Goal: Obtain resource: Obtain resource

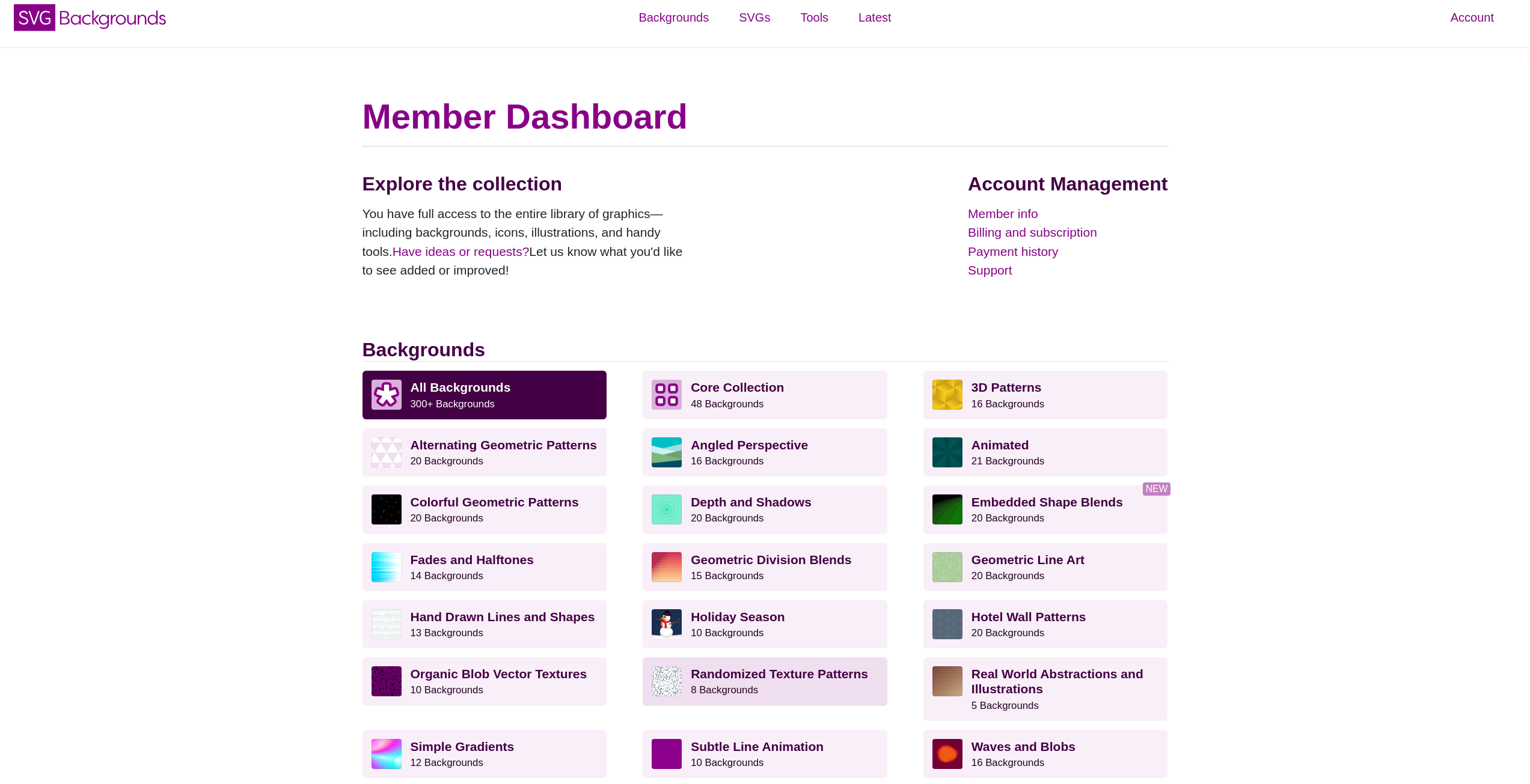
scroll to position [3, 0]
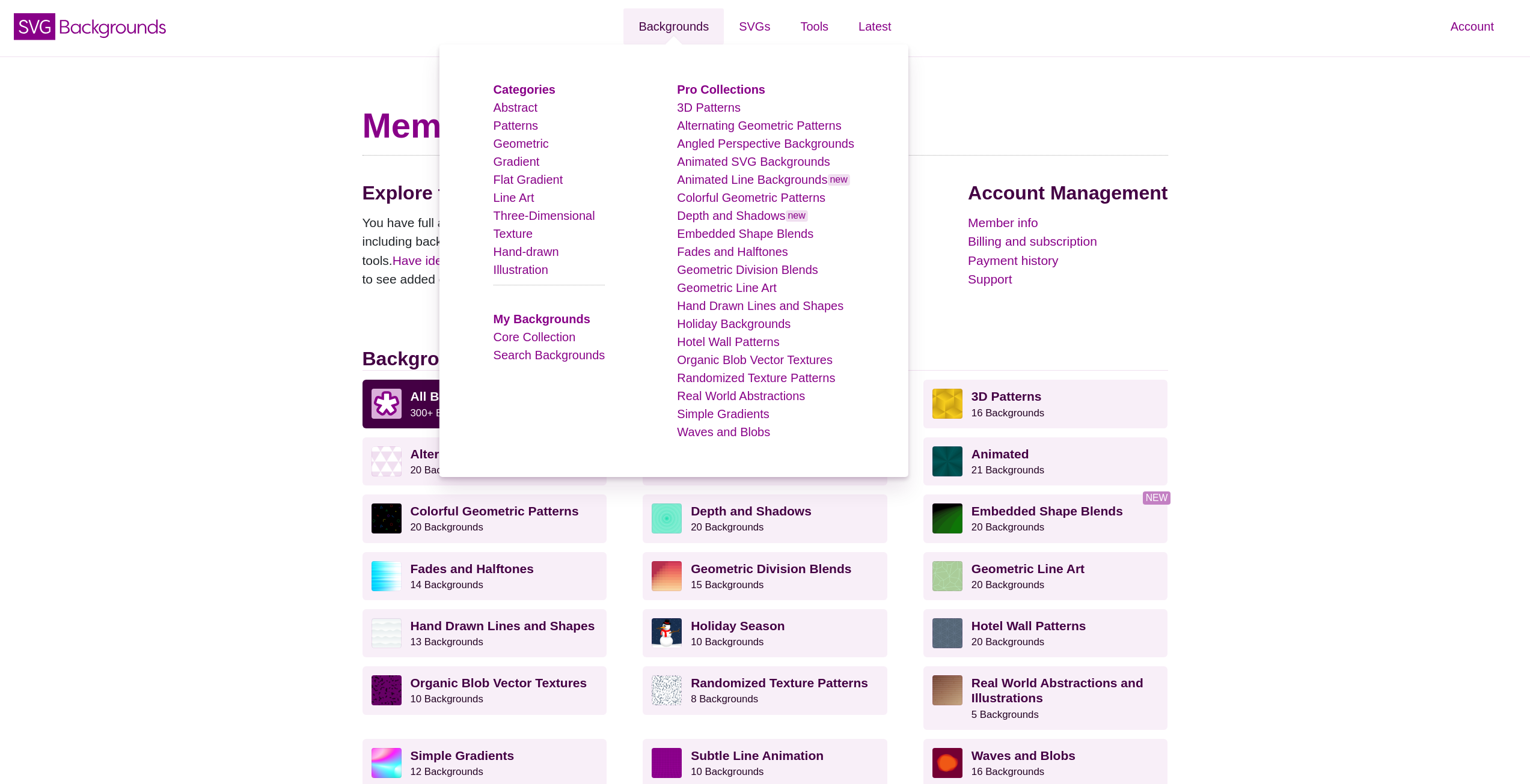
click at [700, 24] on link "Backgrounds" at bounding box center [674, 26] width 101 height 36
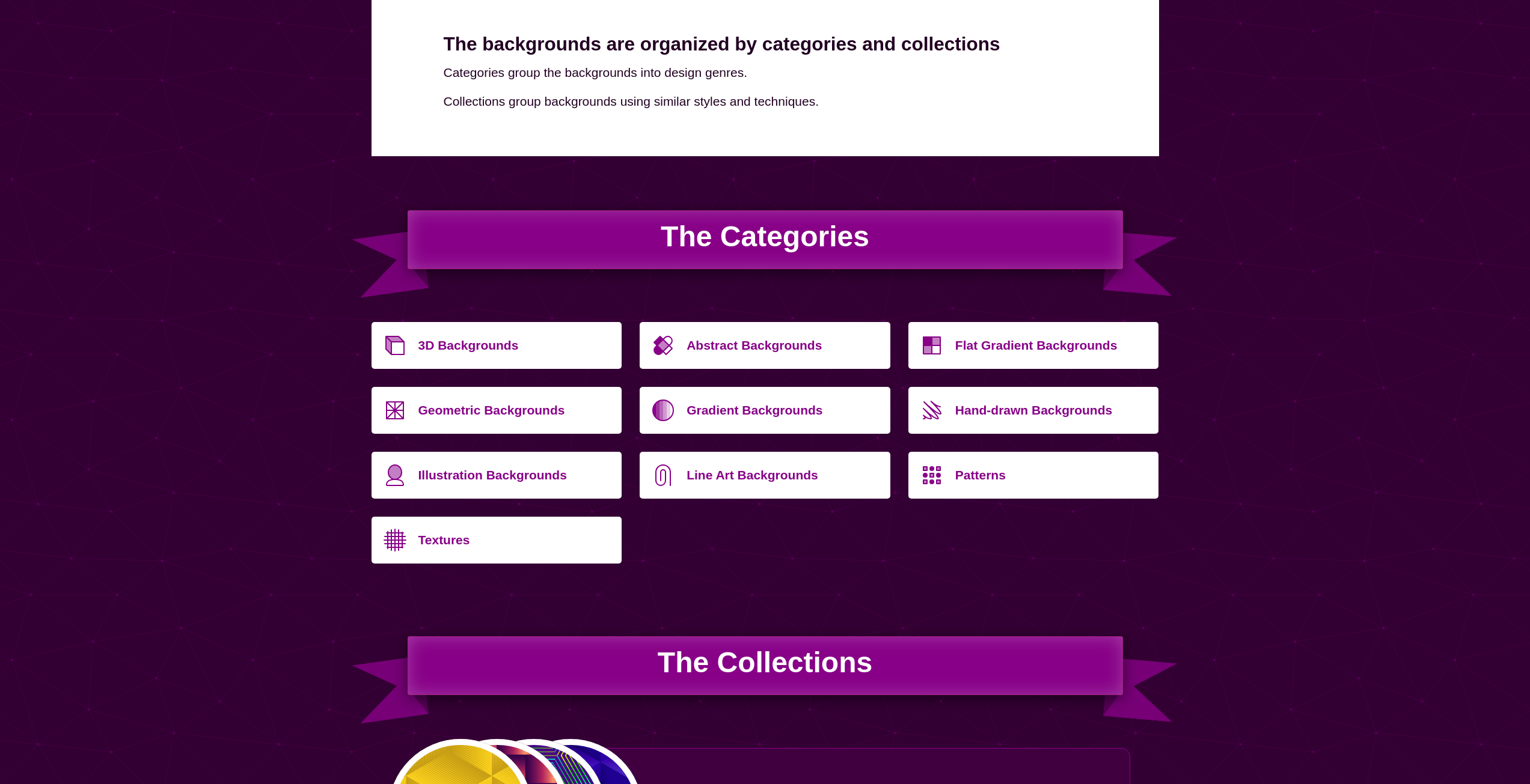
scroll to position [241, 0]
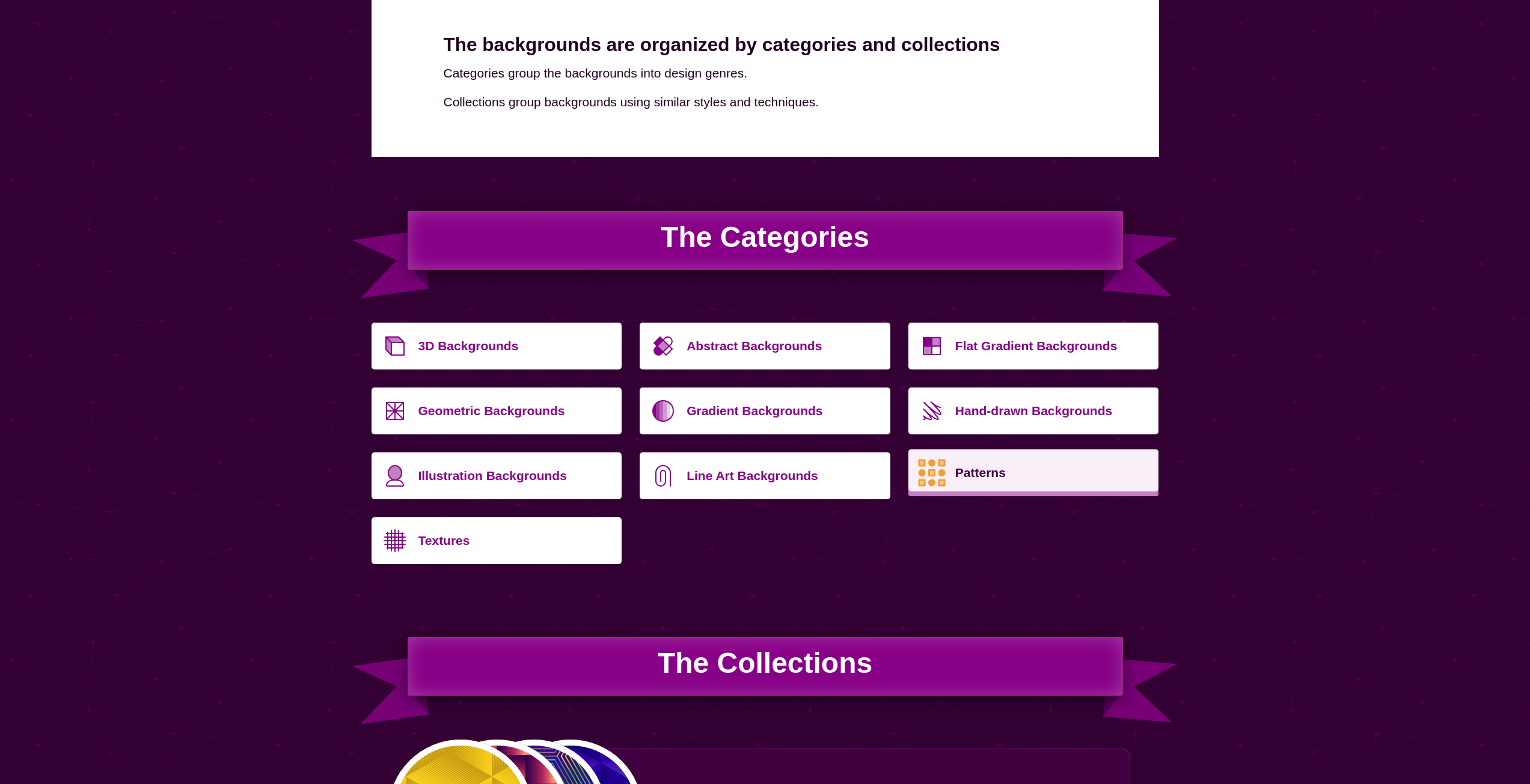
click at [975, 482] on p "Patterns" at bounding box center [1052, 472] width 195 height 29
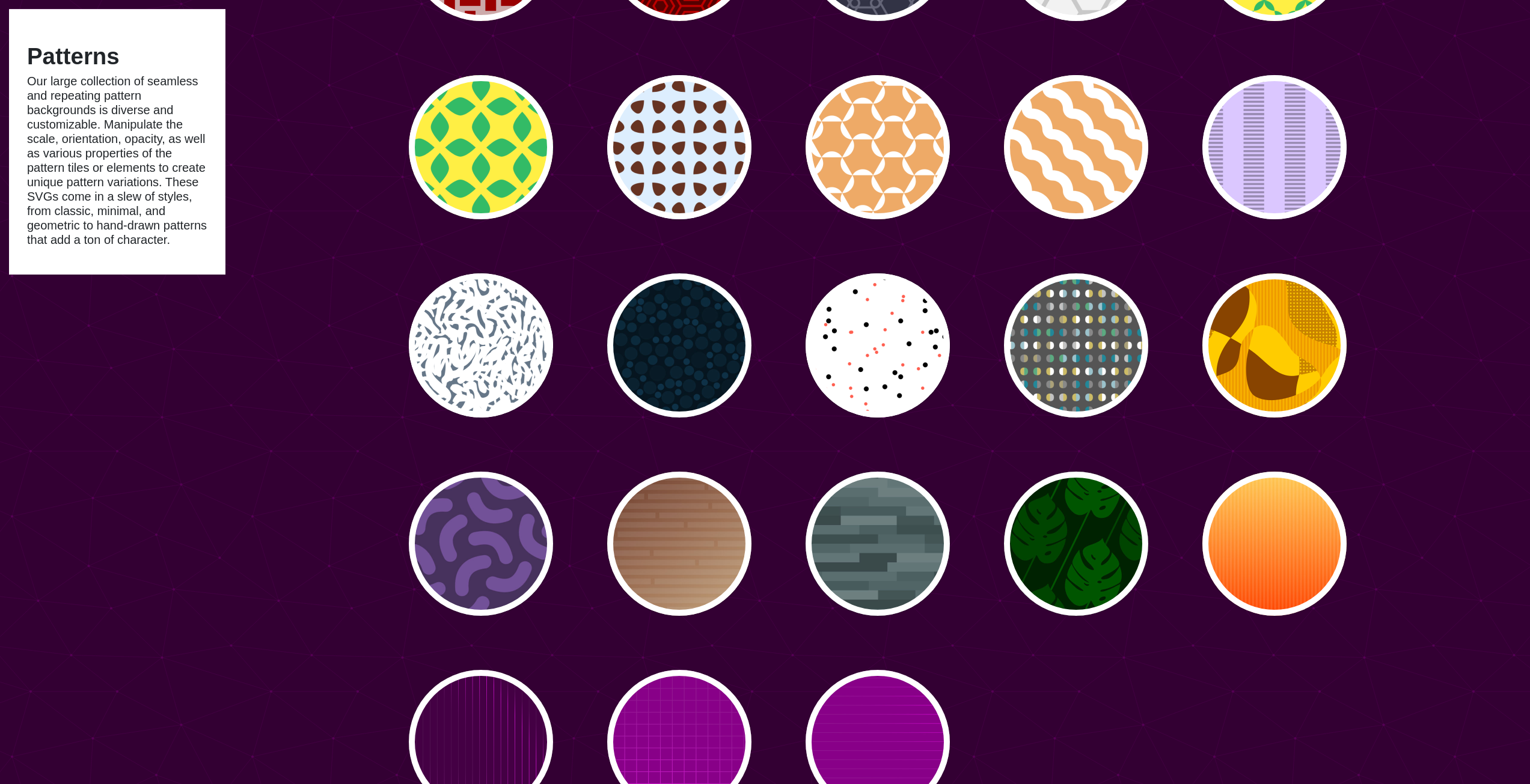
scroll to position [4205, 0]
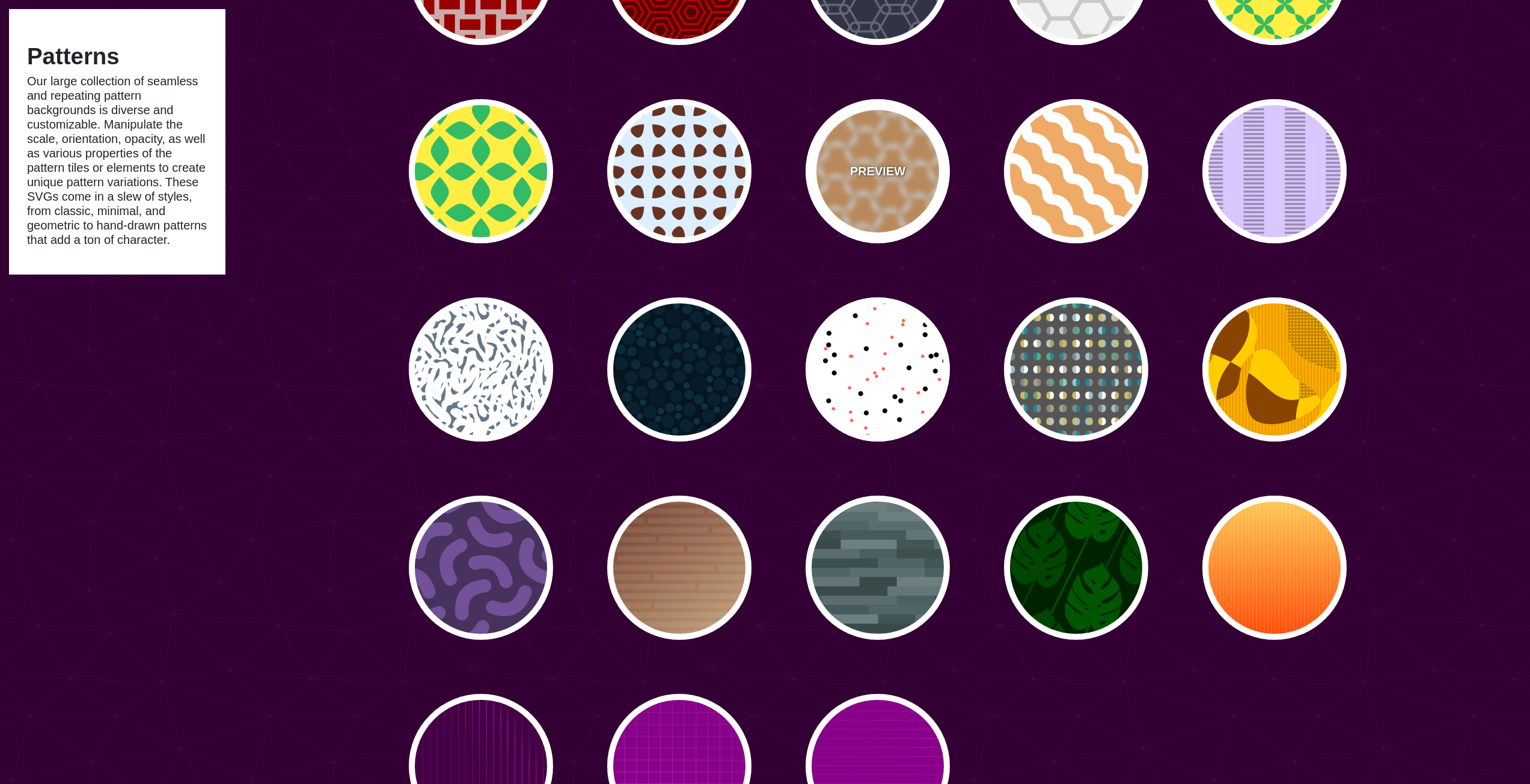
click at [864, 185] on div "PREVIEW" at bounding box center [878, 171] width 144 height 144
type input "#EEAA66"
type input "0"
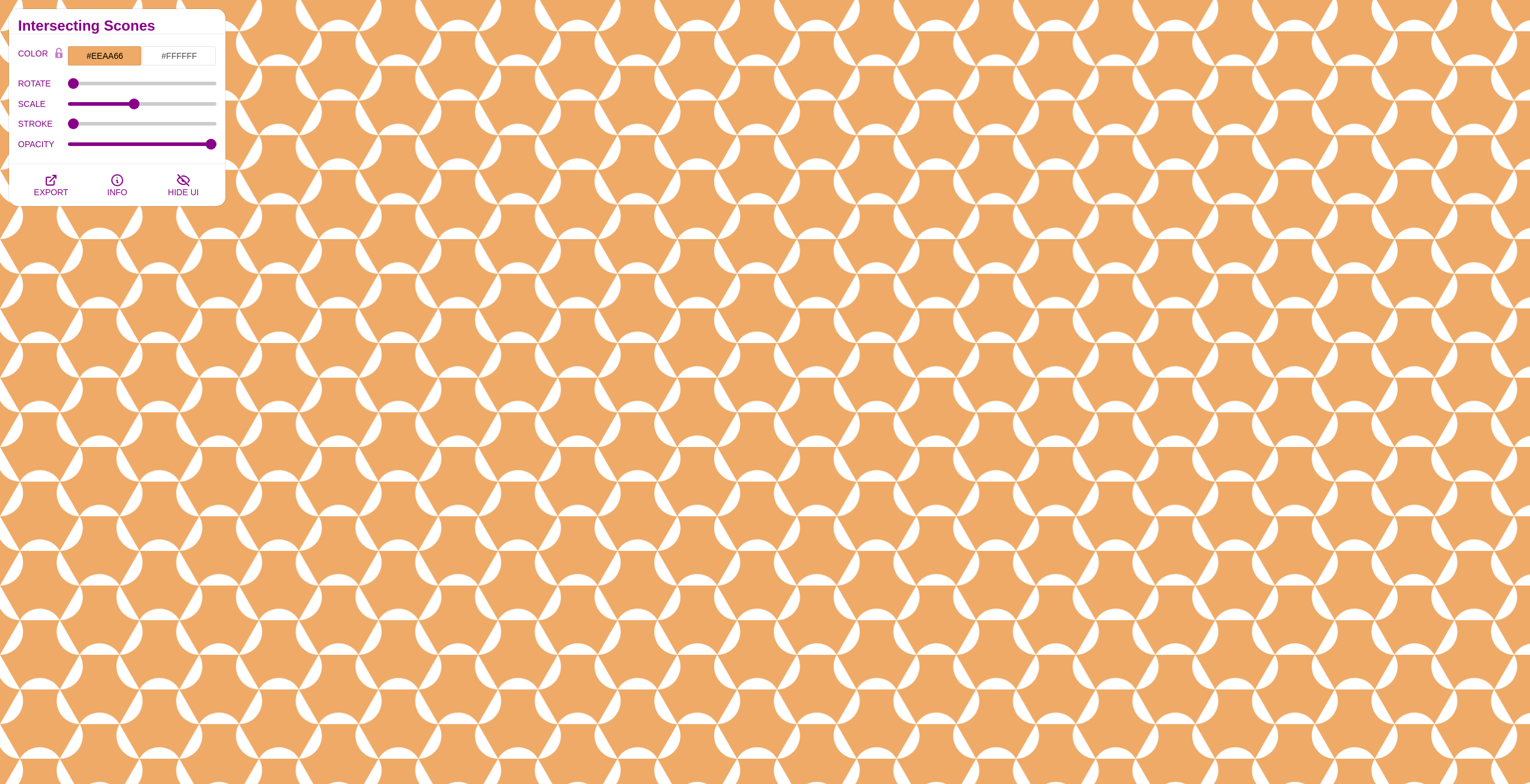
drag, startPoint x: 73, startPoint y: 129, endPoint x: 150, endPoint y: 138, distance: 77.5
click at [150, 138] on div "COLOR #EEAA66 #FFFFFF #000000 #444444 #555555 #666666 #777777 #888888 #999999 B…" at bounding box center [117, 100] width 198 height 109
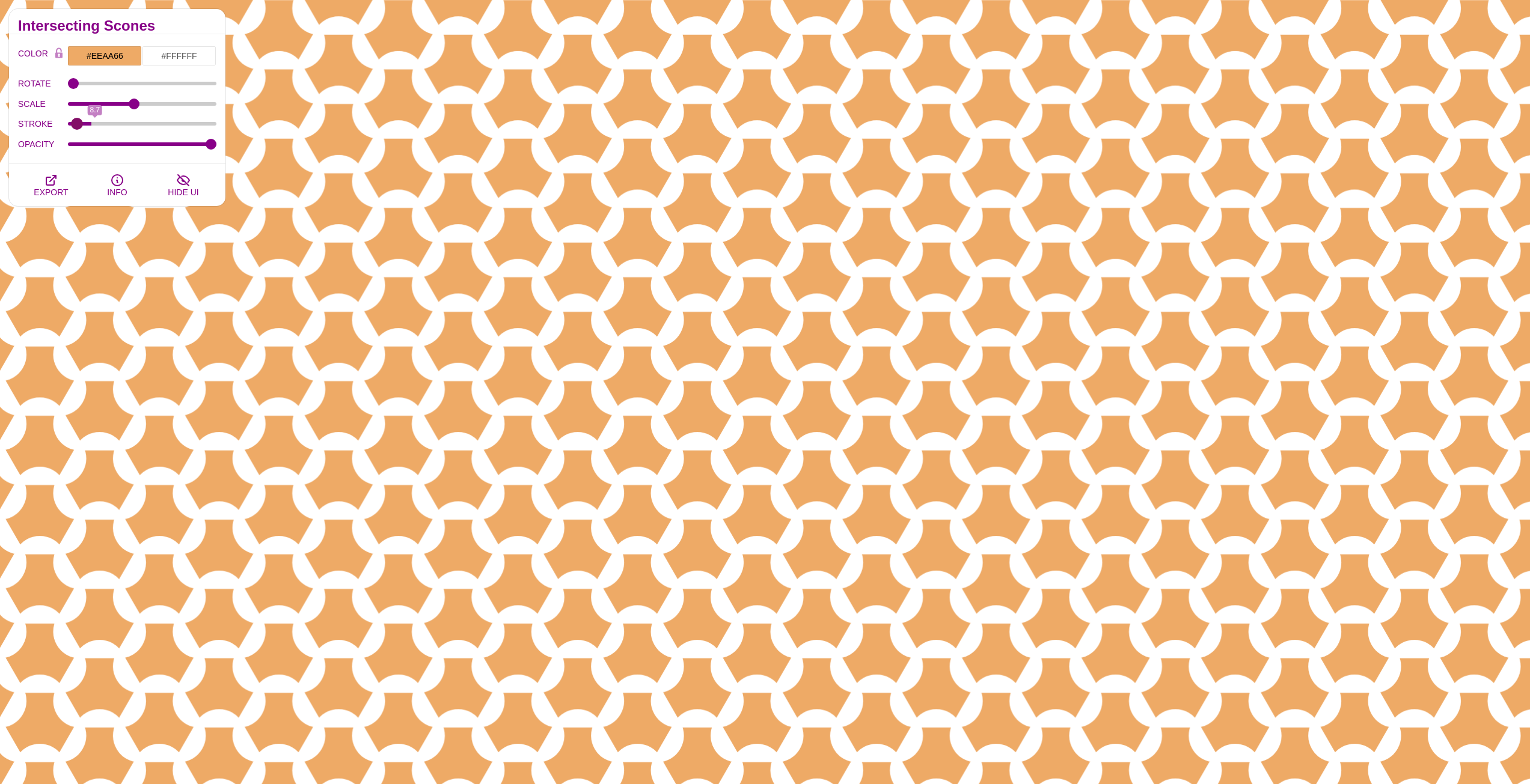
type input "0"
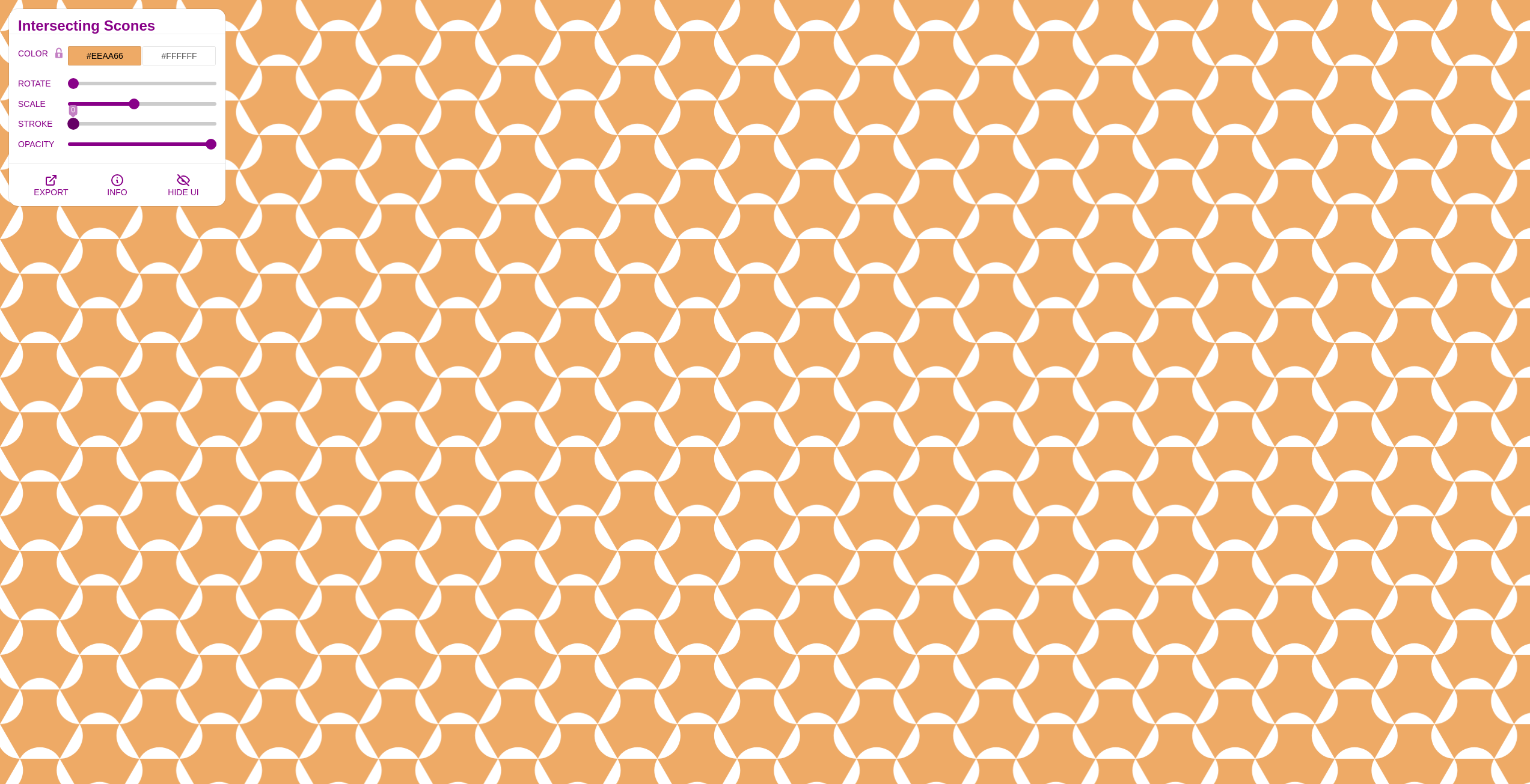
drag, startPoint x: 81, startPoint y: 126, endPoint x: 12, endPoint y: 120, distance: 69.3
click at [68, 121] on input "STROKE" at bounding box center [142, 124] width 149 height 5
click at [48, 185] on icon "button" at bounding box center [51, 181] width 10 height 10
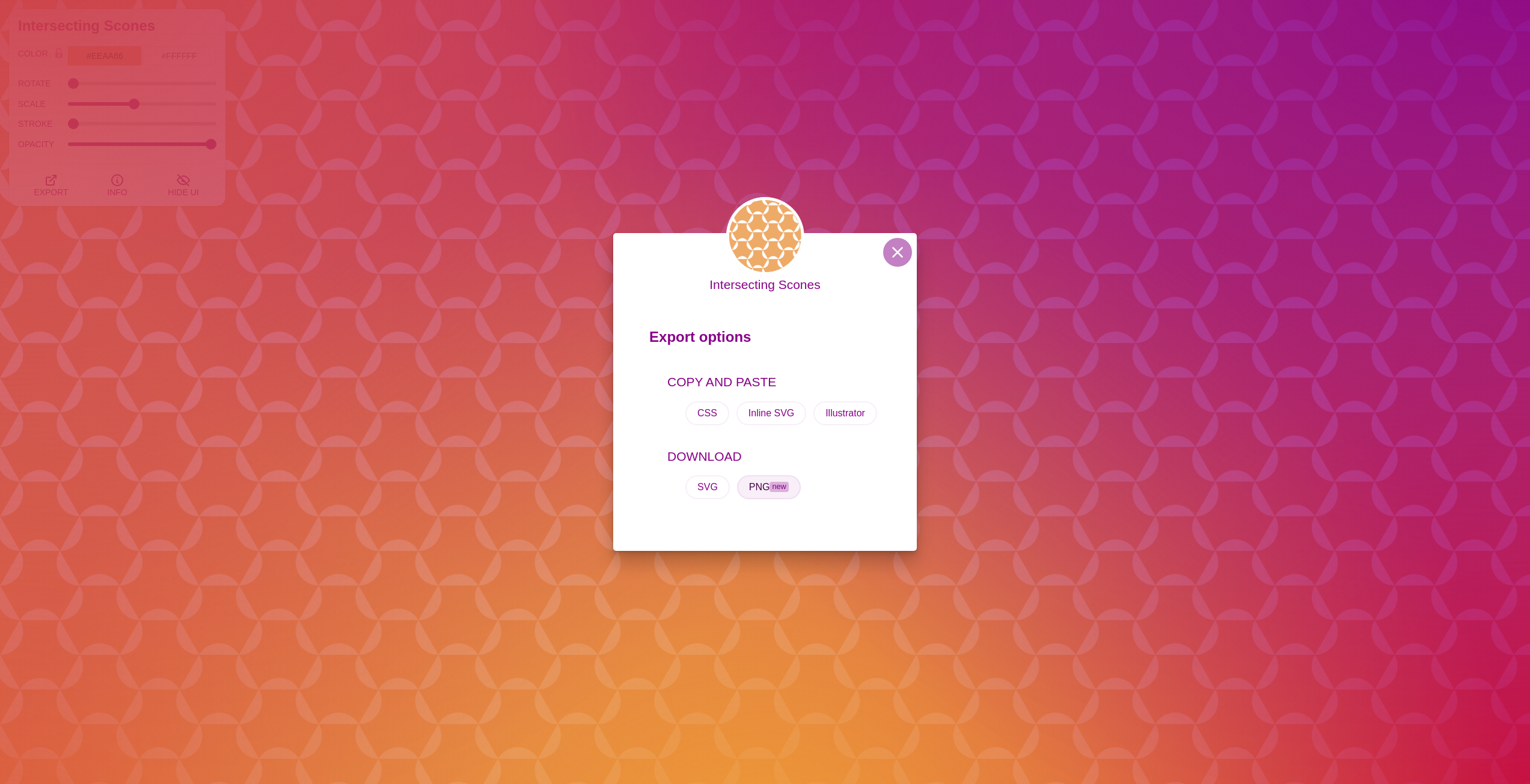
click at [765, 491] on button "PNG new" at bounding box center [768, 486] width 64 height 24
click at [709, 491] on button "SVG" at bounding box center [708, 486] width 45 height 24
click at [786, 418] on button "Inline SVG" at bounding box center [771, 413] width 70 height 24
click at [890, 254] on button at bounding box center [897, 252] width 29 height 29
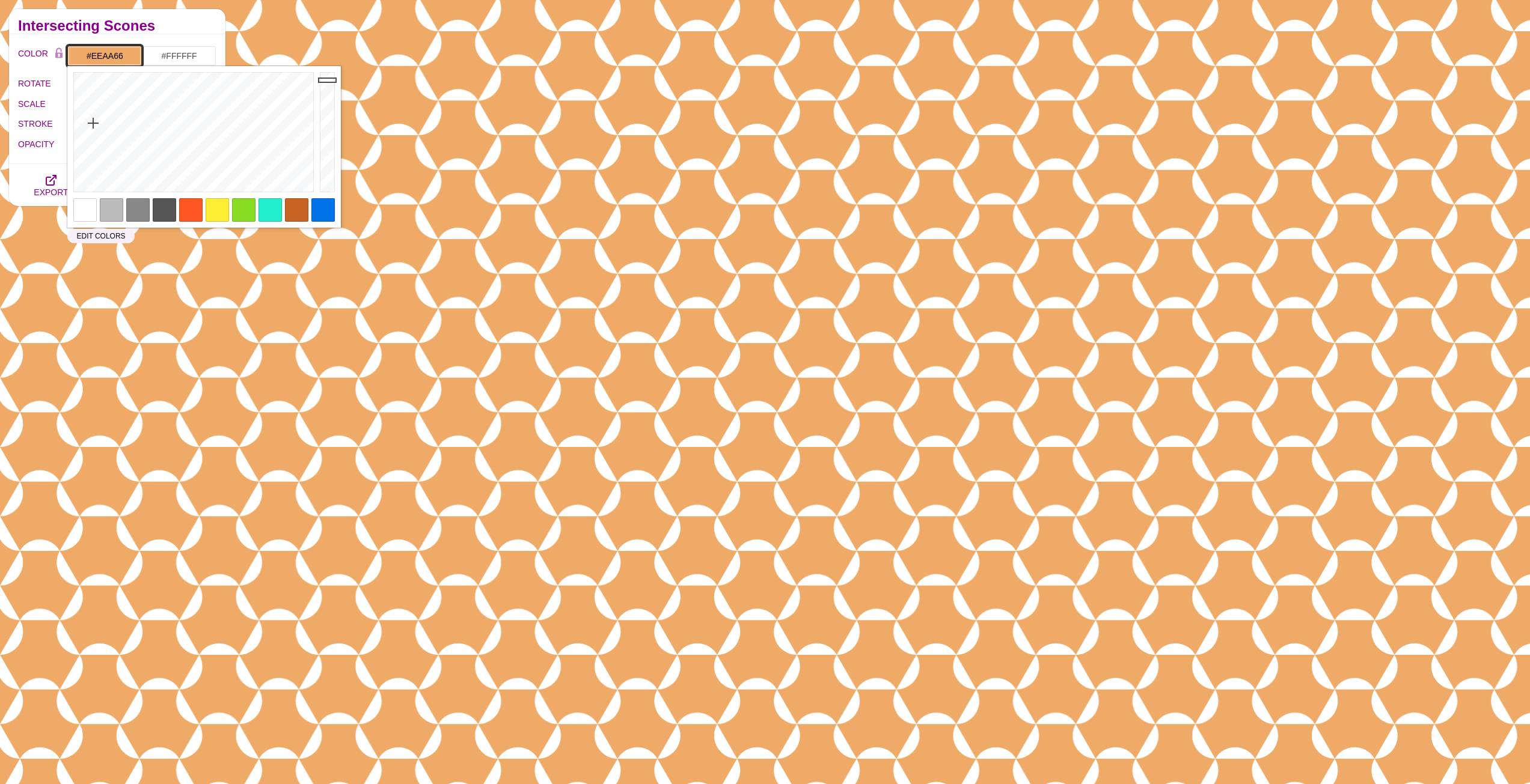
click at [112, 59] on input "#EEAA66" at bounding box center [105, 55] width 74 height 21
click at [106, 200] on div at bounding box center [111, 209] width 23 height 23
type input "#BBBBBB"
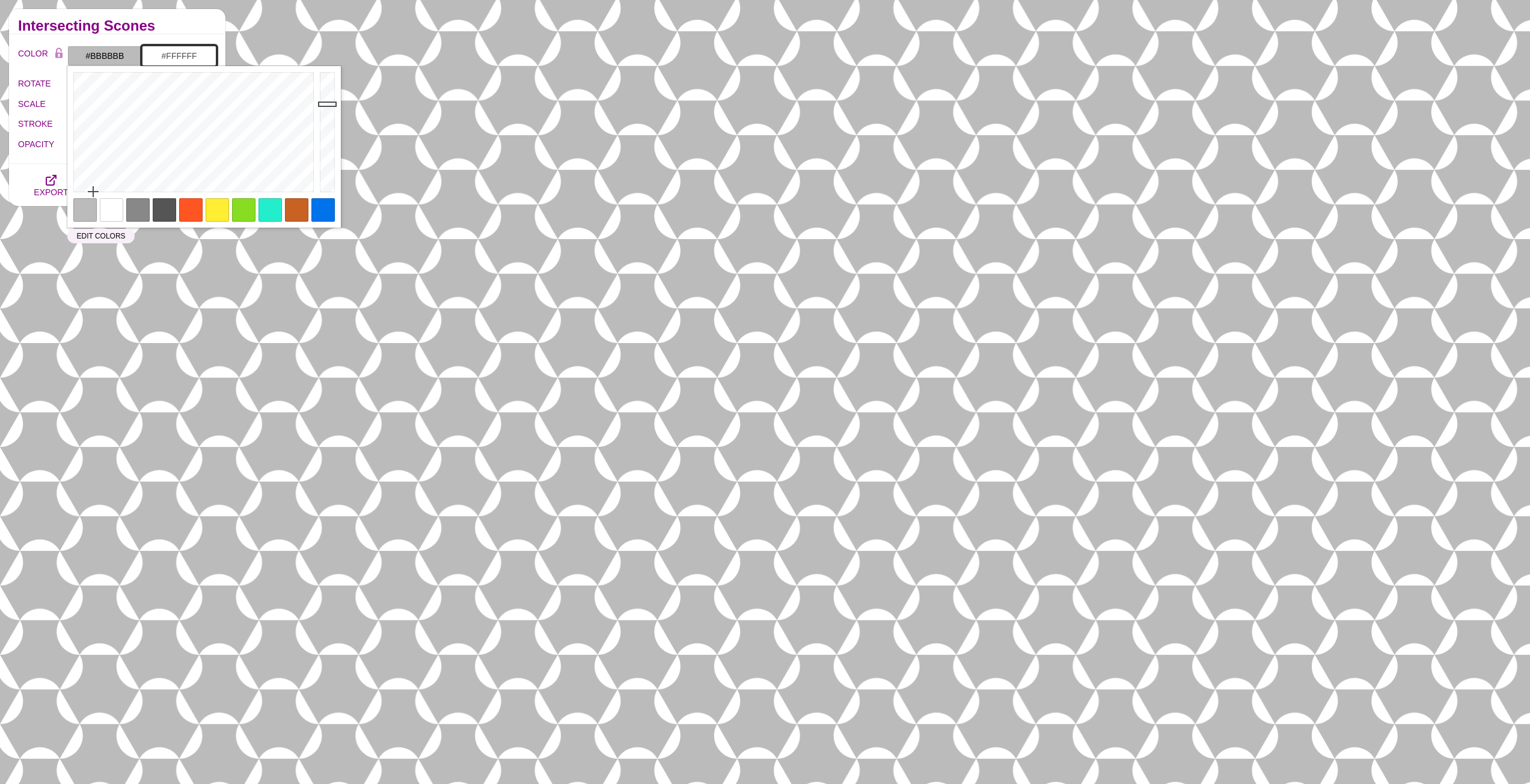
click at [181, 57] on input "#FFFFFF" at bounding box center [179, 55] width 74 height 21
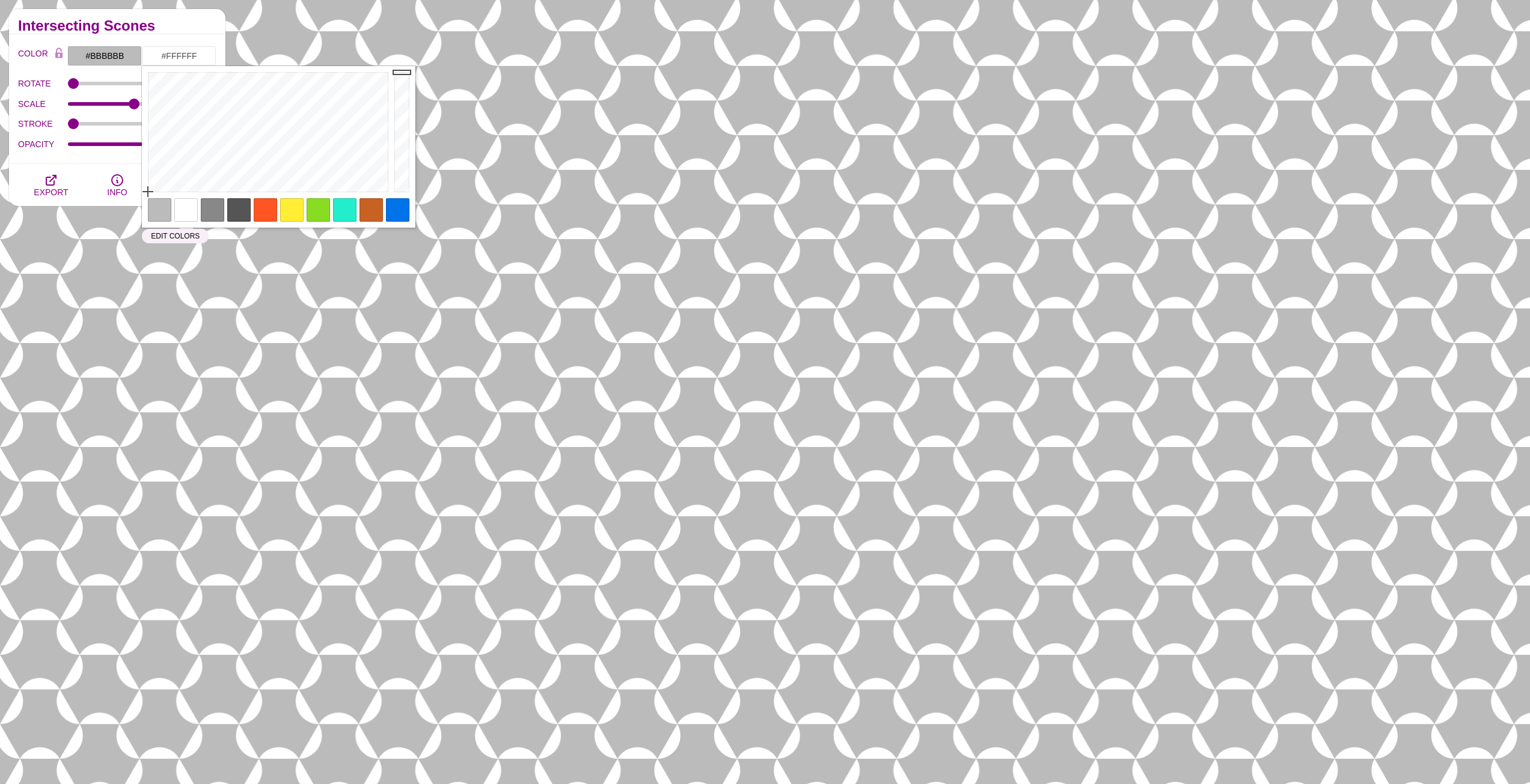
click at [215, 210] on div at bounding box center [212, 209] width 23 height 23
type input "#888888"
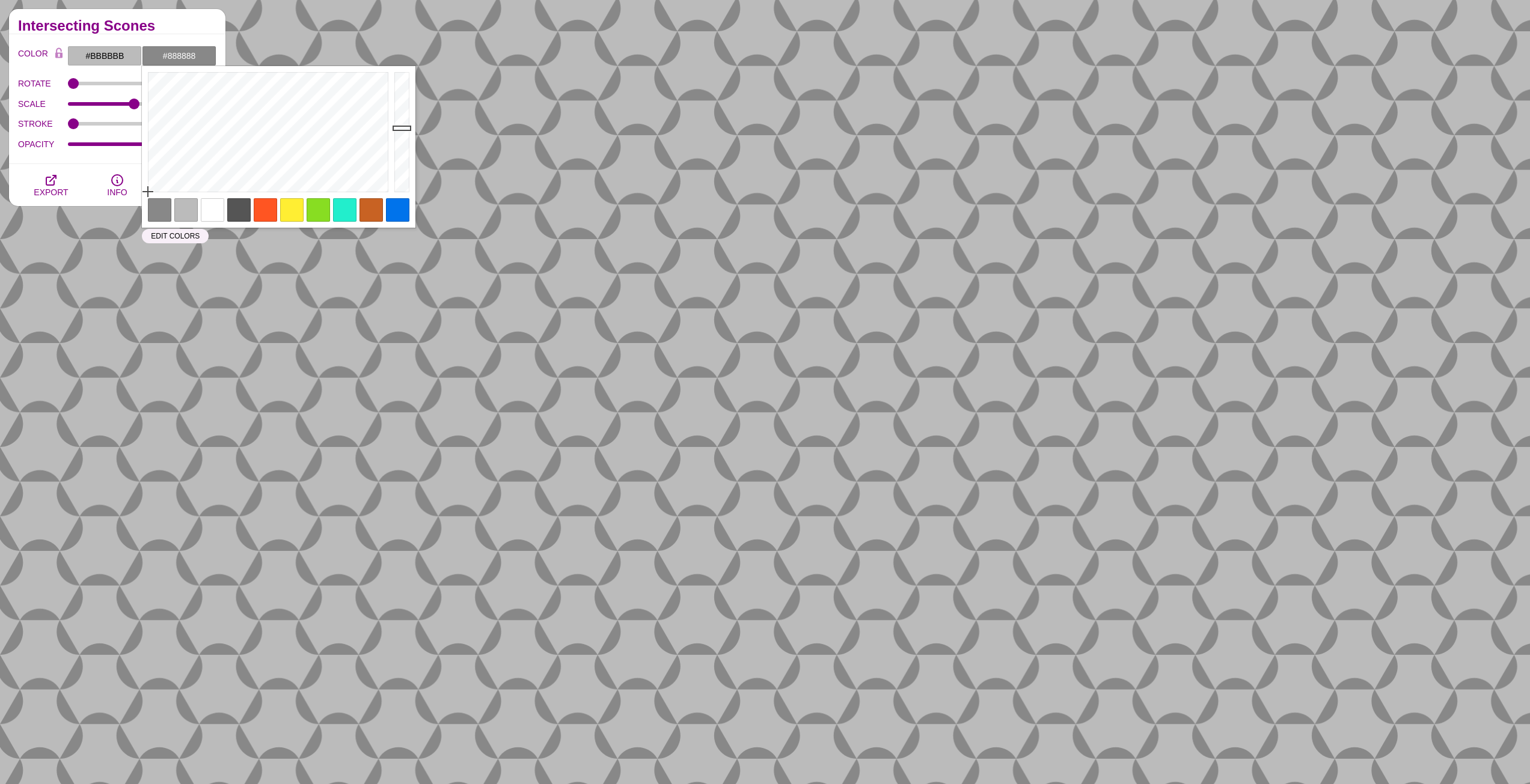
click at [165, 19] on div "Intersecting Scones" at bounding box center [117, 21] width 216 height 26
click at [198, 57] on input "#888888" at bounding box center [179, 55] width 74 height 21
click at [119, 61] on input "#BBBBBB" at bounding box center [105, 55] width 74 height 21
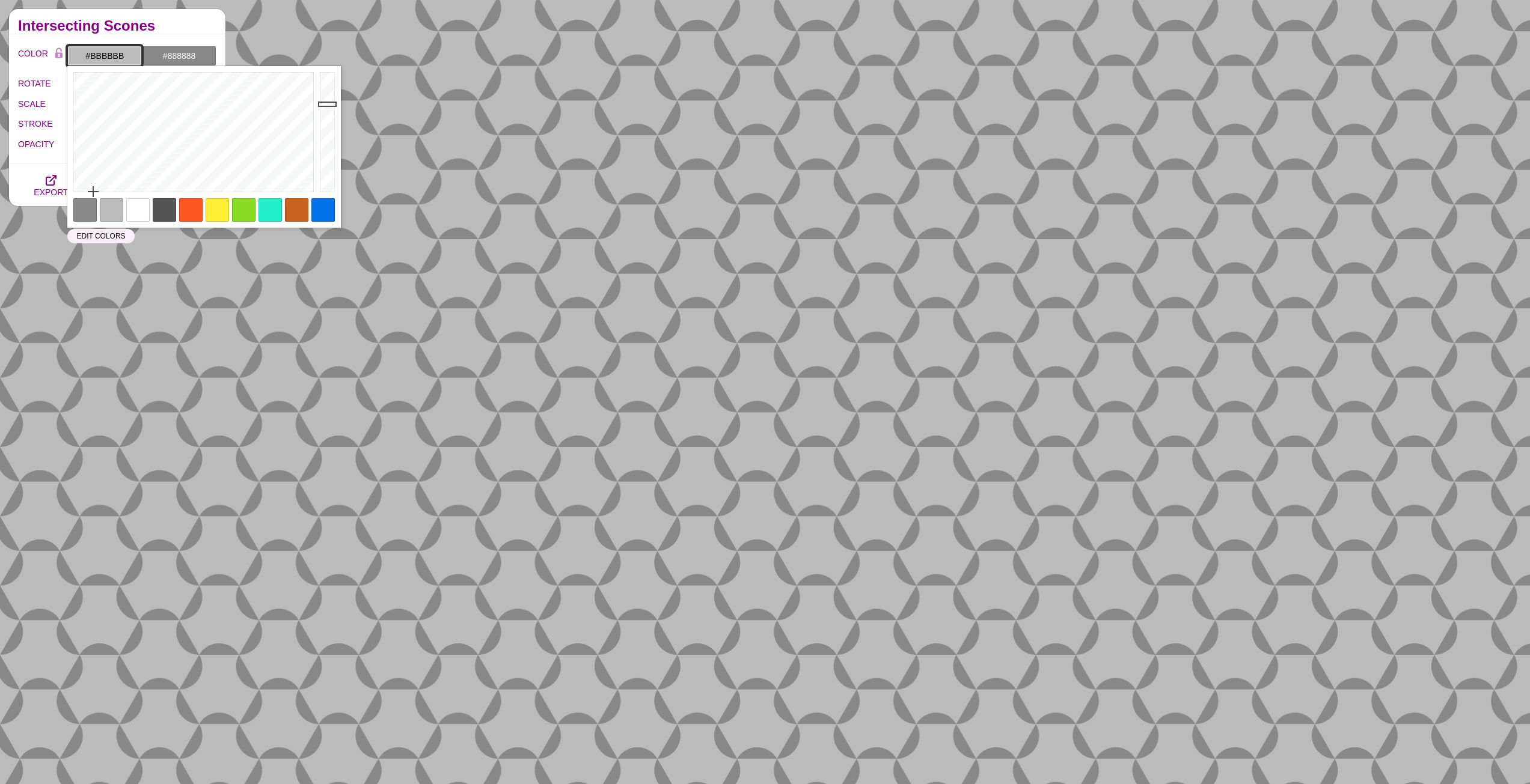
paste input "<svg xmlns='http://www.w3.org/2000/svg' xmlns:xlink='http://www.w3.org/1999/xli…"
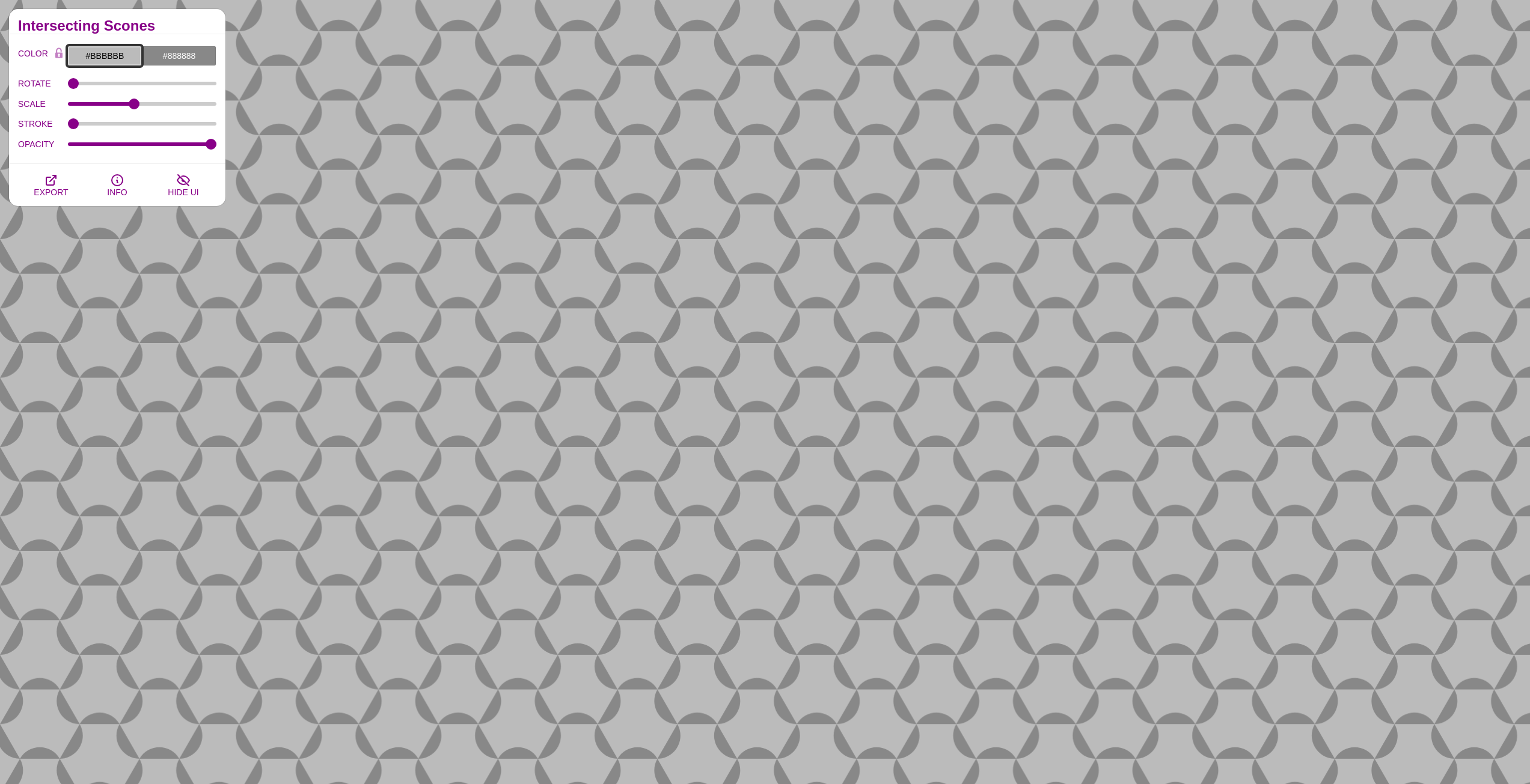
paste input "CCD5D5"
type input "#CCD5D5"
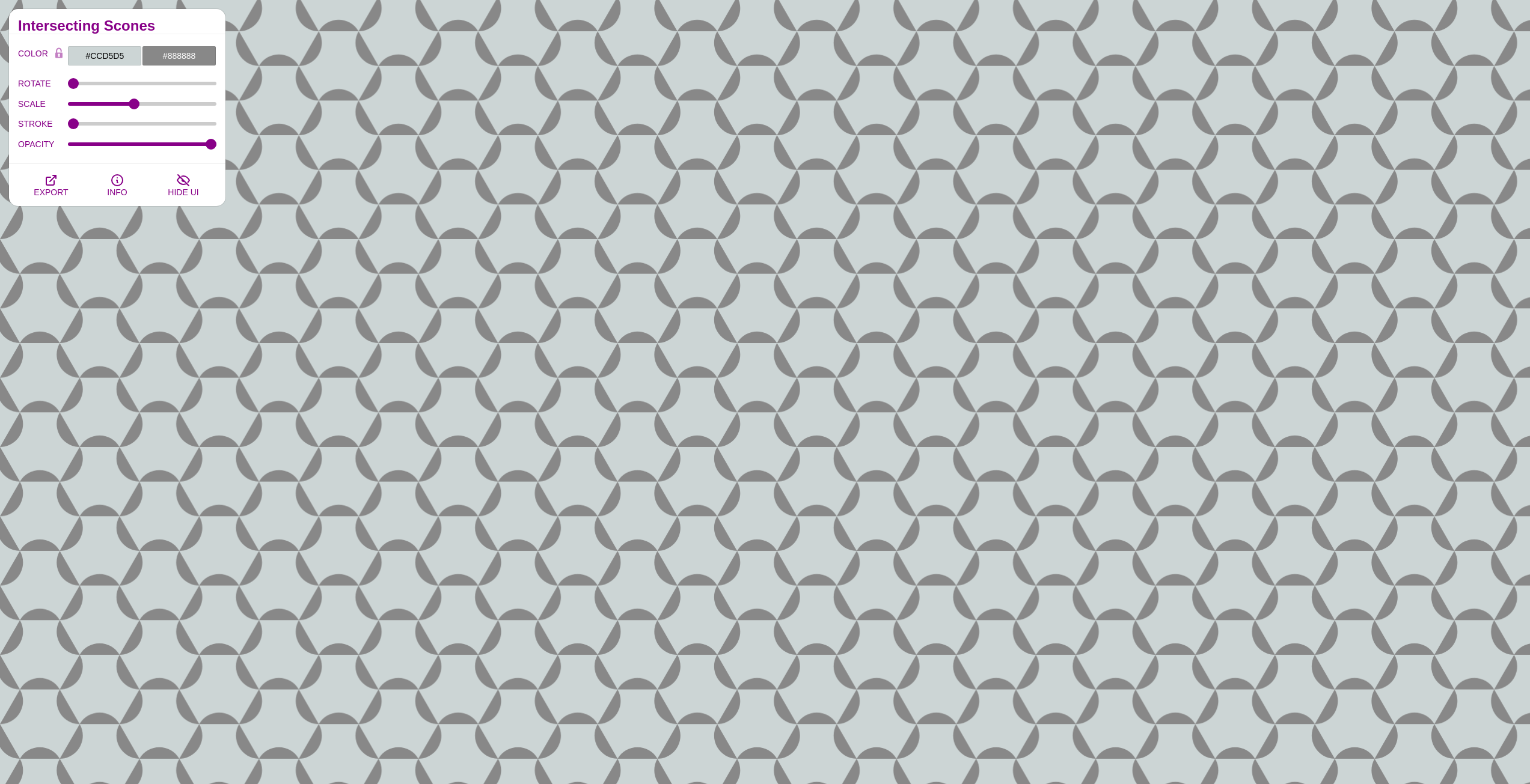
click at [180, 75] on div "ROTATE" at bounding box center [117, 83] width 198 height 21
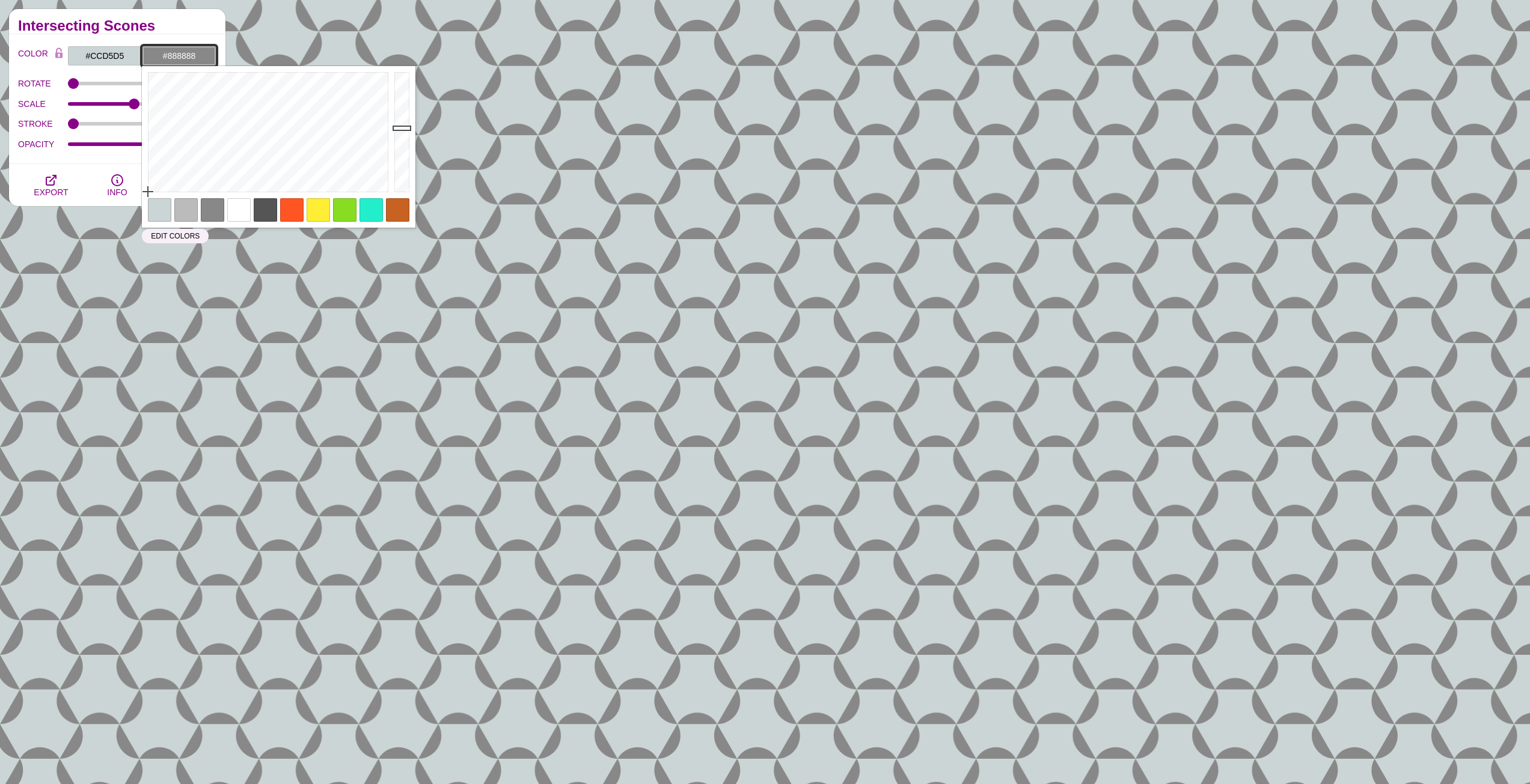
click at [191, 54] on input "#888888" at bounding box center [179, 55] width 74 height 21
paste input "CCD5D5"
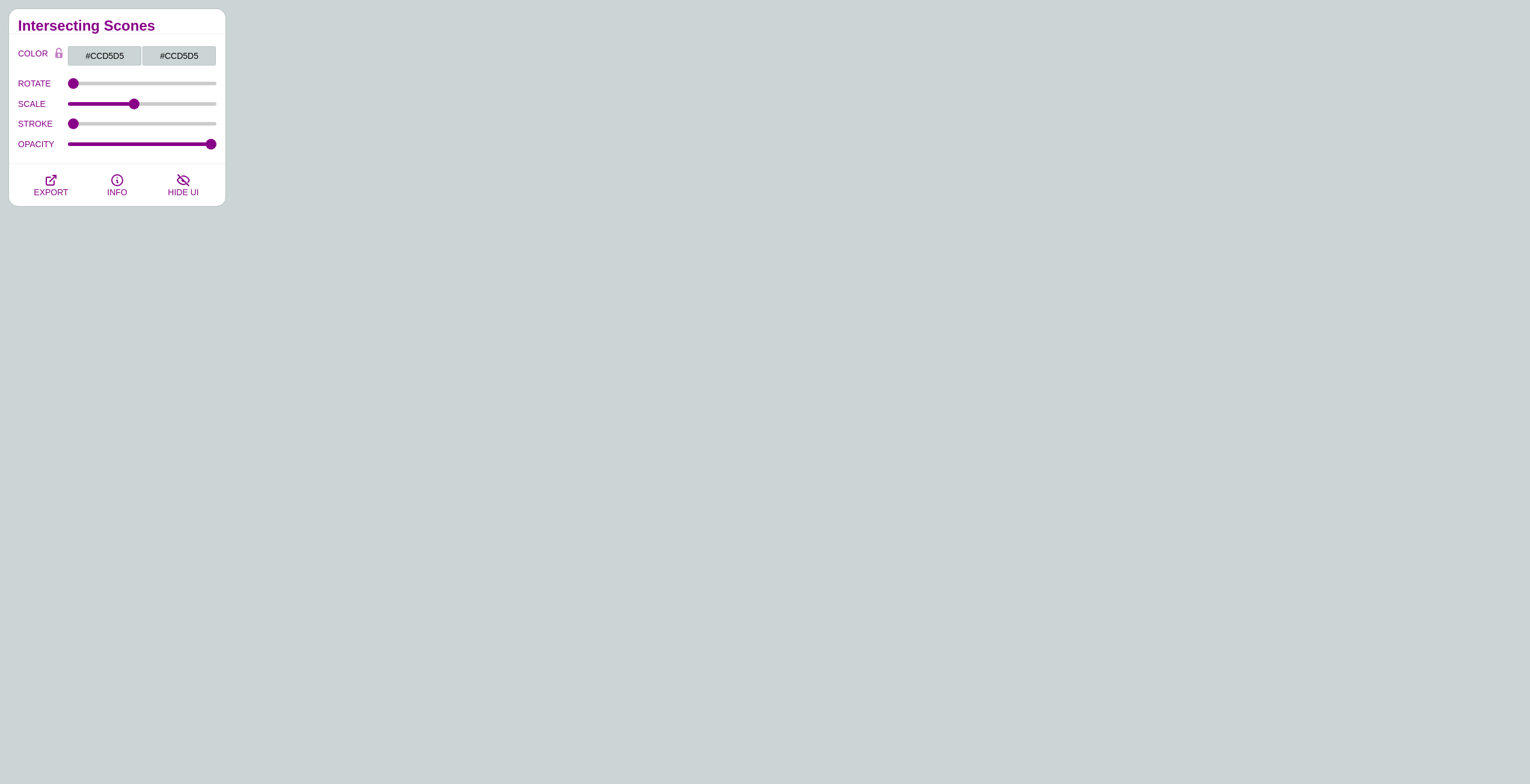
click at [196, 21] on h2 "Intersecting Scones" at bounding box center [117, 26] width 198 height 10
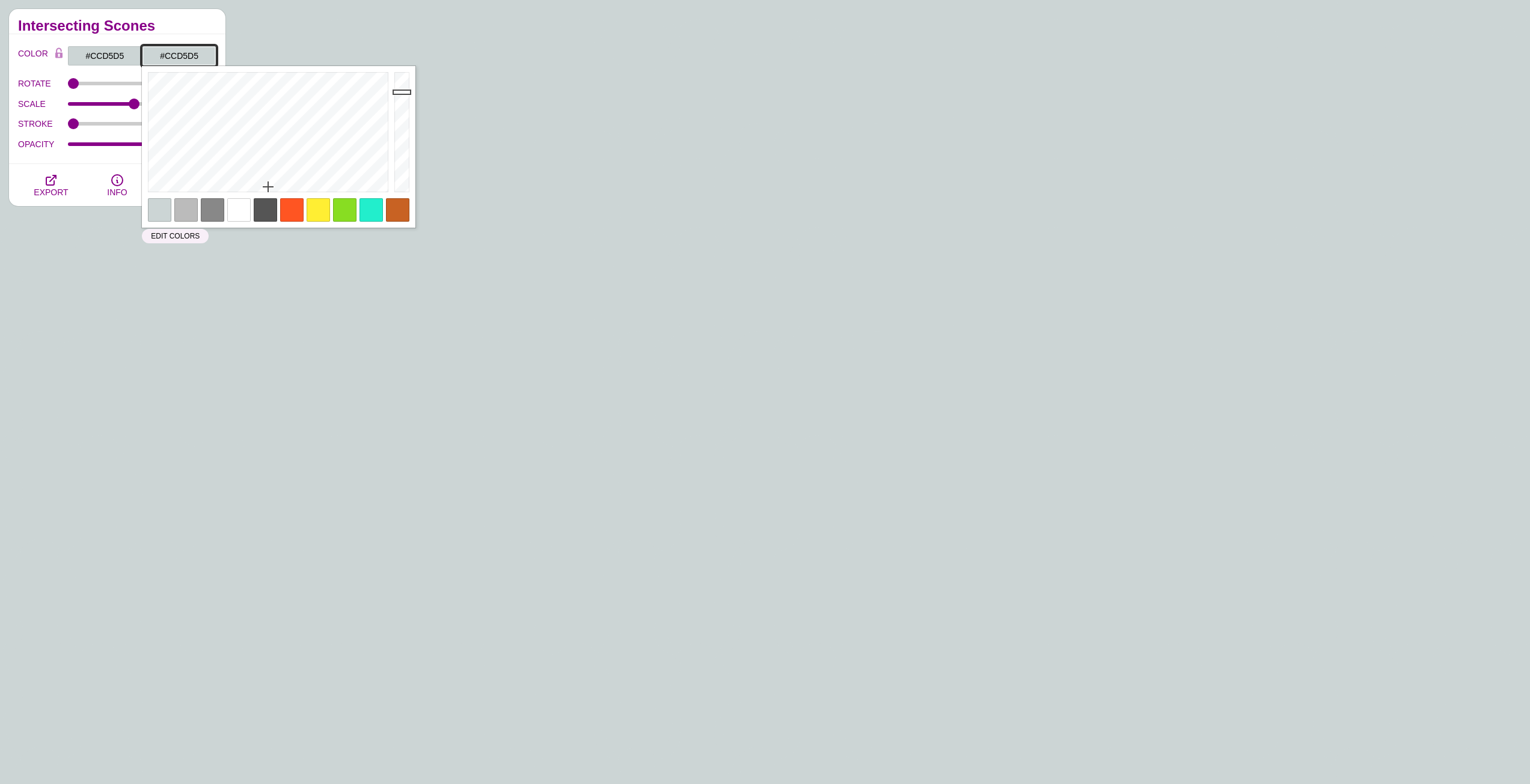
click at [191, 49] on input "#CCD5D5" at bounding box center [179, 55] width 74 height 21
paste input "A9B6B7"
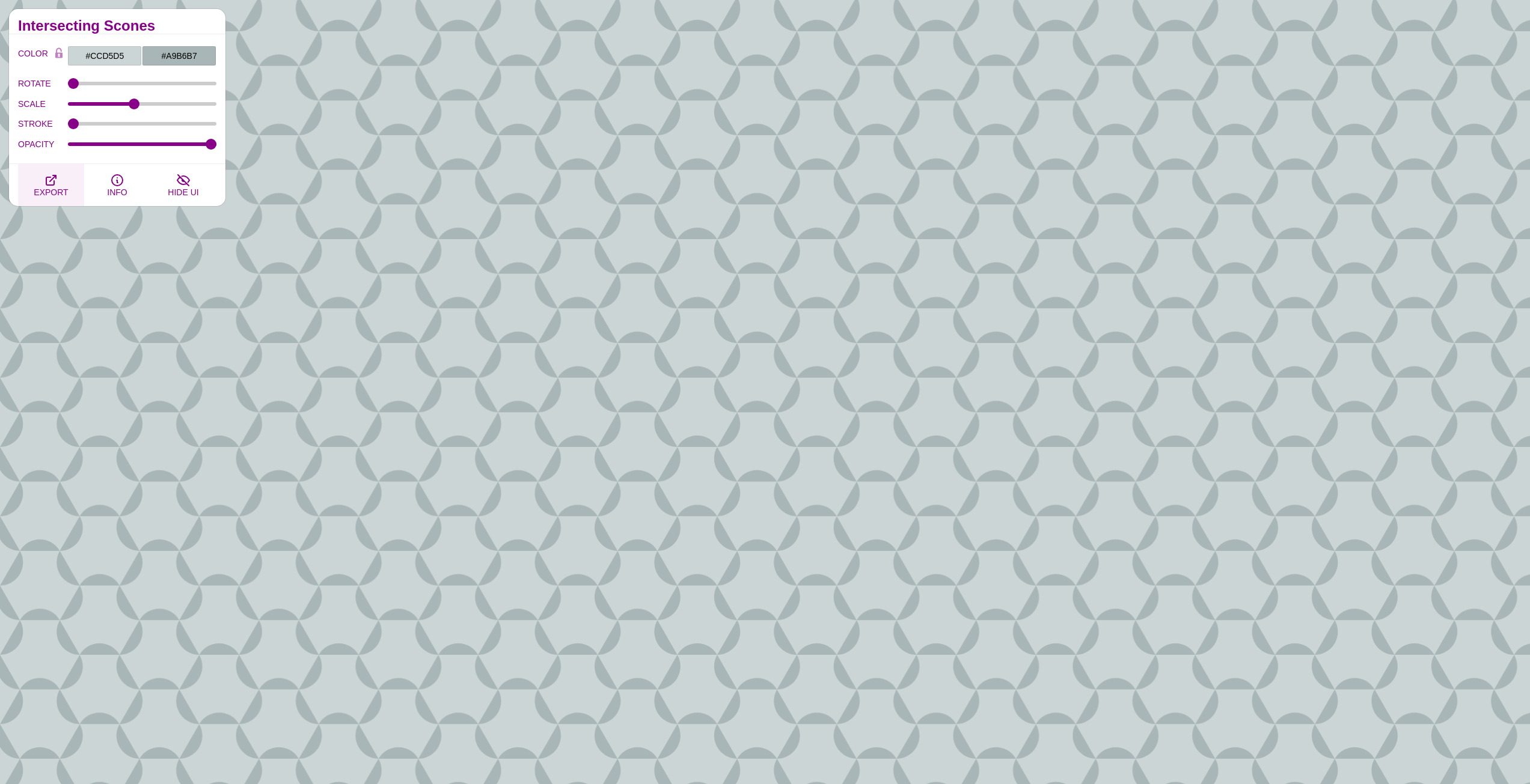
click at [60, 183] on button "EXPORT" at bounding box center [51, 185] width 66 height 42
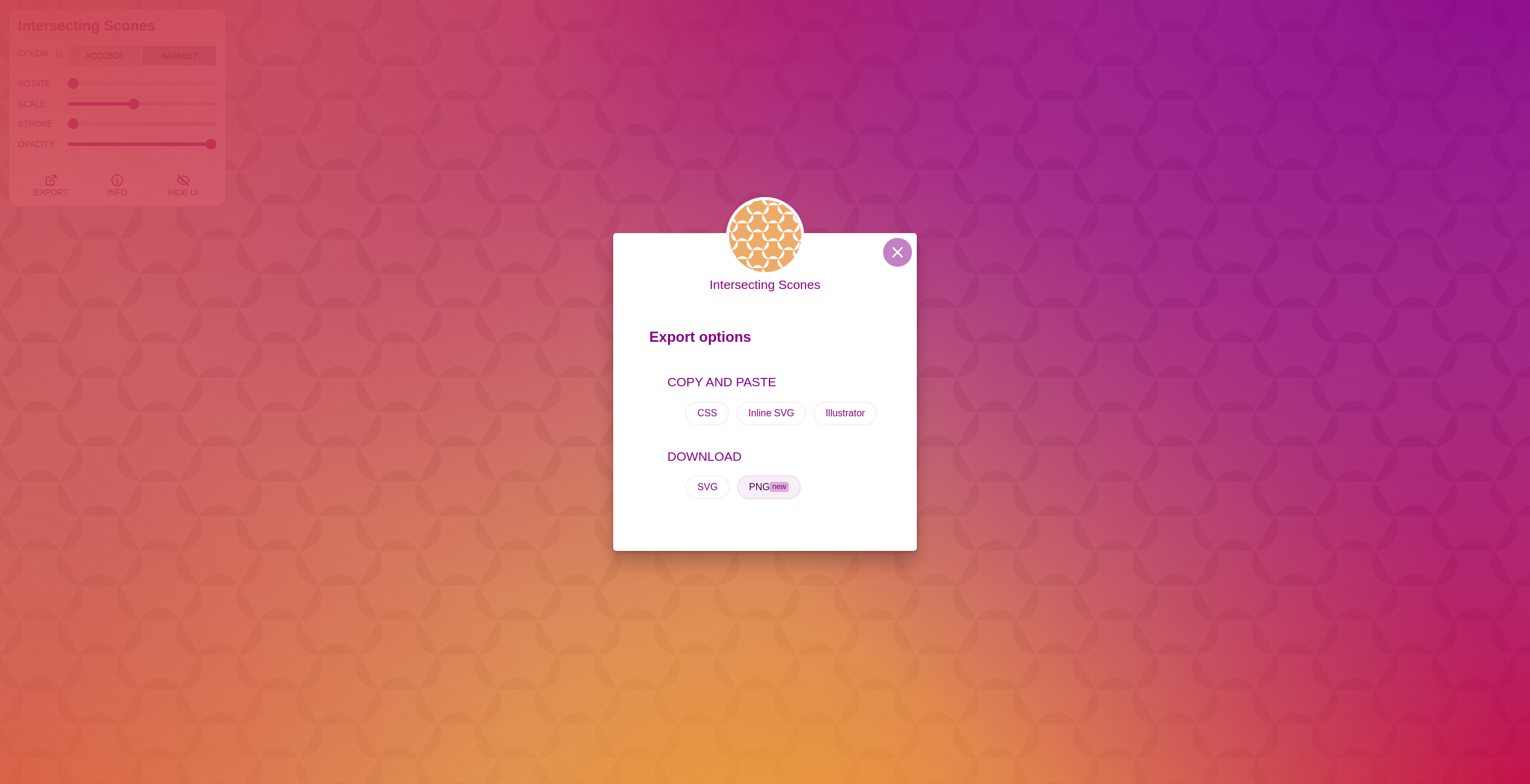
click at [753, 491] on button "PNG new" at bounding box center [768, 486] width 64 height 24
click at [710, 489] on button "SVG" at bounding box center [708, 486] width 45 height 24
click at [898, 256] on button at bounding box center [897, 252] width 29 height 29
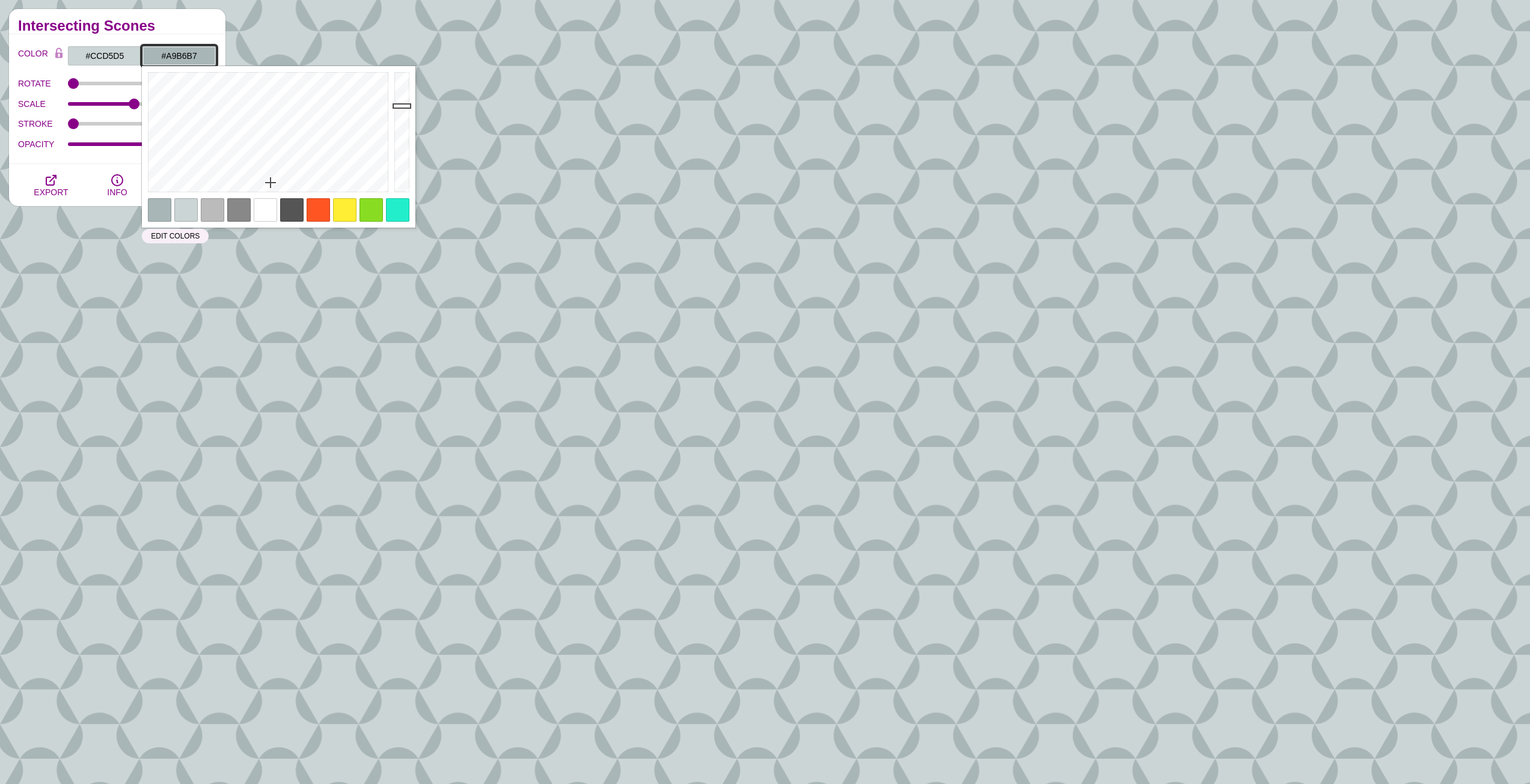
click at [190, 58] on input "#A9B6B7" at bounding box center [179, 55] width 74 height 21
click at [205, 52] on input "#A9B6B7" at bounding box center [179, 55] width 74 height 21
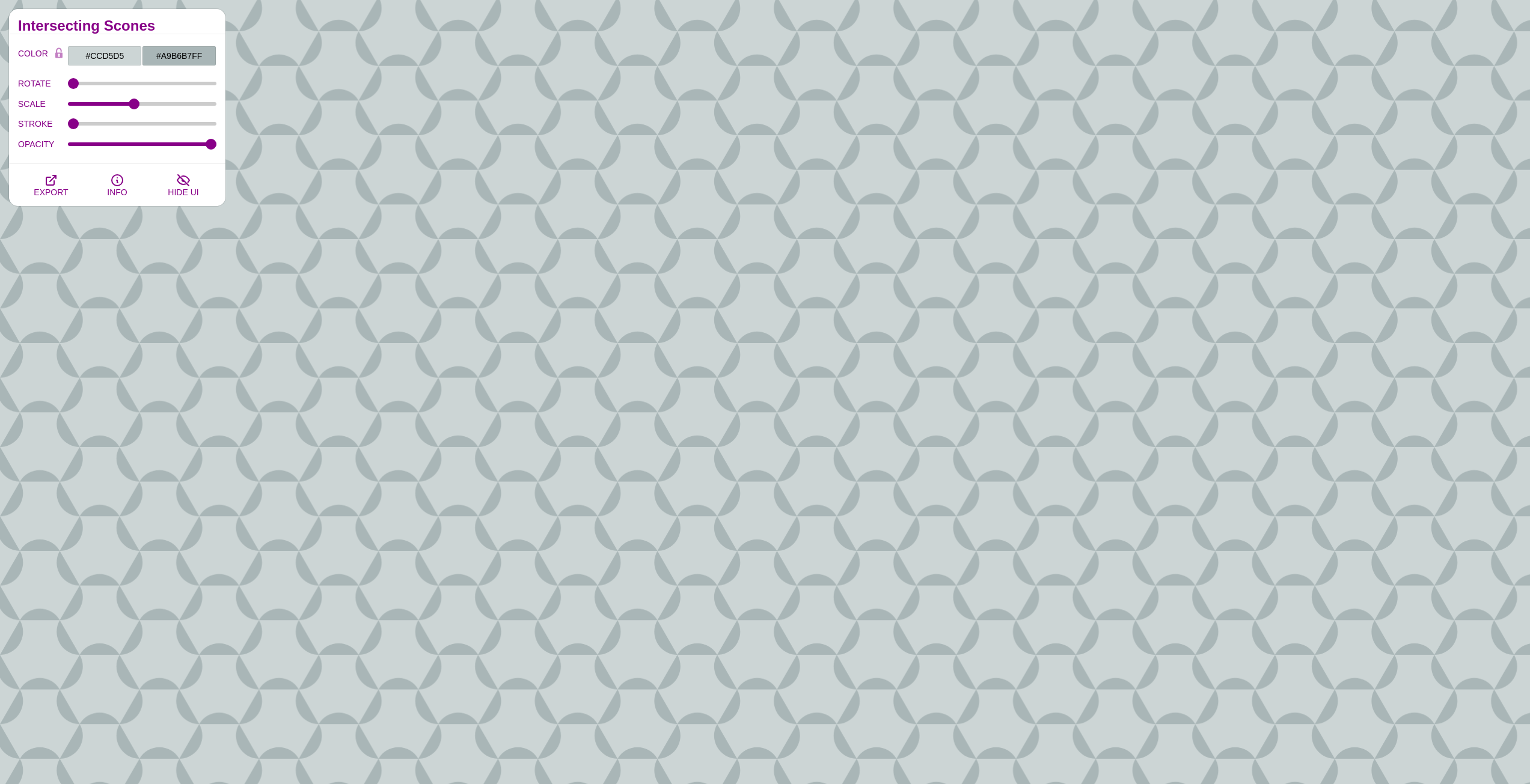
click at [181, 18] on div "Intersecting Scones" at bounding box center [117, 21] width 216 height 26
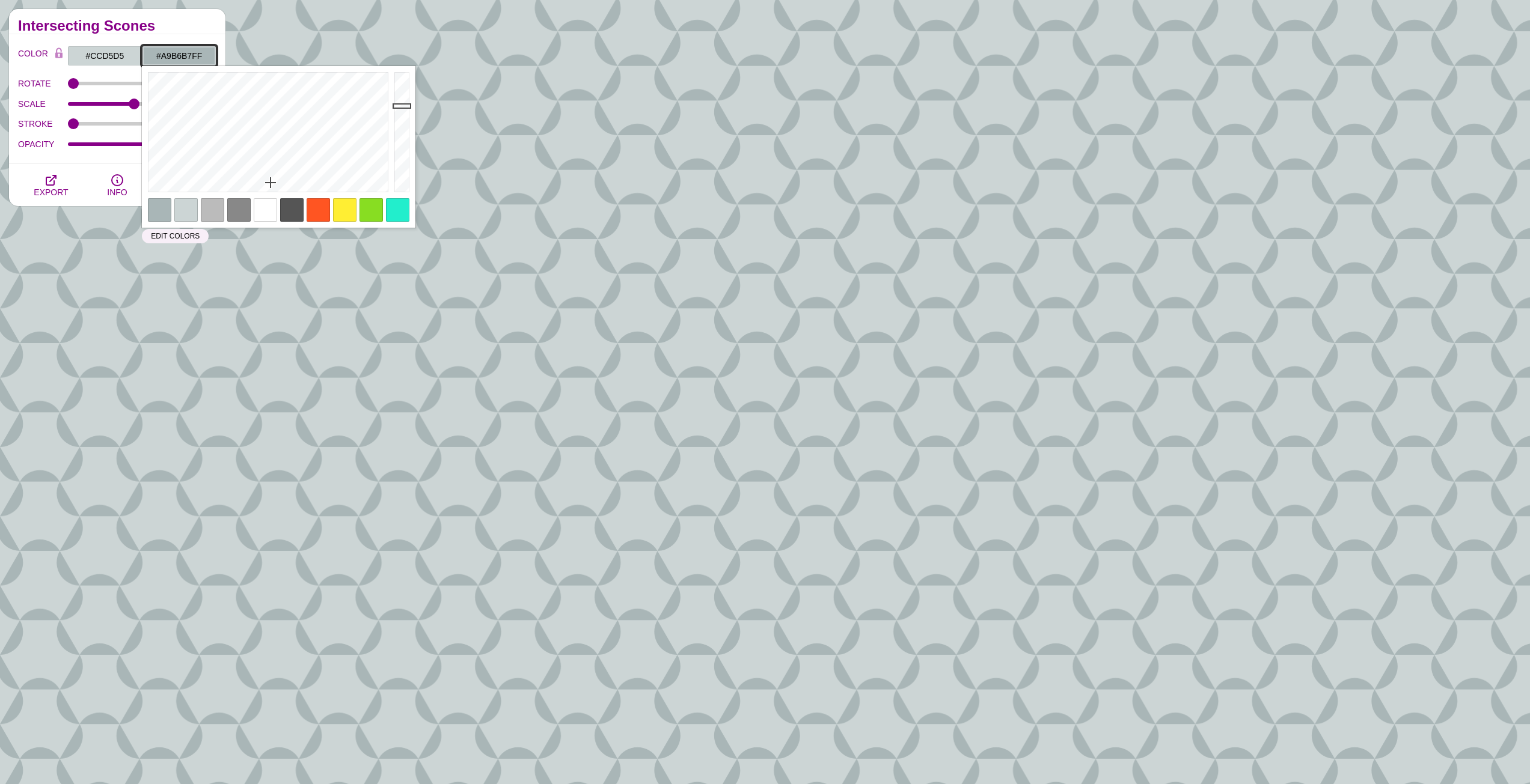
click at [203, 55] on input "#A9B6B7FF" at bounding box center [179, 55] width 74 height 21
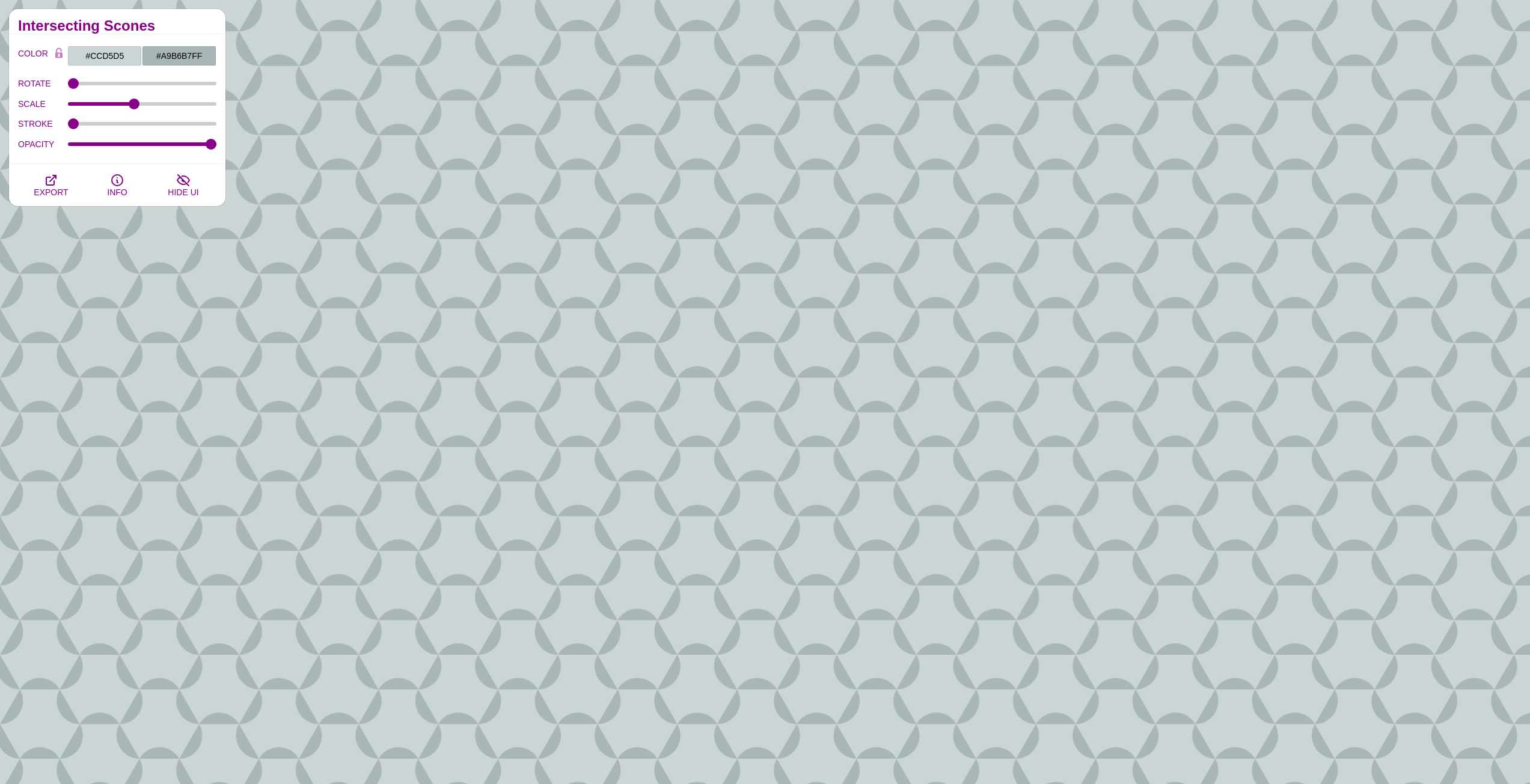
click at [177, 27] on h2 "Intersecting Scones" at bounding box center [117, 26] width 198 height 10
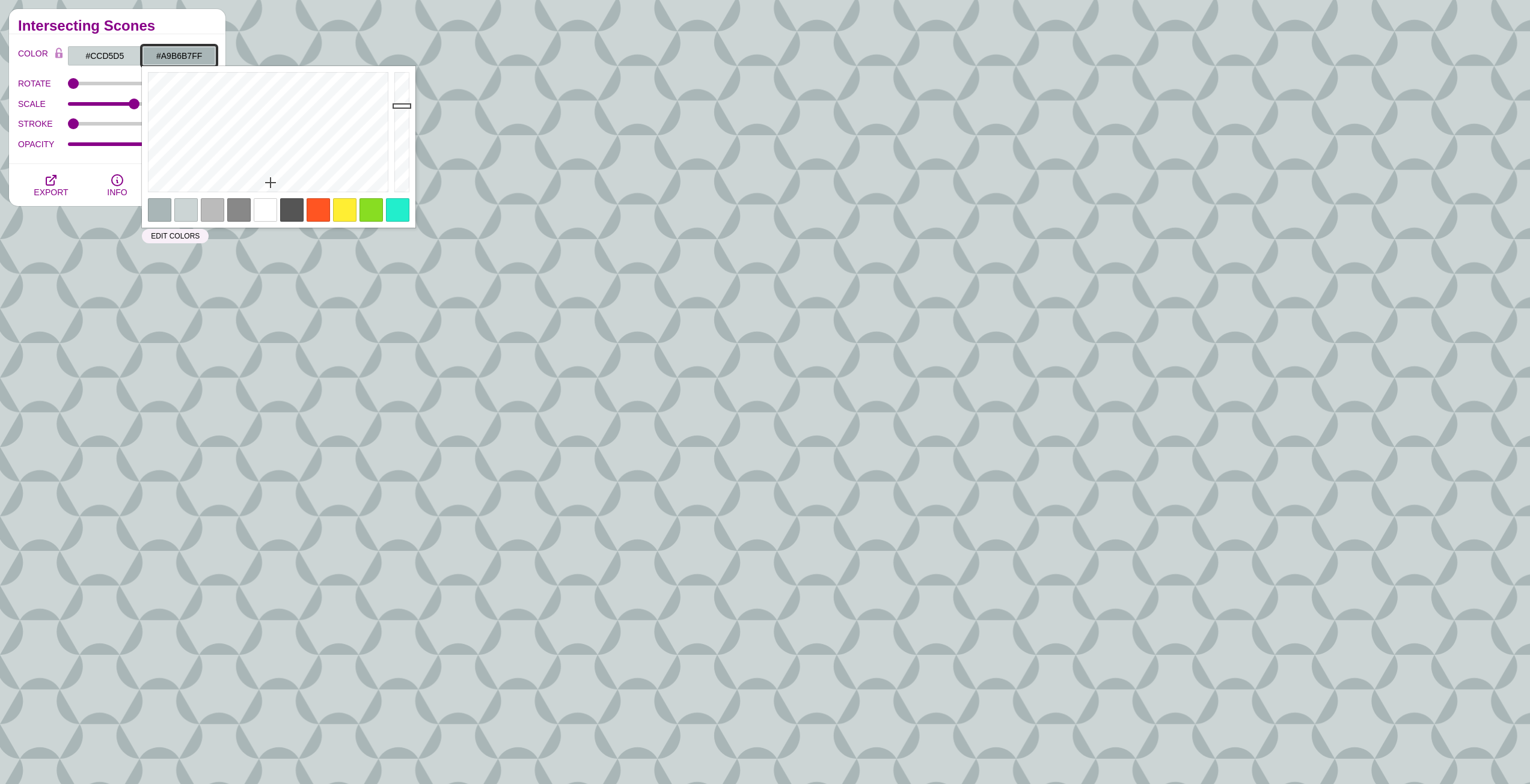
click at [203, 56] on input "#A9B6B7FF" at bounding box center [179, 55] width 74 height 21
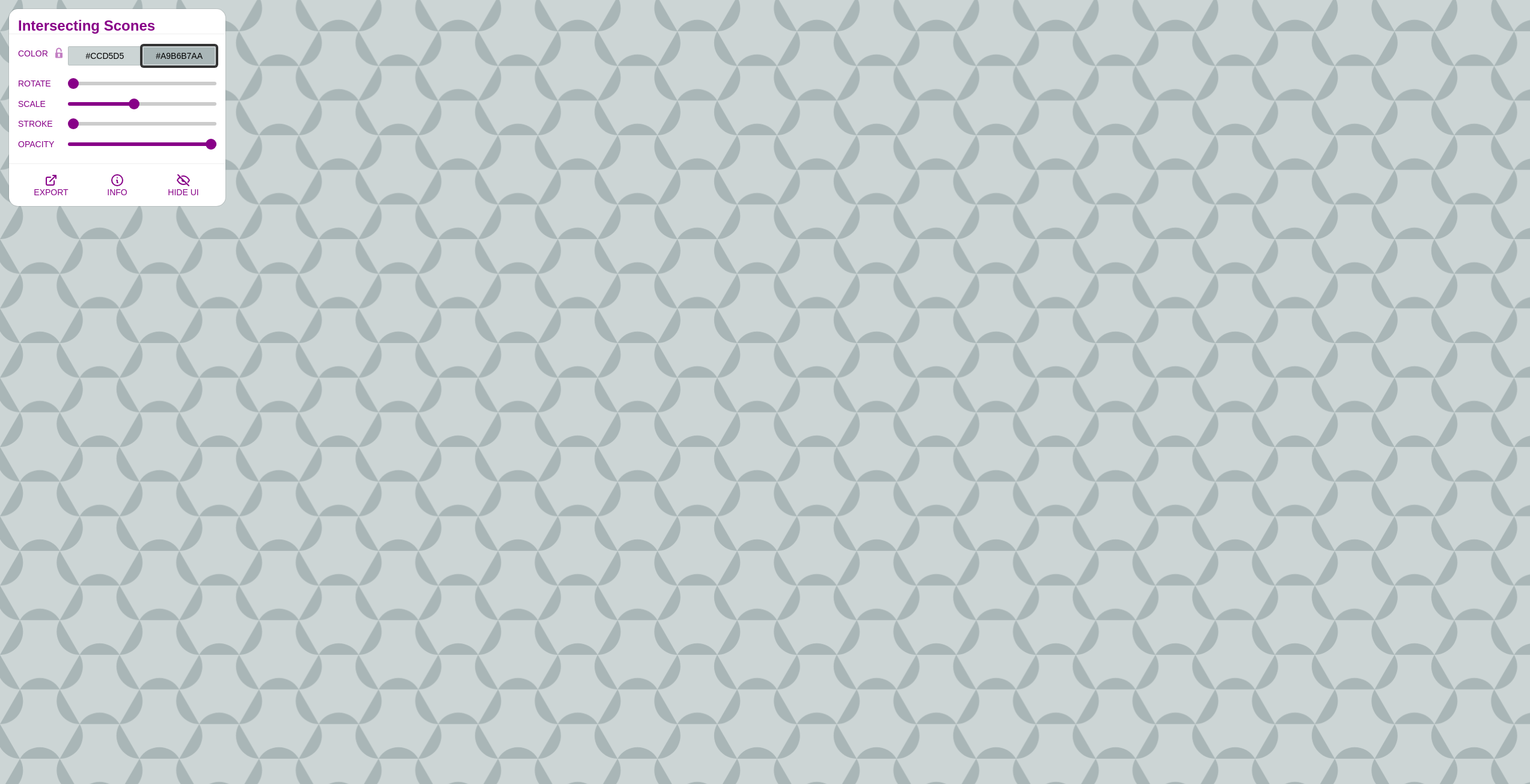
type input "#A9B6B7FF"
click at [181, 21] on h2 "Intersecting Scones" at bounding box center [117, 26] width 198 height 10
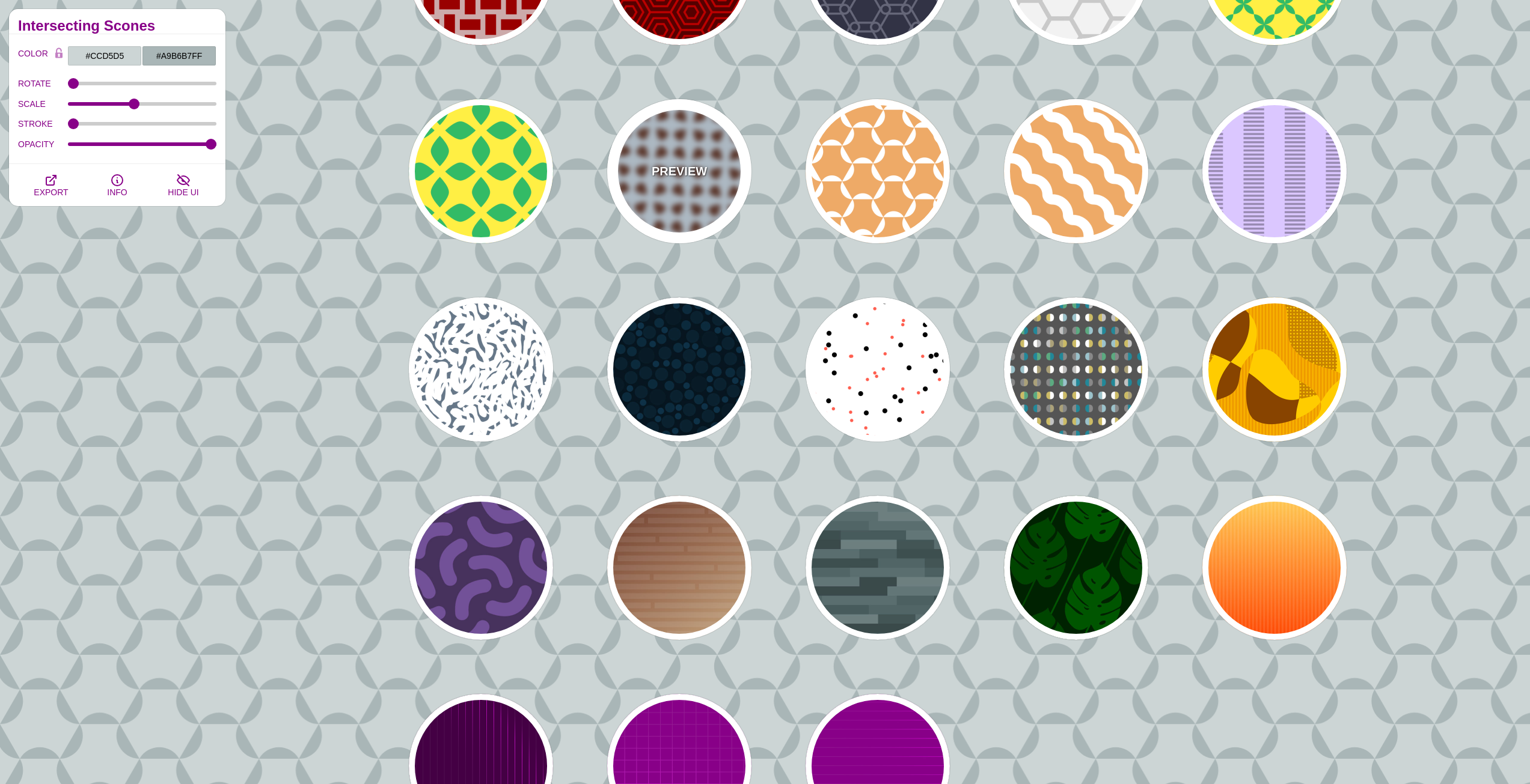
click at [704, 158] on div "PREVIEW" at bounding box center [679, 171] width 144 height 144
type input "#DDEEFF"
type input "#663322"
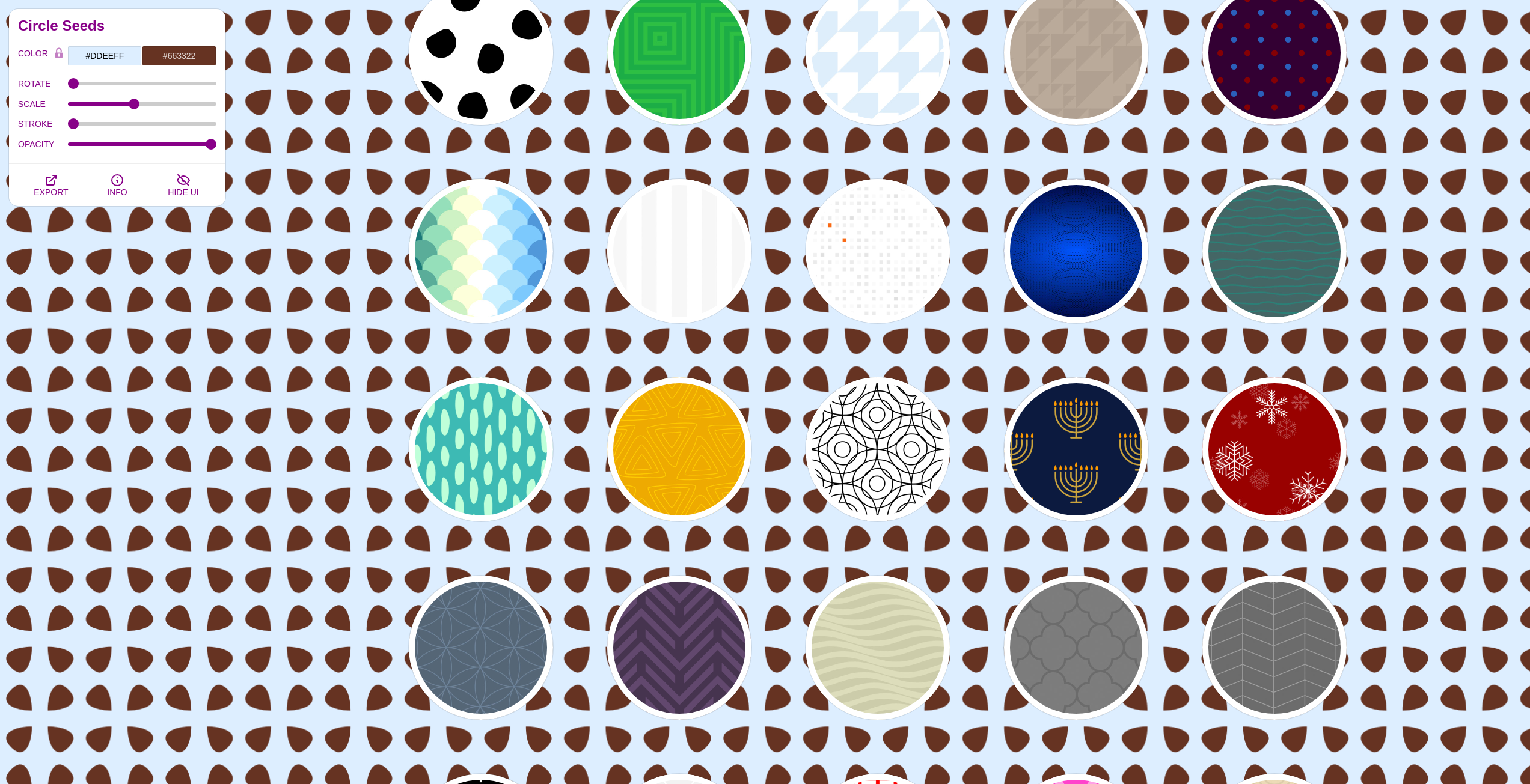
scroll to position [3124, 0]
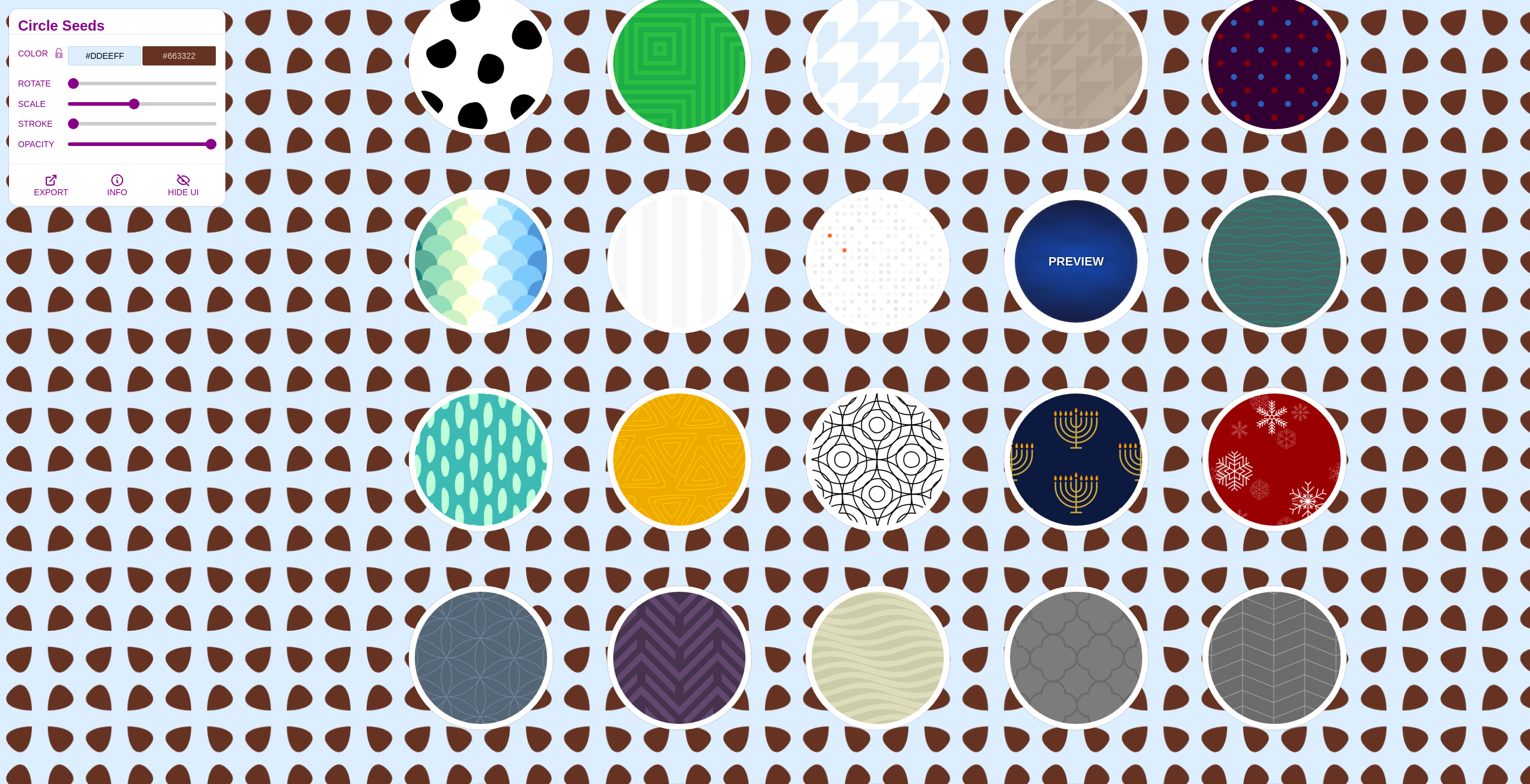
click at [1101, 236] on div "PREVIEW" at bounding box center [1076, 261] width 144 height 144
type input "#0055FF"
type input "#000033"
type input "0.25"
type input "15"
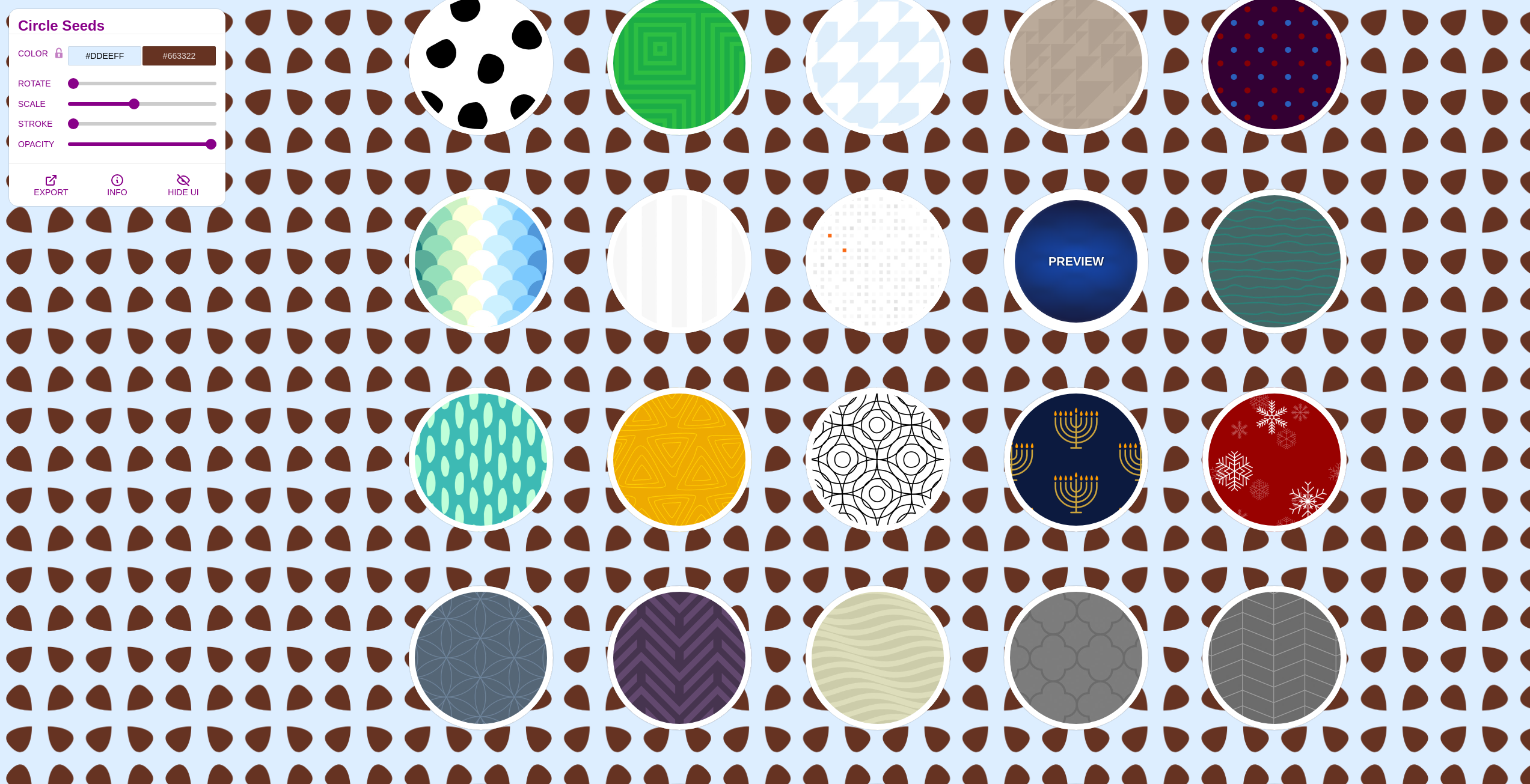
type input "50"
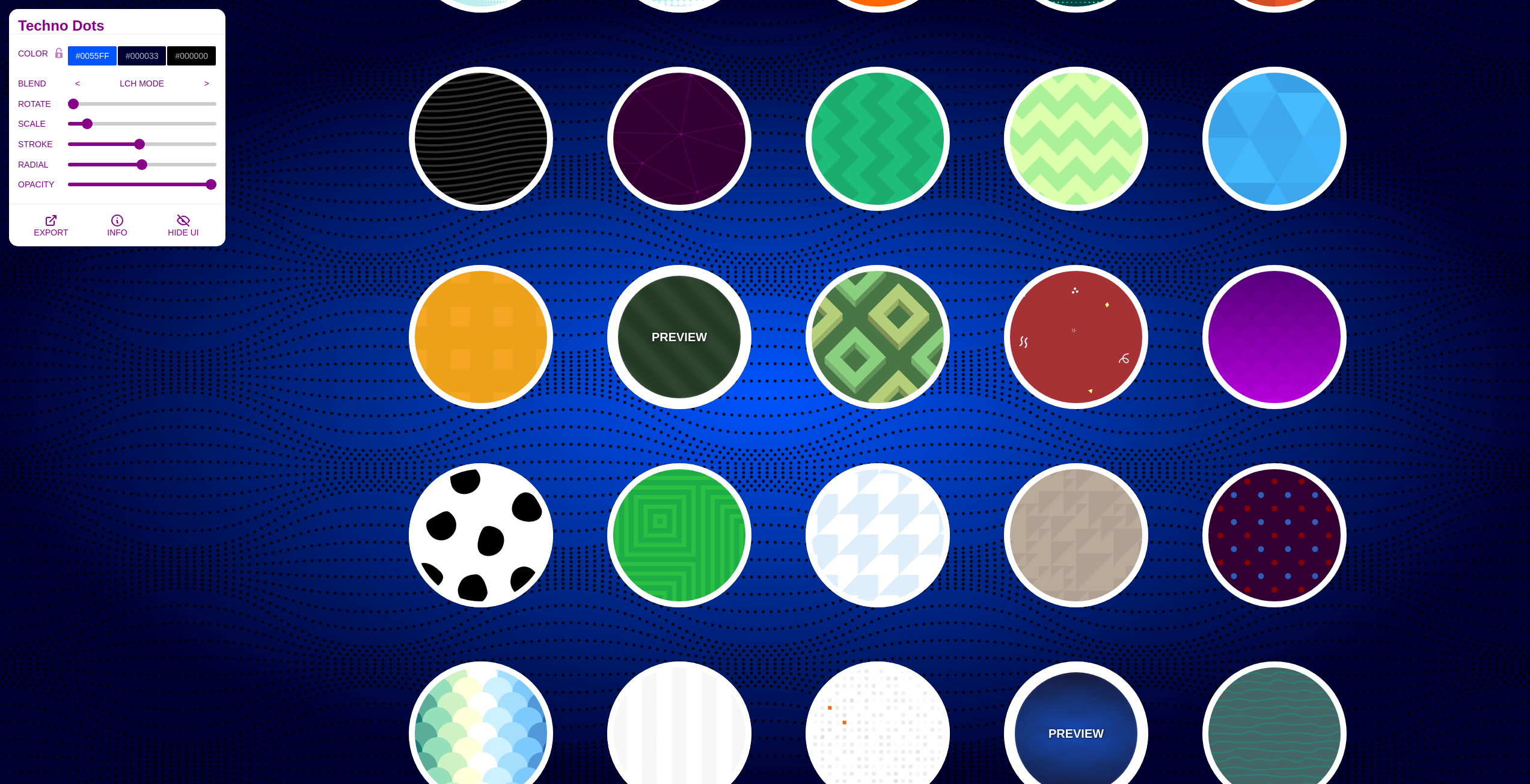
scroll to position [2644, 0]
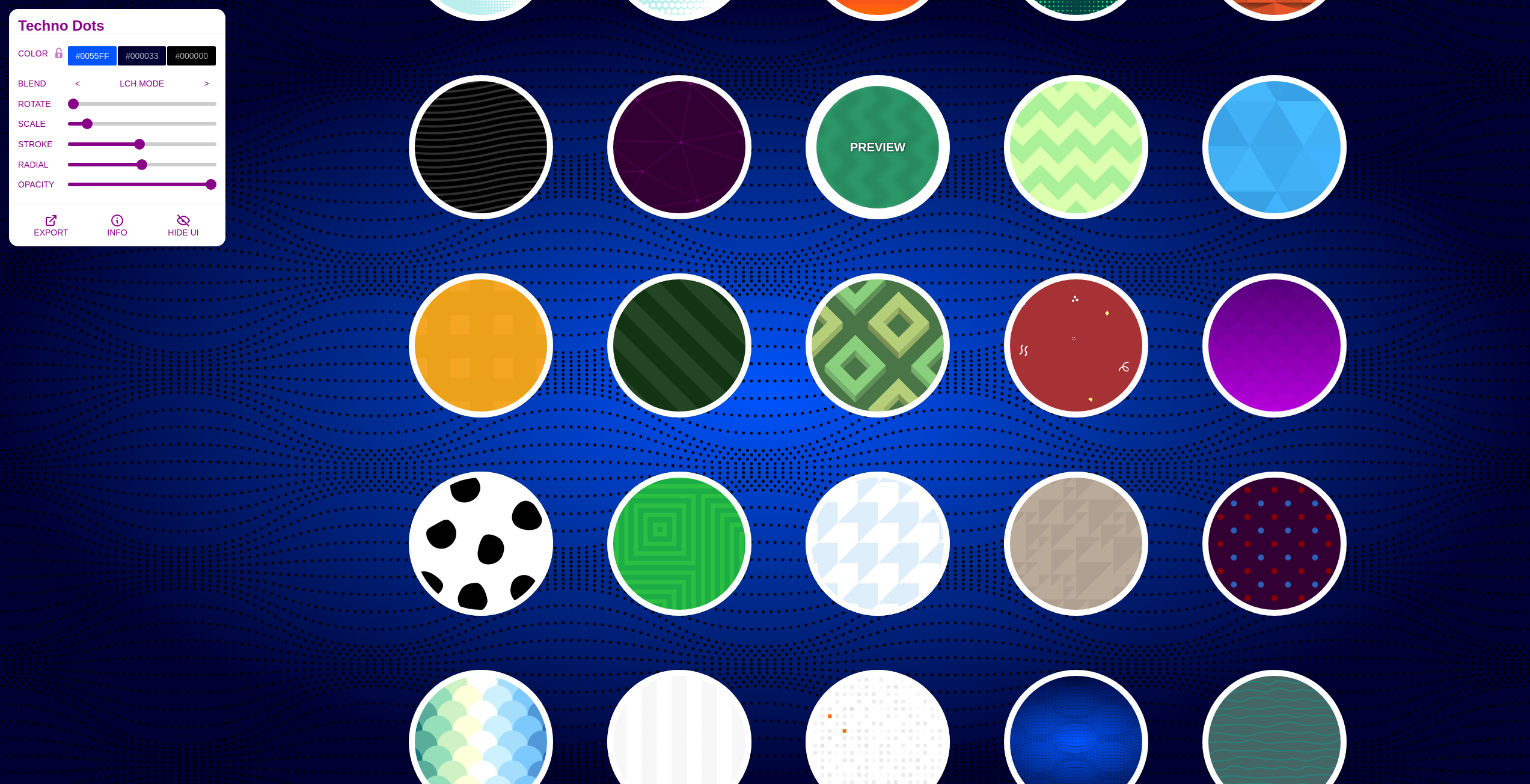
click at [912, 138] on div "PREVIEW" at bounding box center [878, 147] width 144 height 144
type input "#00BB77"
type input "#000000"
type input "120"
type input "0.1"
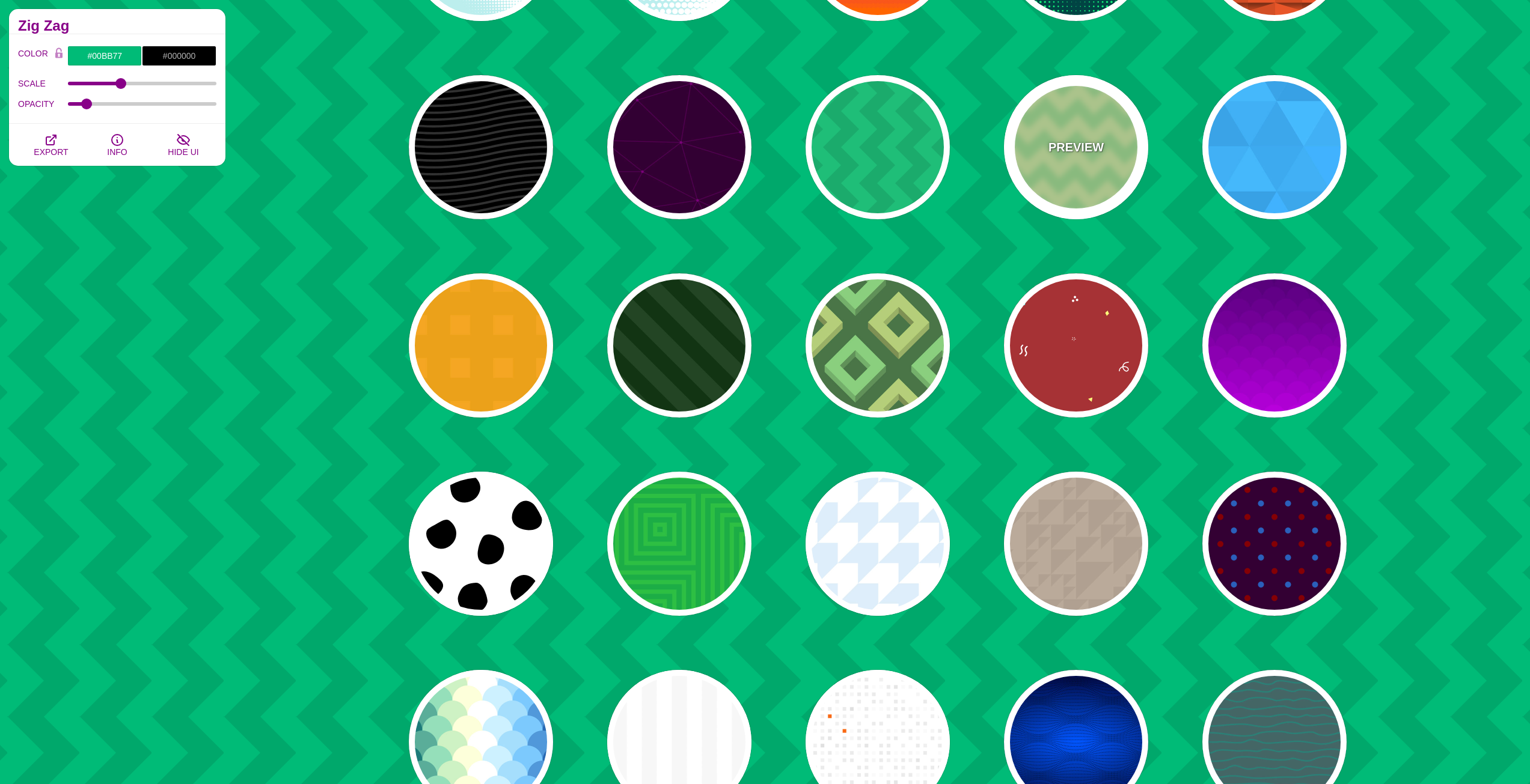
click at [1064, 134] on div "PREVIEW" at bounding box center [1076, 147] width 144 height 144
type input "#DDFFAA"
type input "#AAEE99"
type input "1"
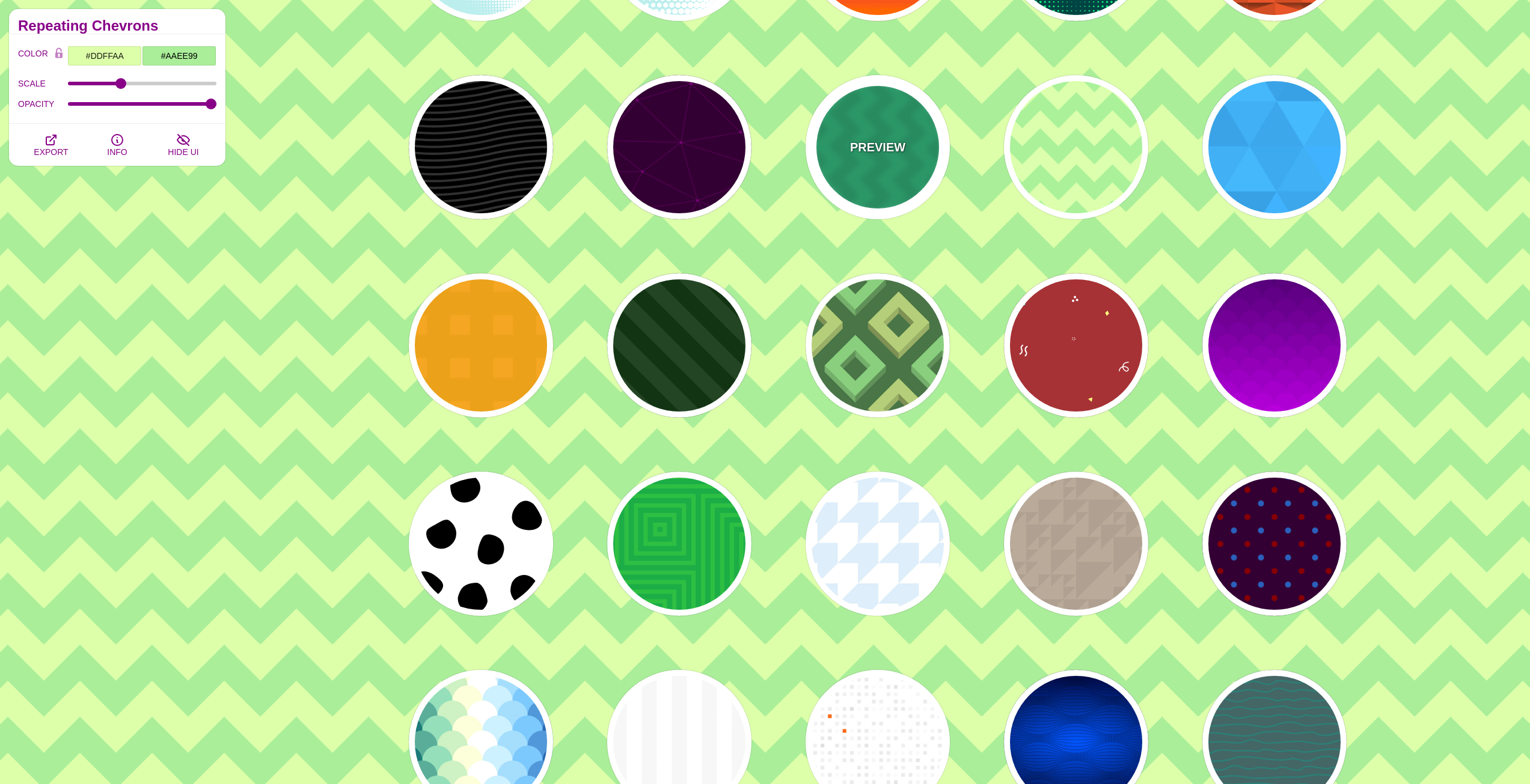
click at [878, 114] on div "PREVIEW" at bounding box center [878, 147] width 144 height 144
type input "#00BB77"
type input "#000000"
type input "0.1"
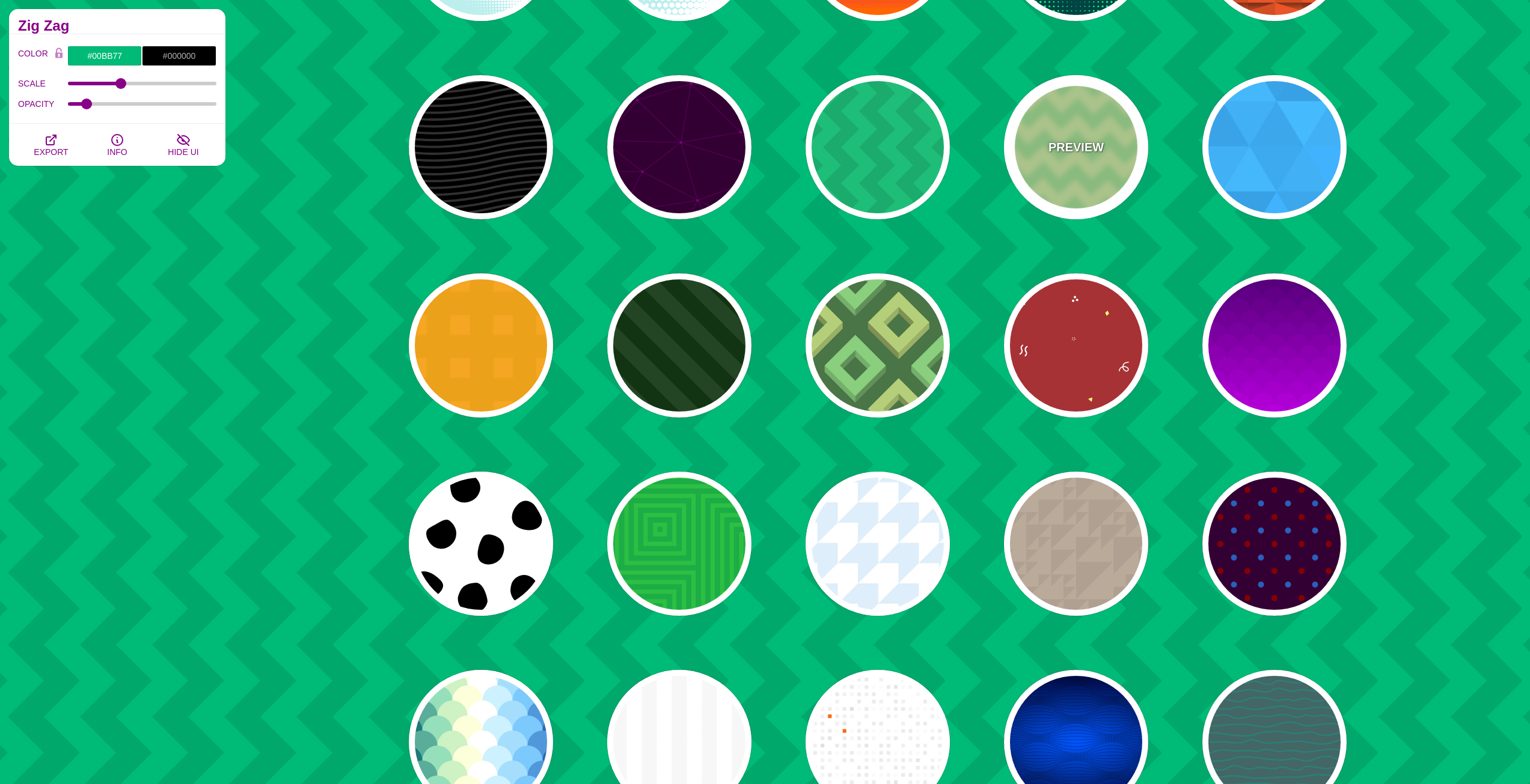
click at [1071, 134] on div "PREVIEW" at bounding box center [1076, 147] width 144 height 144
type input "#DDFFAA"
type input "#AAEE99"
type input "1"
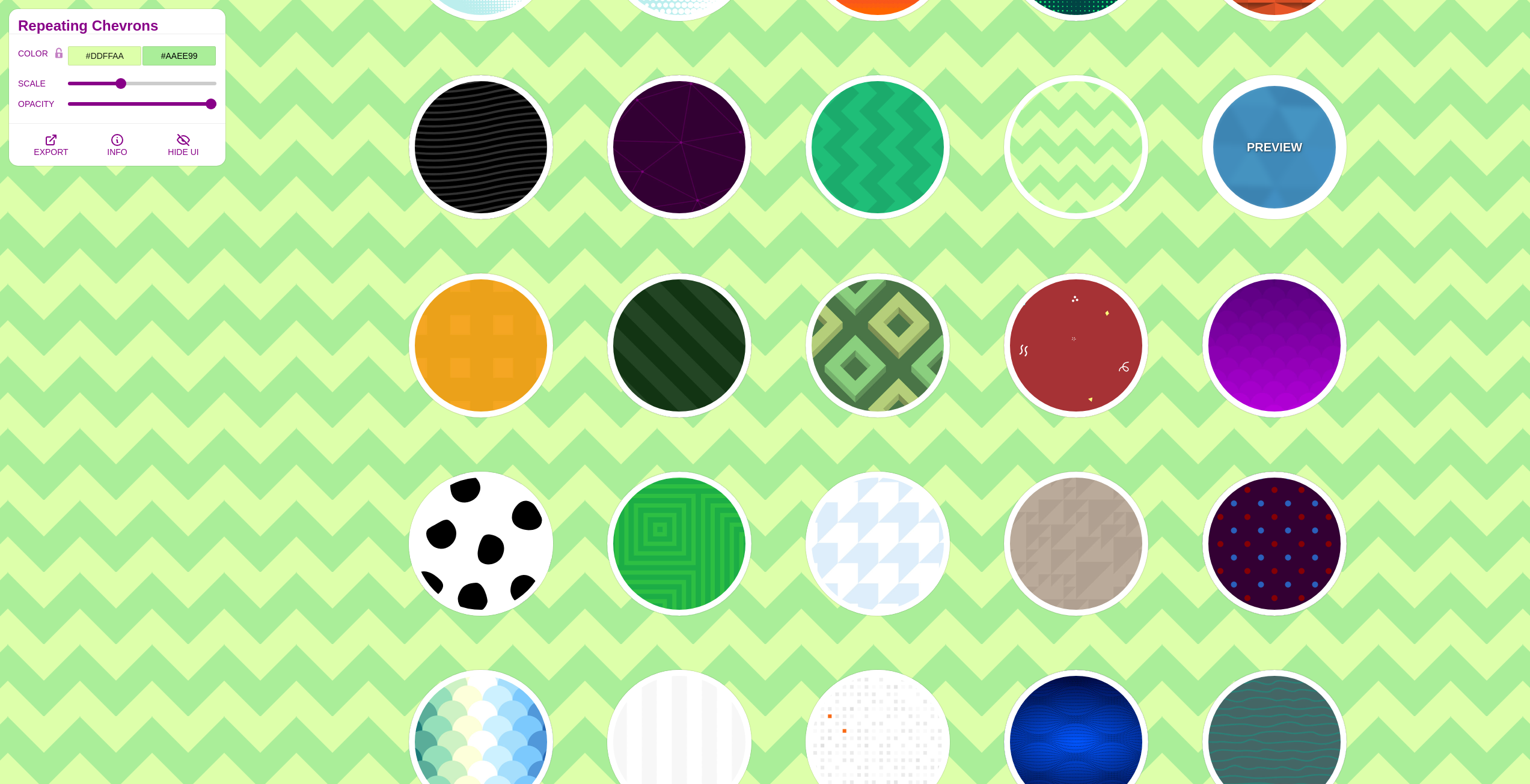
click at [1311, 133] on div "PREVIEW" at bounding box center [1274, 147] width 144 height 144
type input "#00B7FF"
type input "540"
type input "0.1"
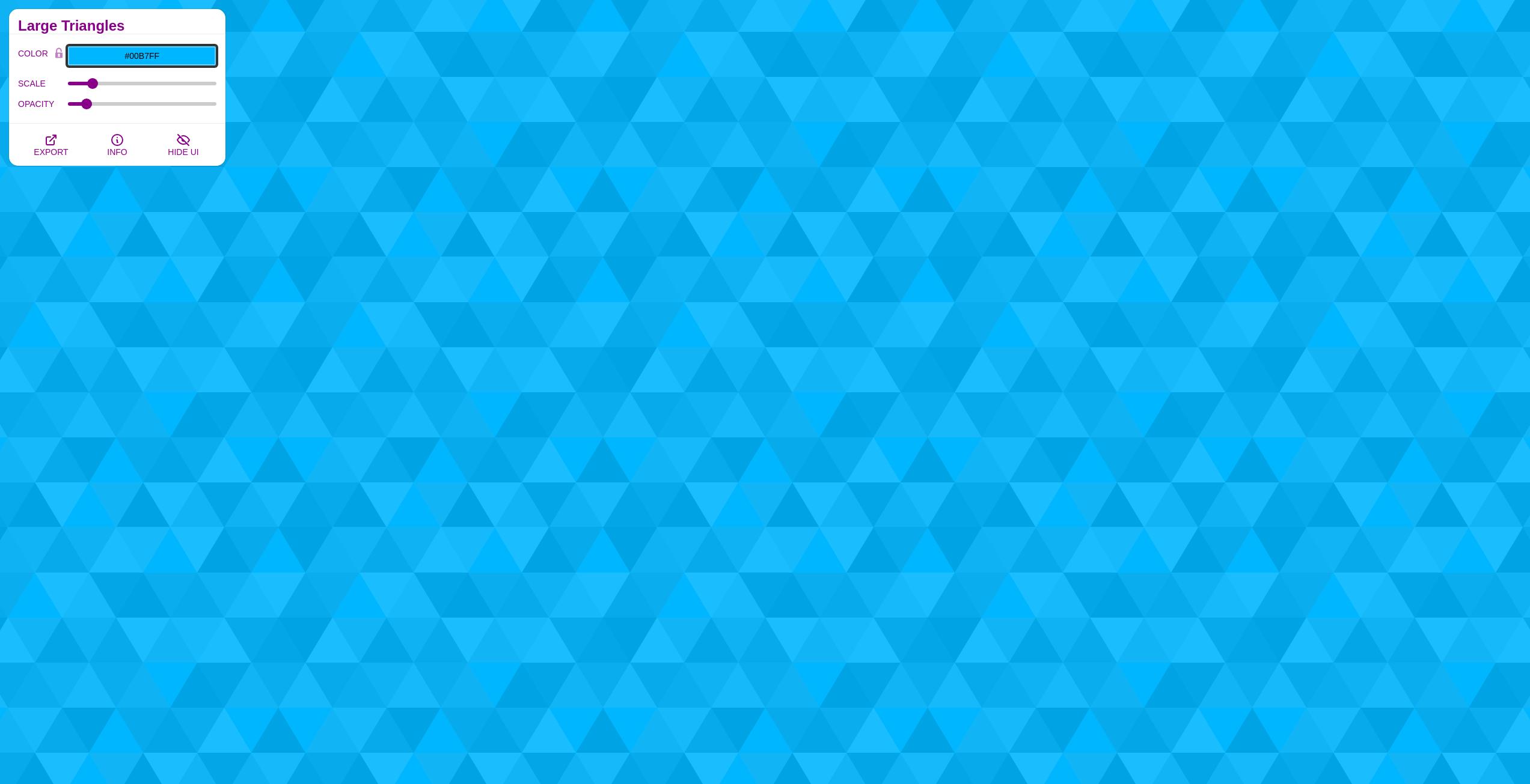
click at [172, 59] on input "#00B7FF" at bounding box center [142, 55] width 149 height 21
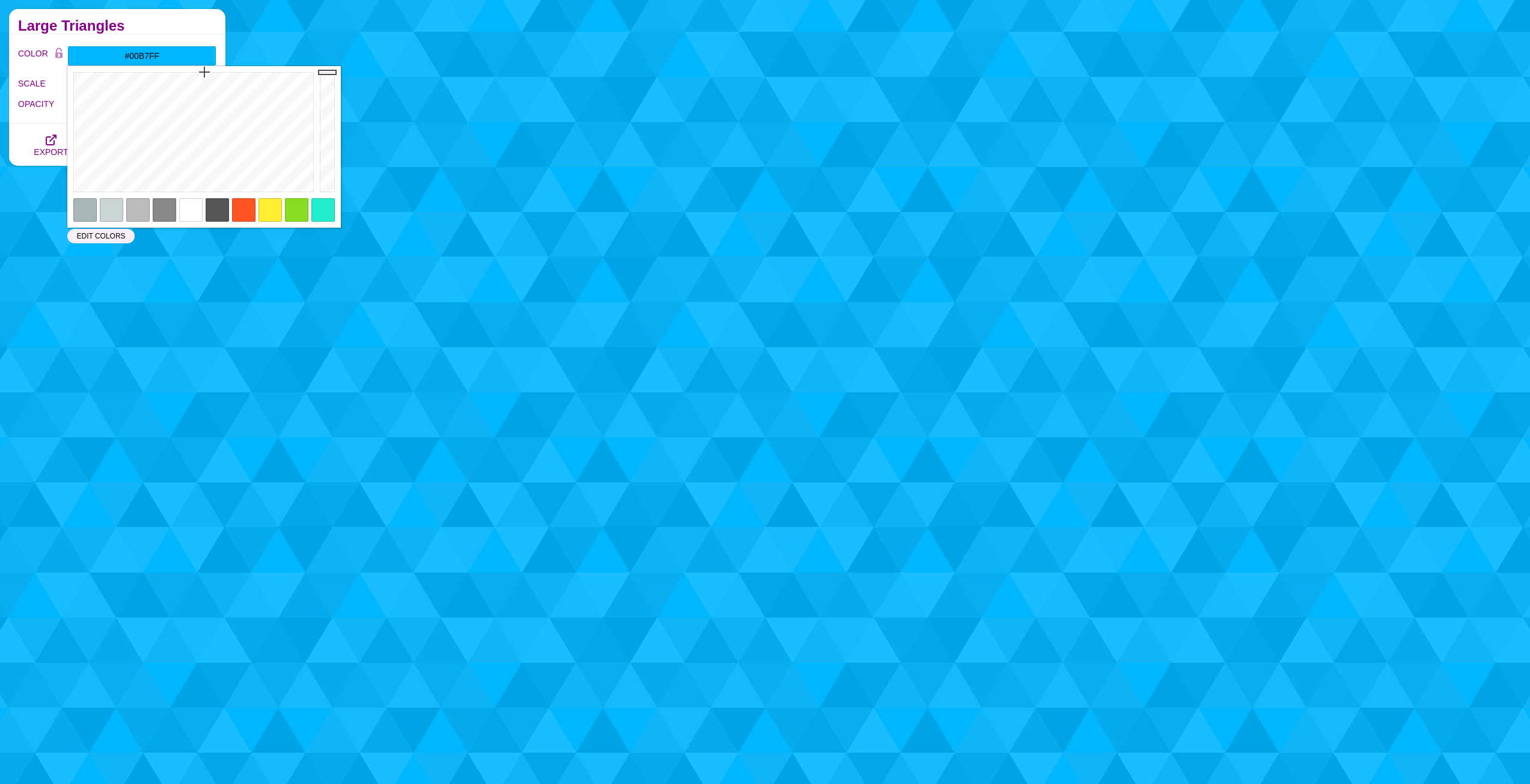
click at [110, 218] on div at bounding box center [111, 209] width 23 height 23
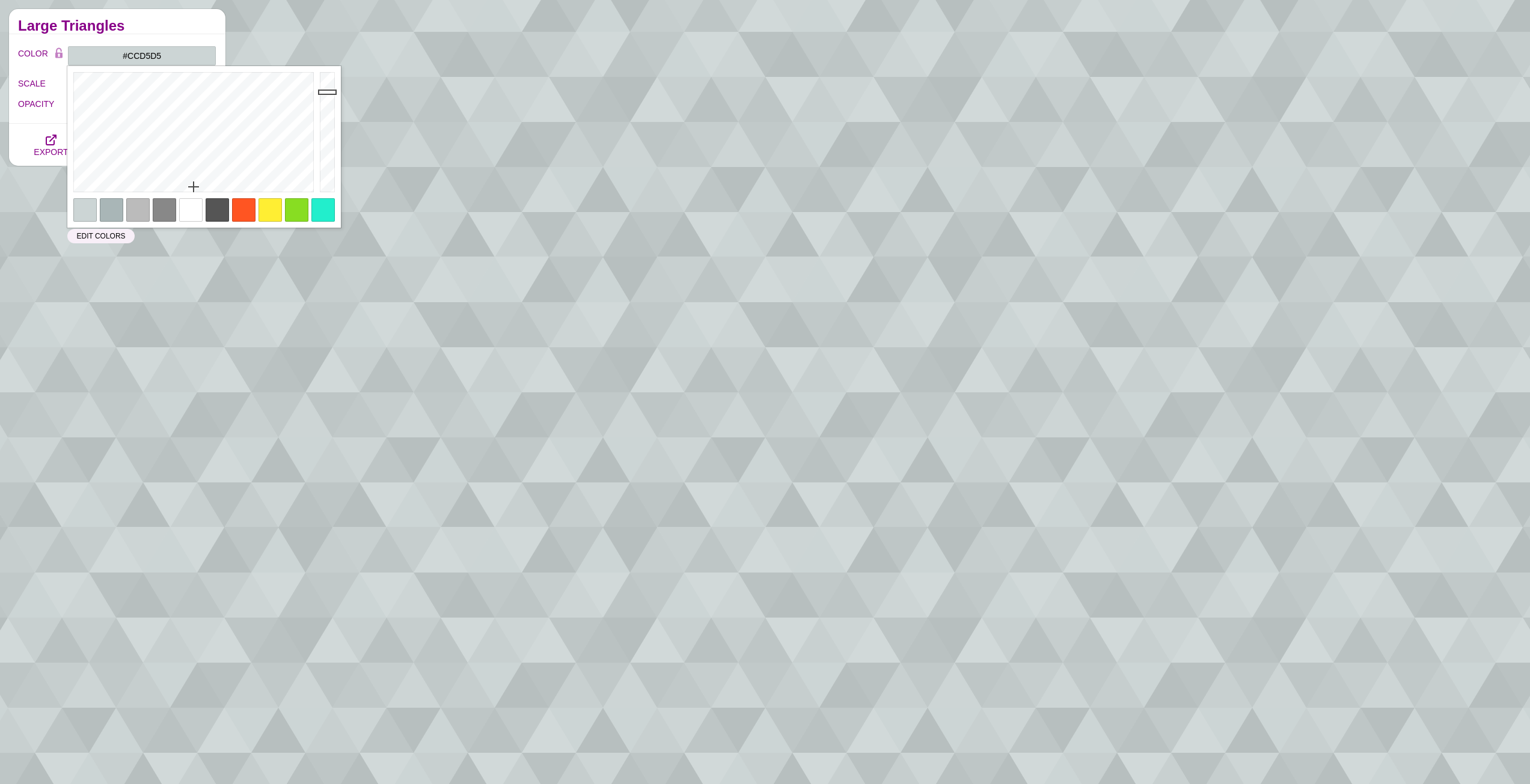
click at [112, 210] on div at bounding box center [111, 209] width 23 height 23
type input "#A9B6B7"
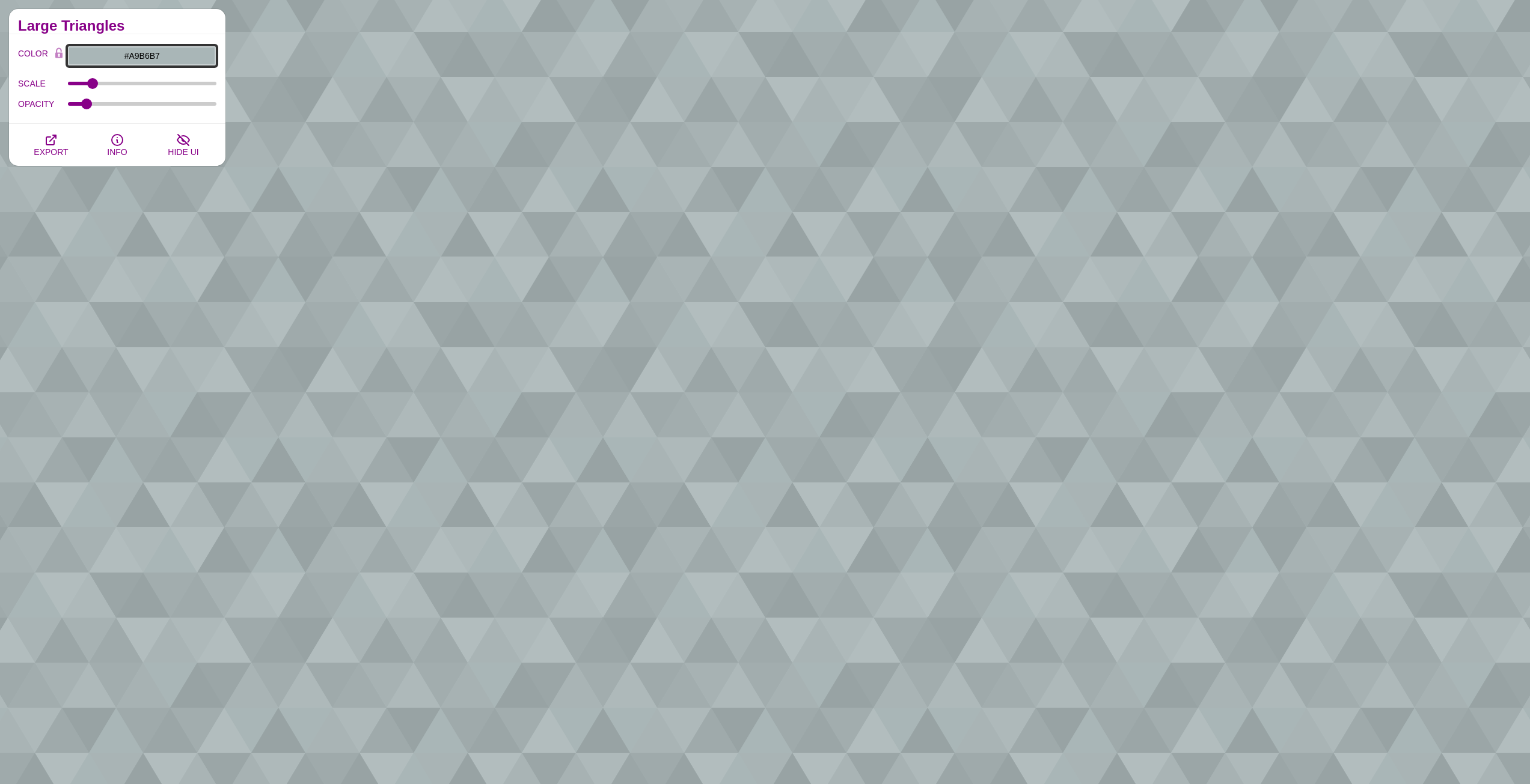
click at [173, 53] on input "#A9B6B7" at bounding box center [142, 55] width 149 height 21
click at [194, 24] on h2 "Large Triangles" at bounding box center [117, 26] width 198 height 10
click at [52, 149] on span "EXPORT" at bounding box center [51, 153] width 35 height 10
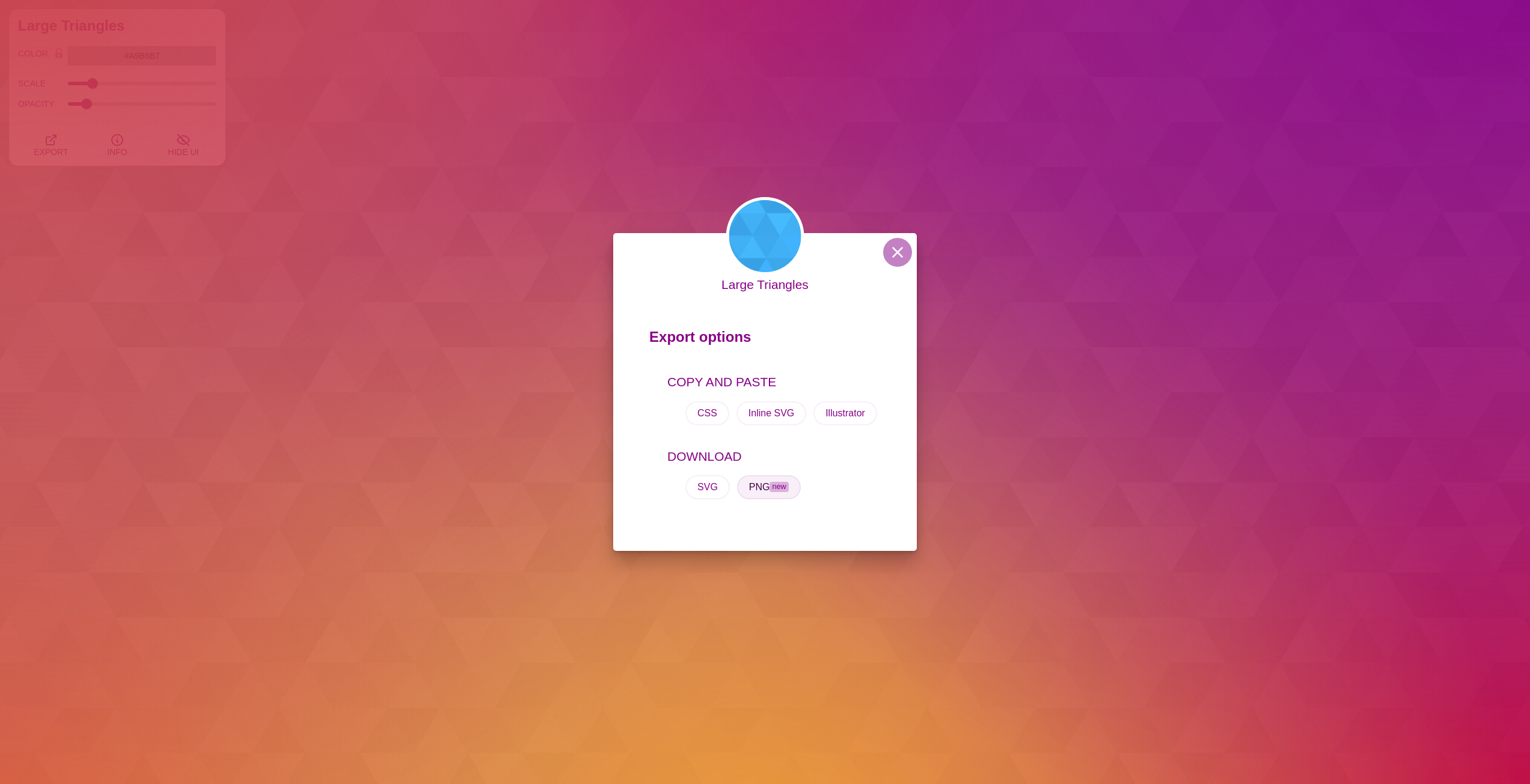
click at [770, 490] on span "new" at bounding box center [779, 486] width 19 height 10
click at [898, 252] on button at bounding box center [897, 252] width 29 height 29
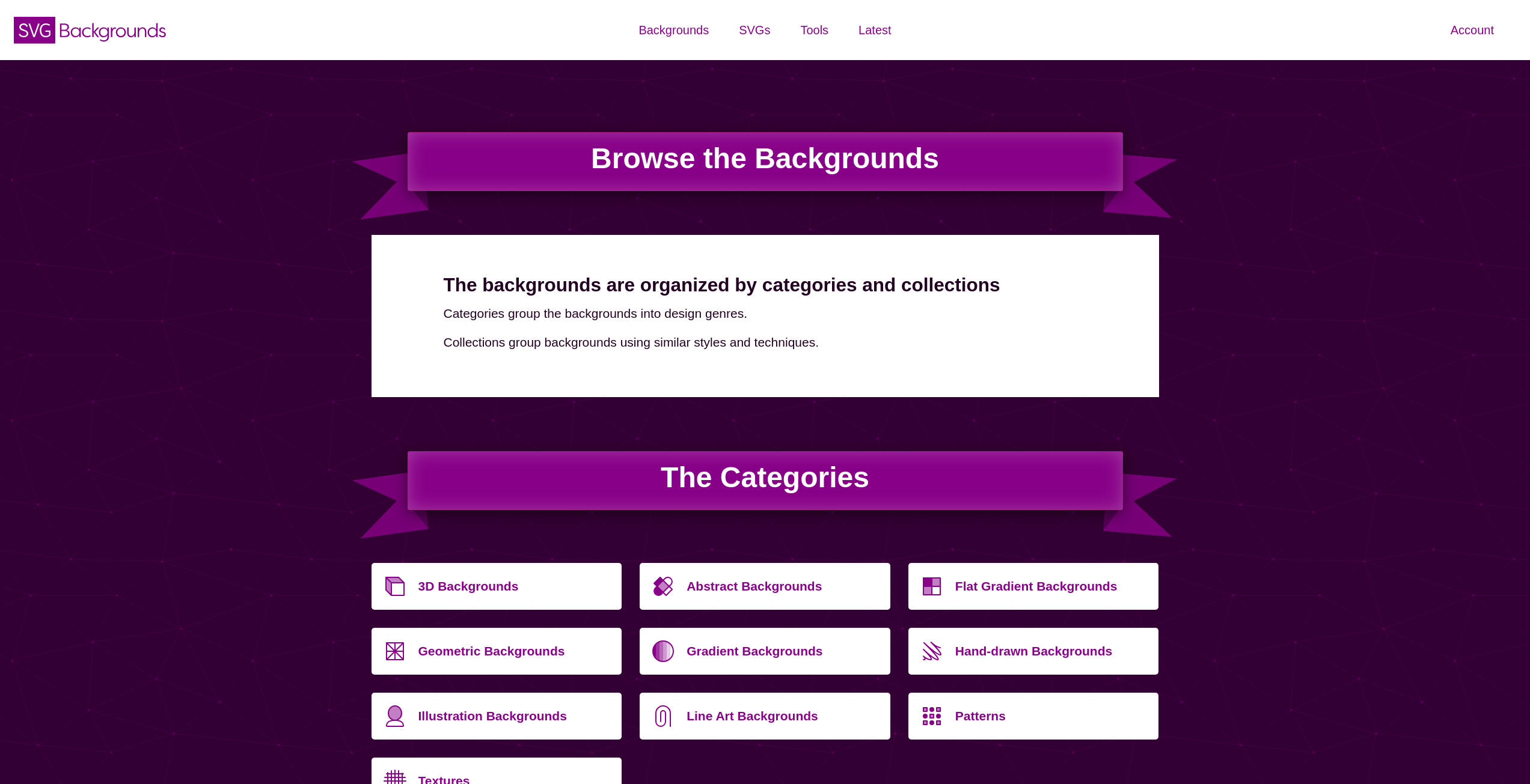
scroll to position [241, 0]
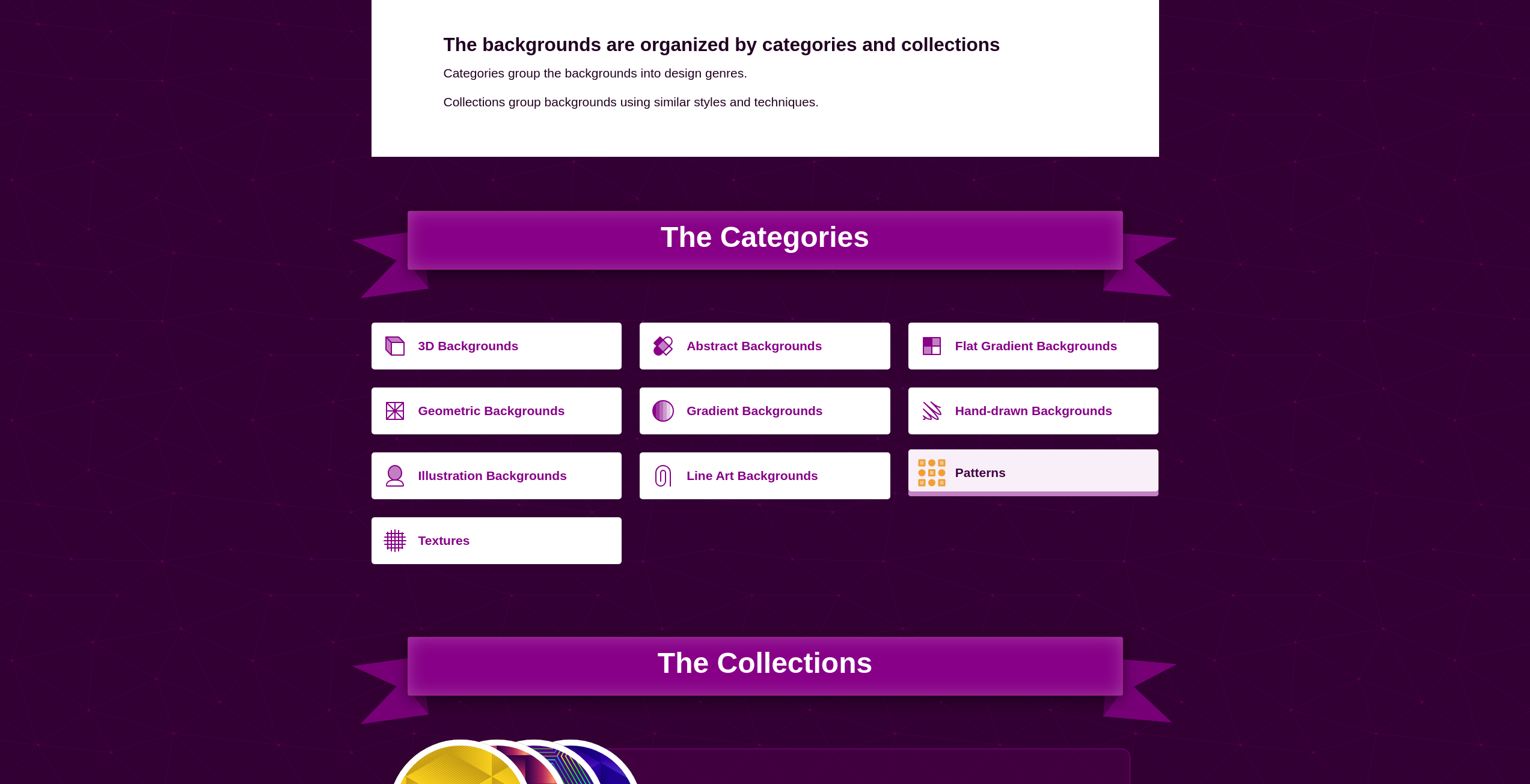
click at [963, 477] on p "Patterns" at bounding box center [1052, 472] width 195 height 29
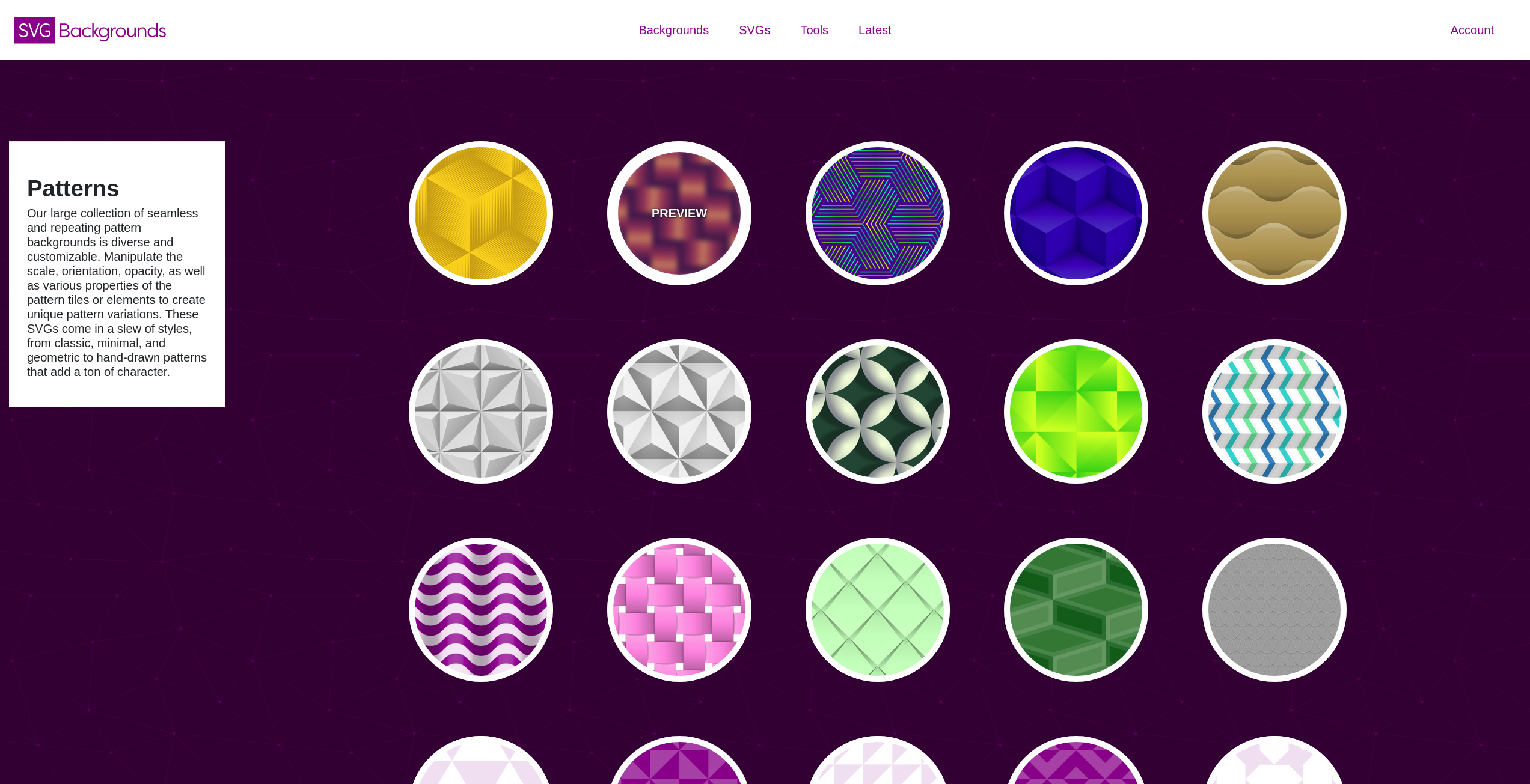
click at [657, 209] on p "PREVIEW" at bounding box center [679, 214] width 55 height 18
type input "#7700AA"
type input "#FF9966"
type input "#EE00BB"
type input "0"
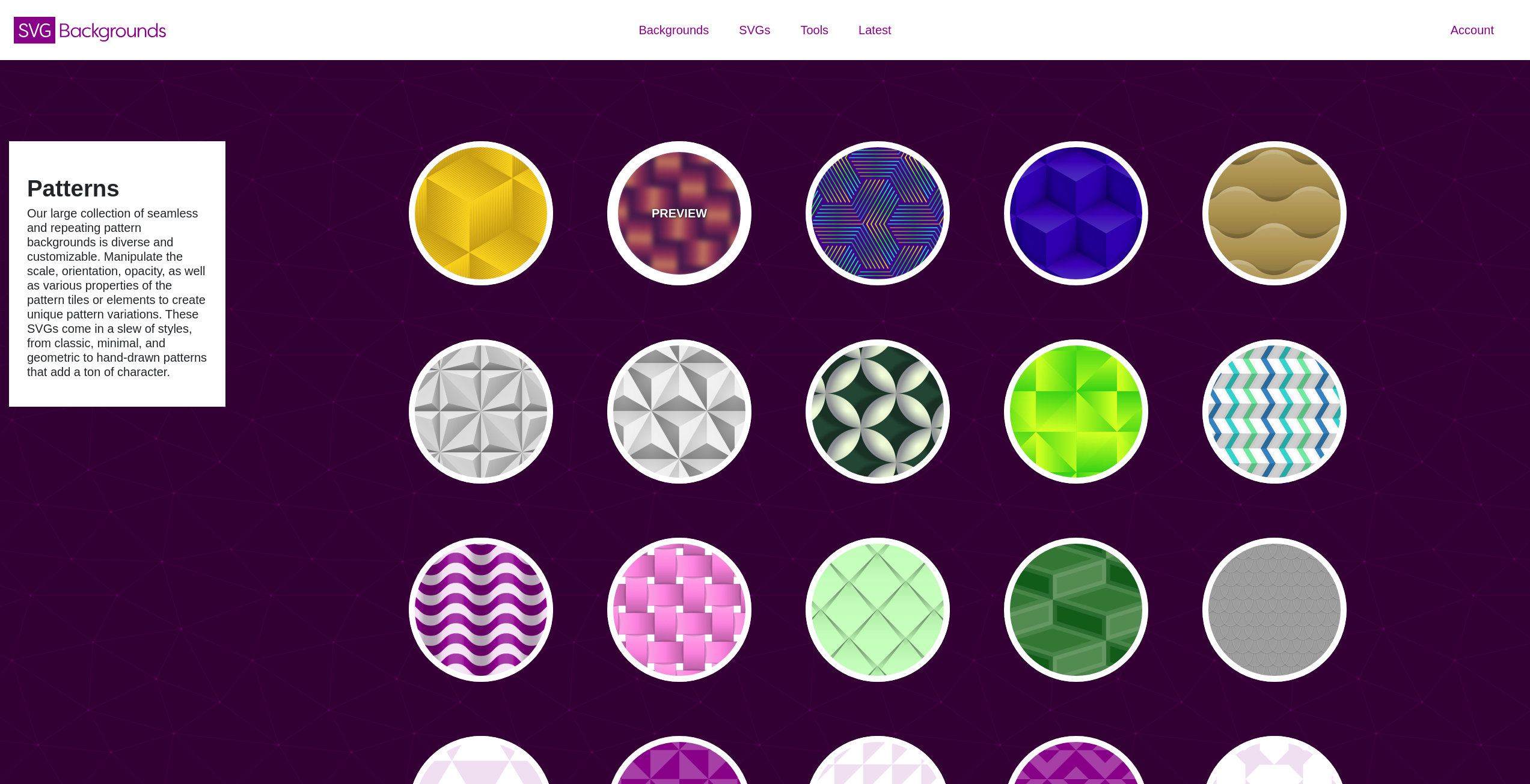
type input "0.2"
type input "2"
type input "0.7"
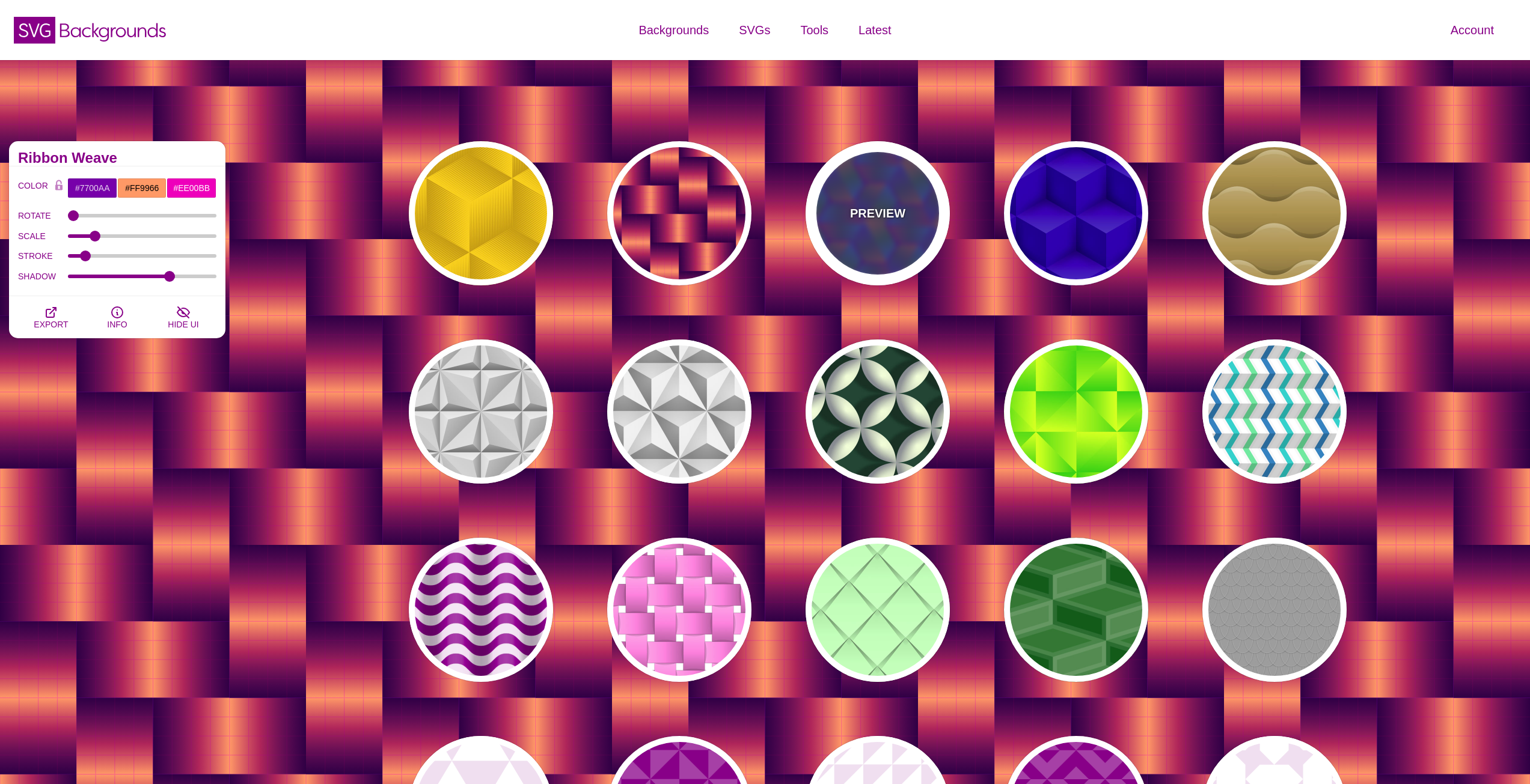
click at [906, 190] on div "PREVIEW" at bounding box center [878, 213] width 144 height 144
type input "#440088"
type input "#FFFF00"
type input "#00FF00"
type input "#00FFFF"
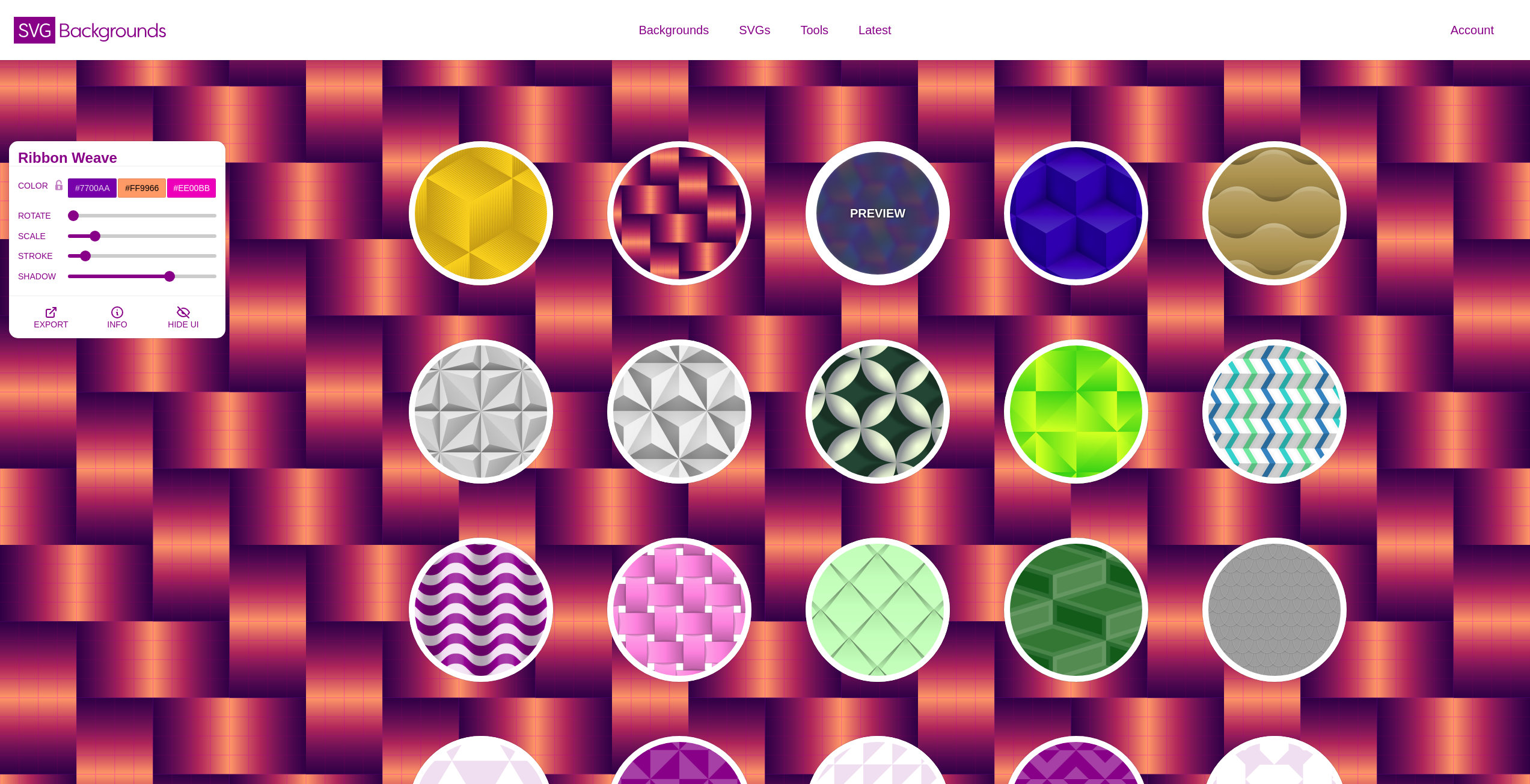
type input "1"
type input "0"
type input "0.5"
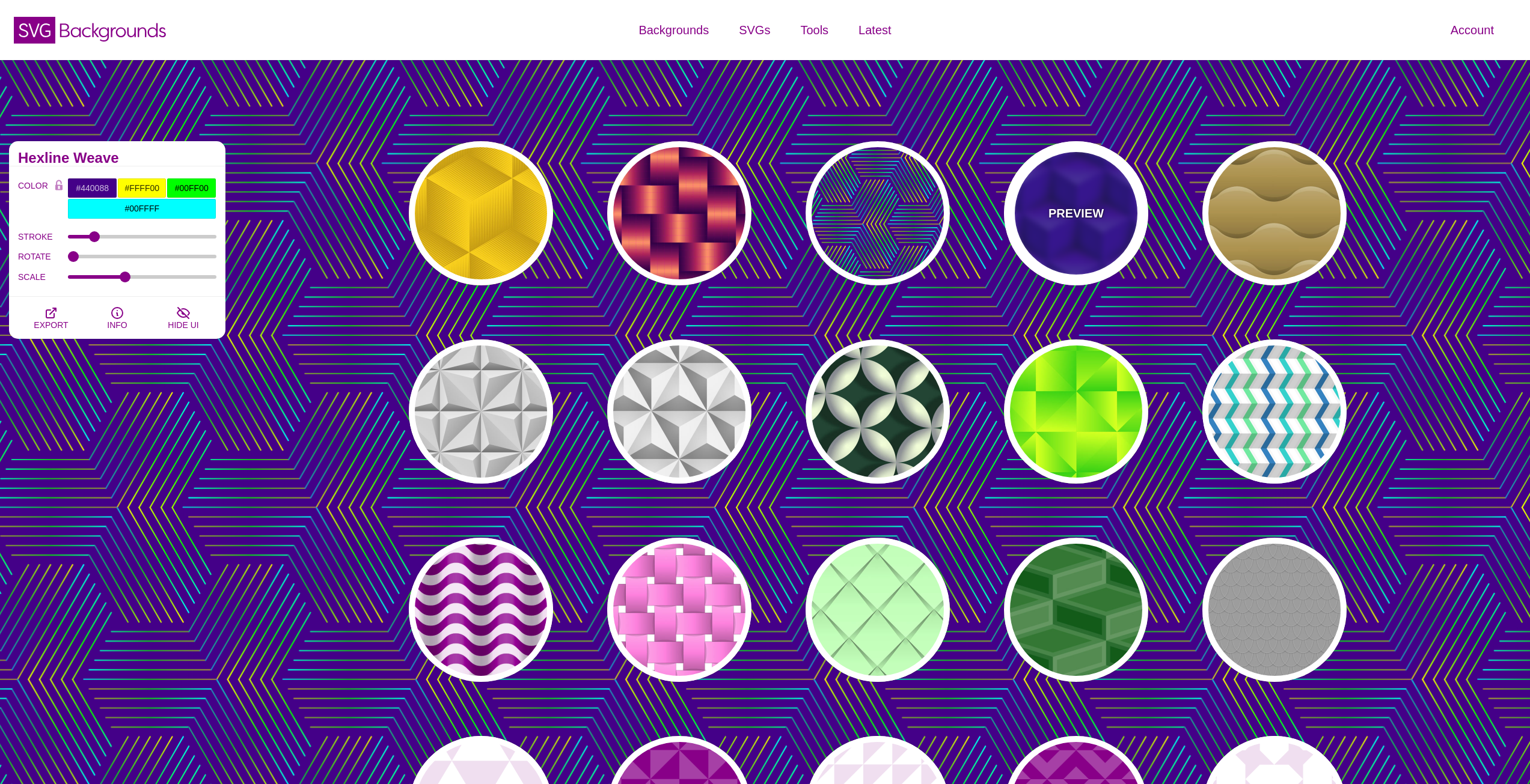
click at [1118, 200] on div "PREVIEW" at bounding box center [1076, 213] width 144 height 144
type input "#0000AA"
type input "345"
type input "0.4"
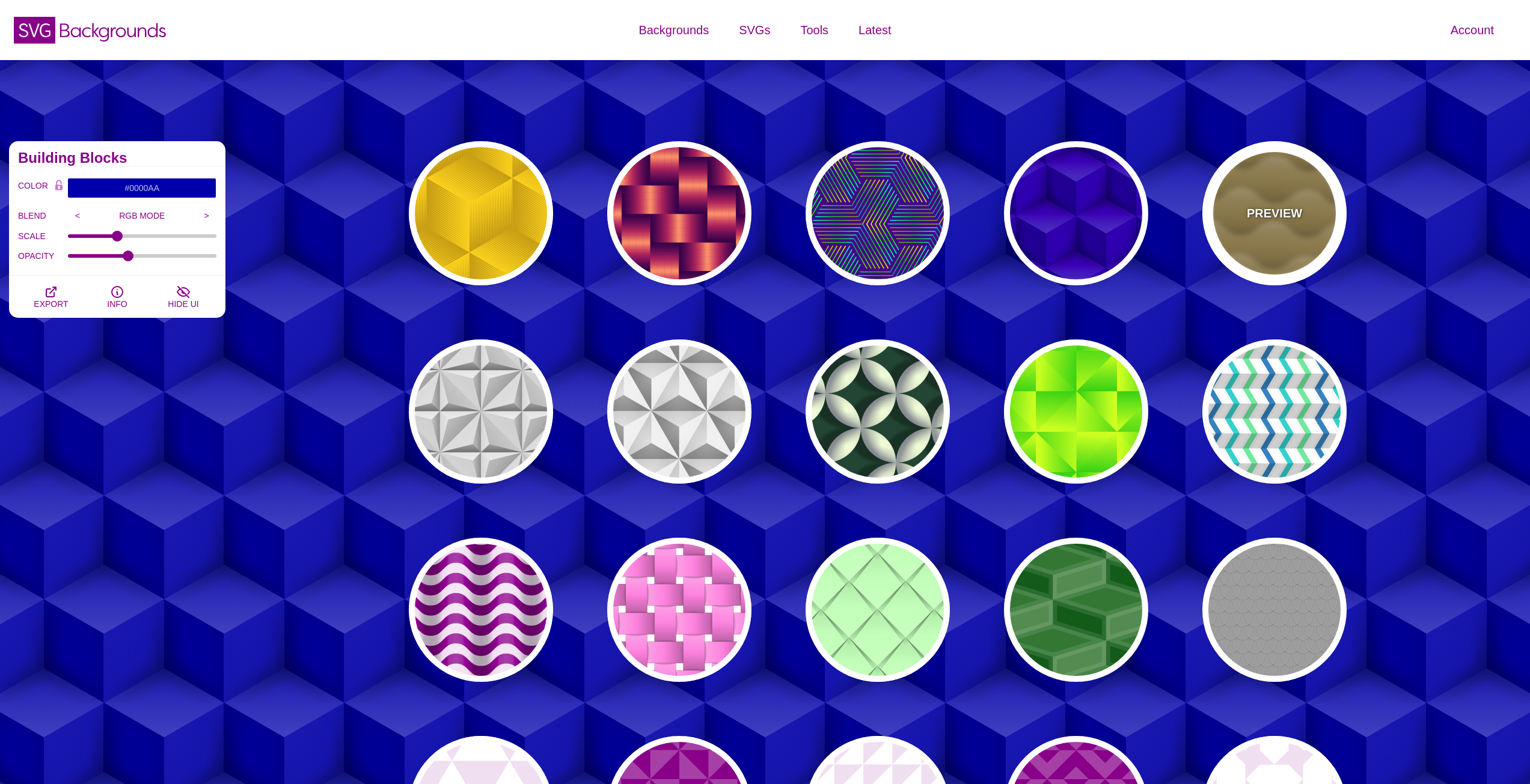
click at [1297, 193] on div "PREVIEW" at bounding box center [1274, 213] width 144 height 144
type input "#B0904C"
type input "#FFFFFF"
type input "0"
type input "1"
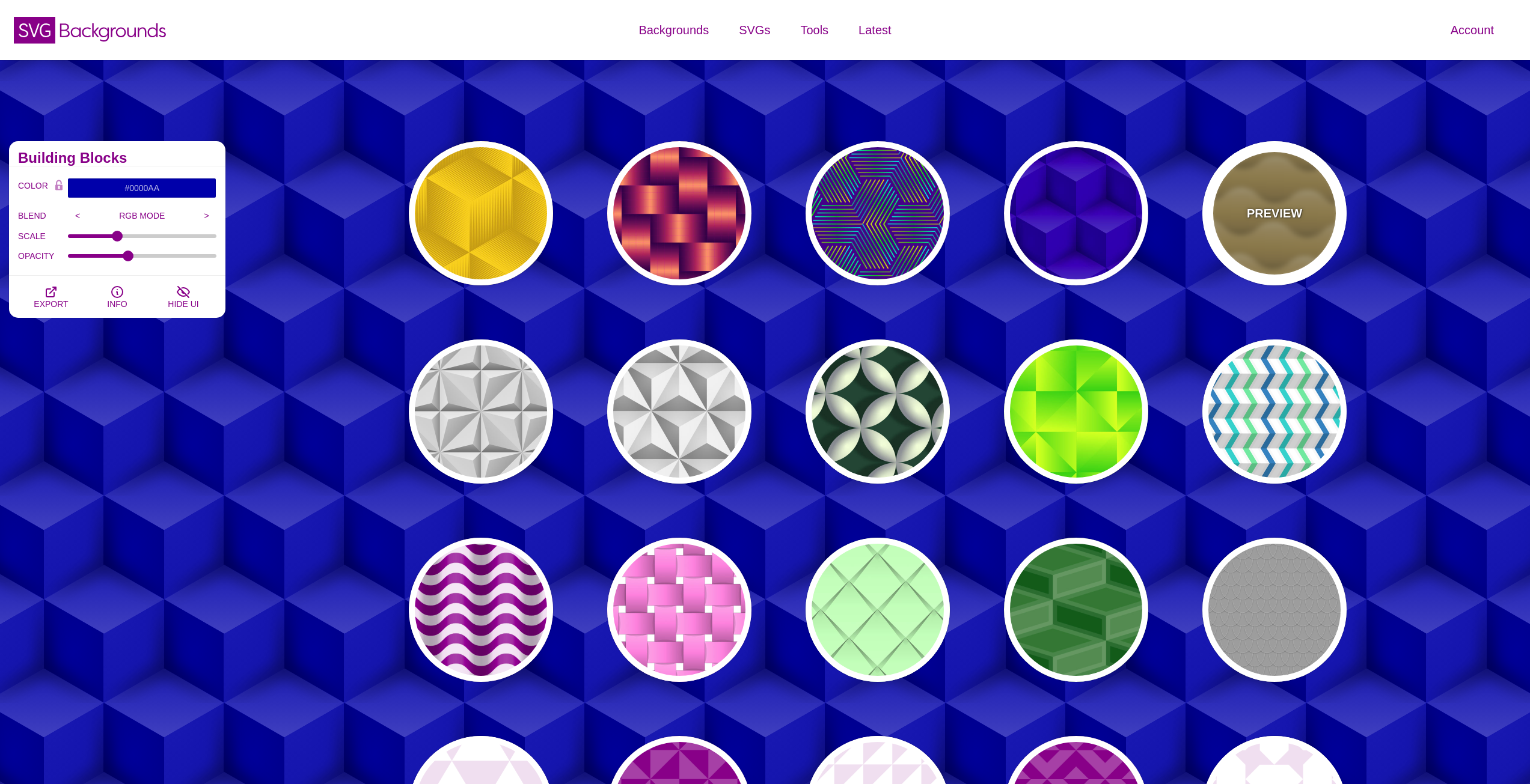
type input "0"
type input "0.5"
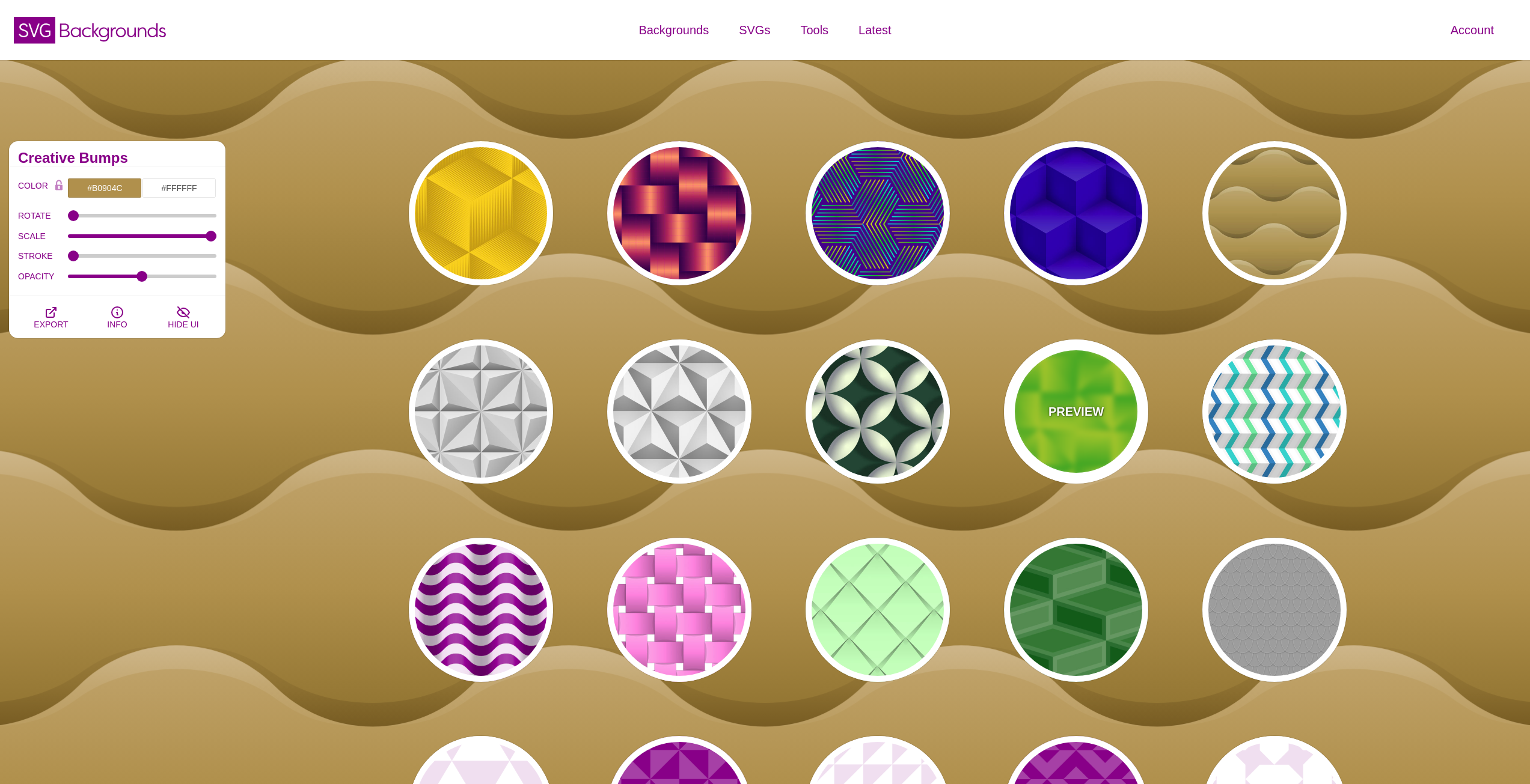
click at [1076, 381] on div "PREVIEW" at bounding box center [1076, 411] width 144 height 144
type input "#33CC00"
type input "#DDFF00"
type input "0.5"
type input "0.8"
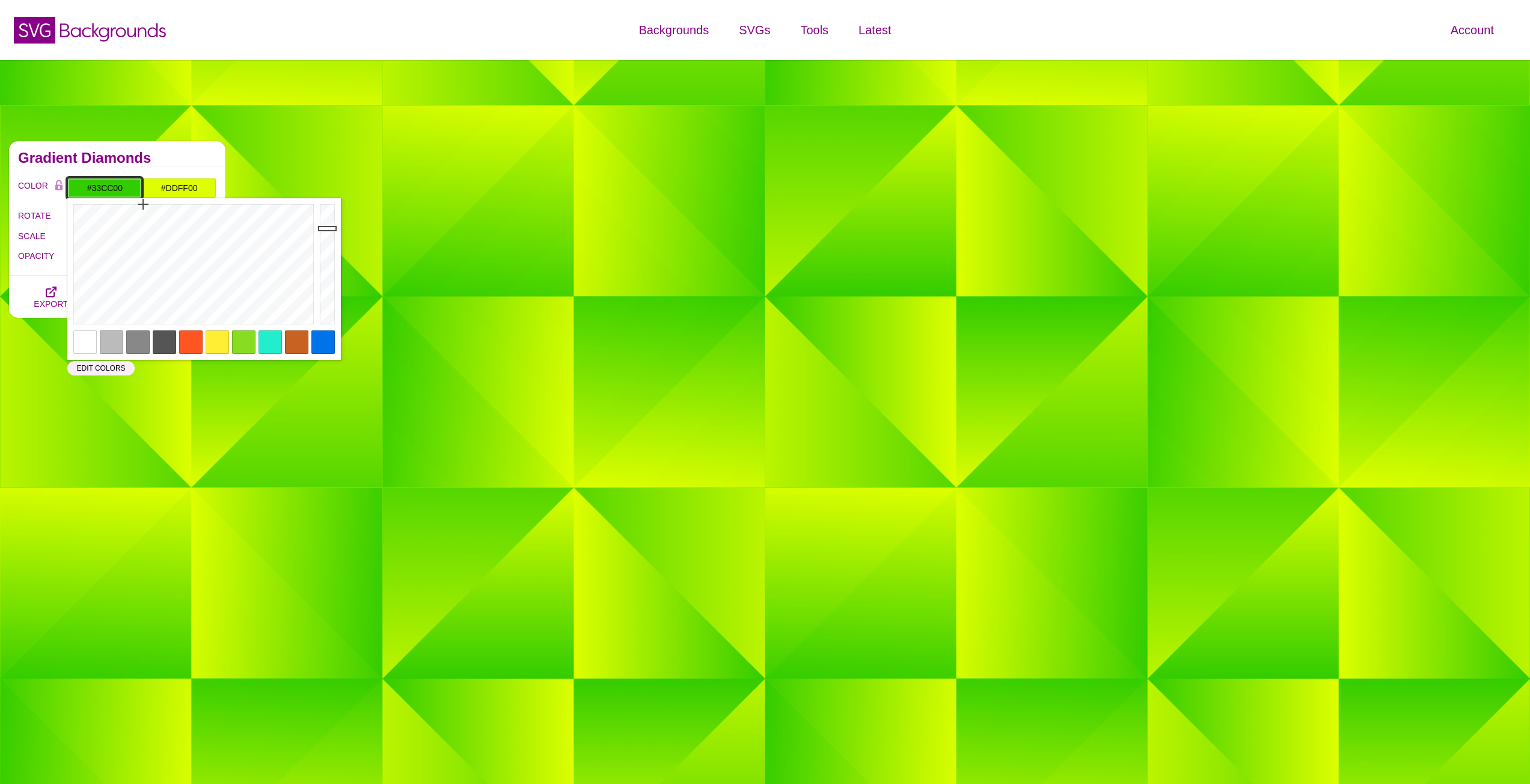
click at [107, 194] on input "#33CC00" at bounding box center [105, 188] width 74 height 21
click at [139, 343] on div at bounding box center [138, 342] width 23 height 23
type input "#888888"
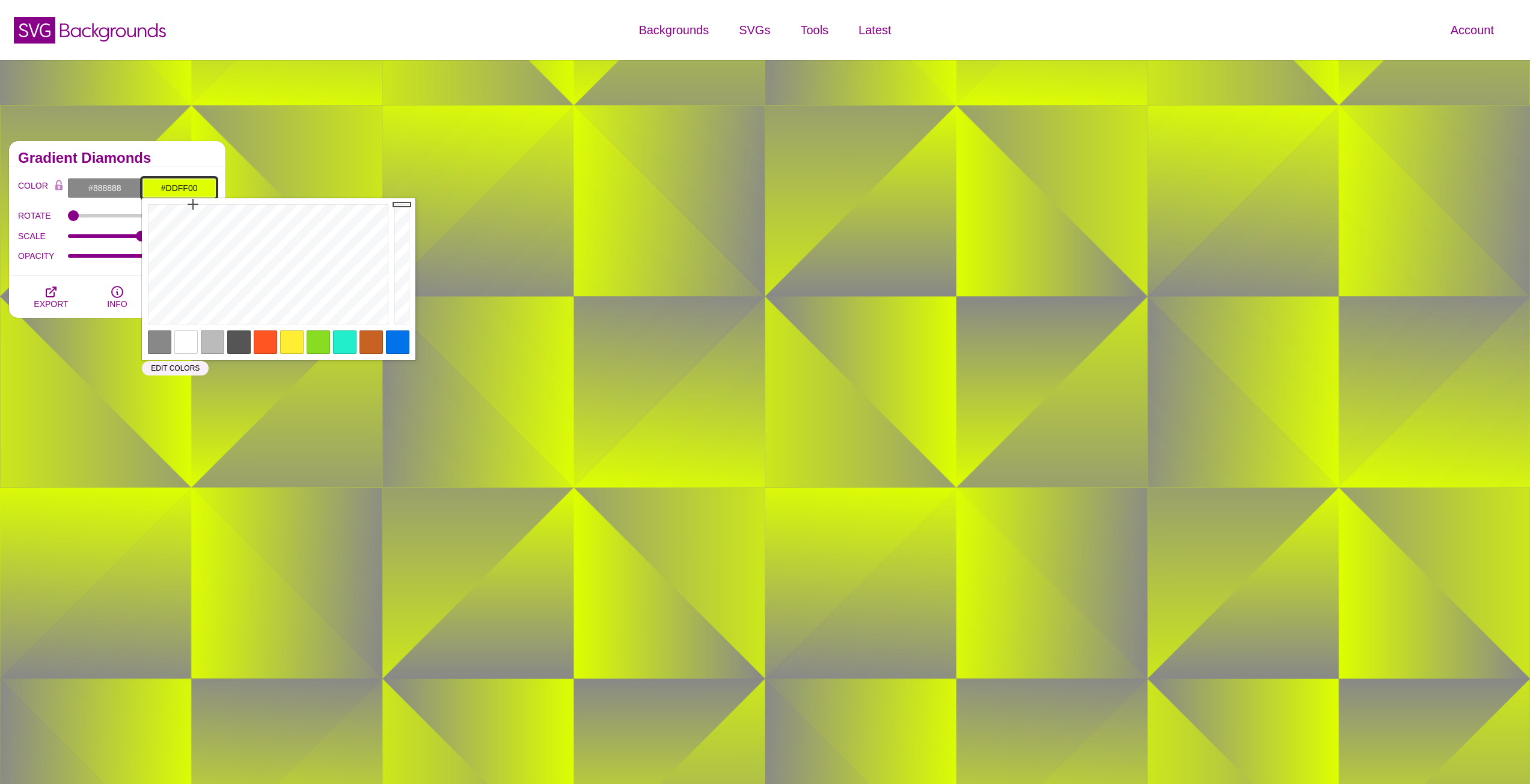
click at [181, 184] on input "#DDFF00" at bounding box center [179, 188] width 74 height 21
click at [217, 345] on div at bounding box center [212, 342] width 23 height 23
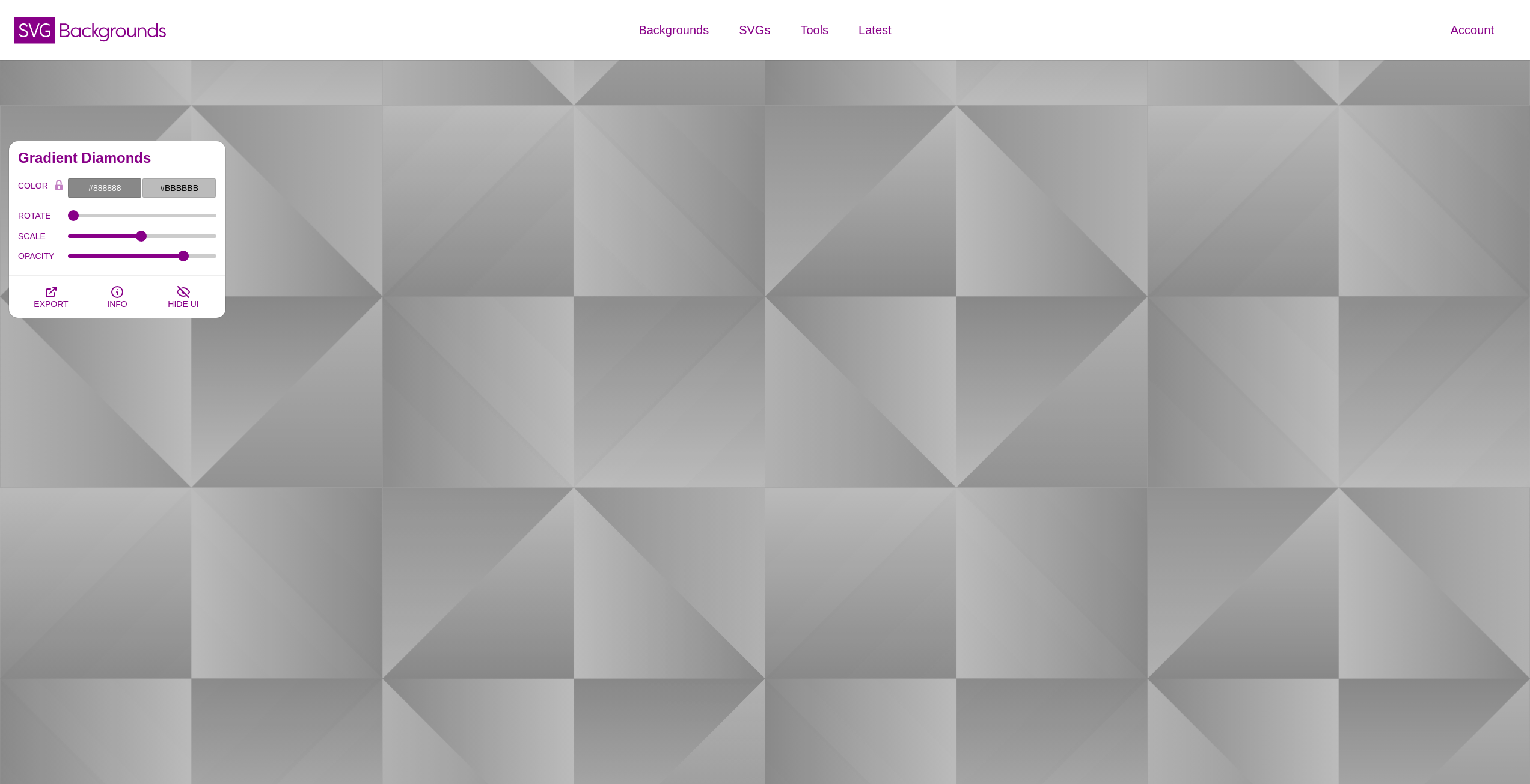
click at [185, 154] on h2 "Gradient Diamonds" at bounding box center [117, 158] width 198 height 10
click at [175, 192] on input "#BBBBBB" at bounding box center [179, 188] width 74 height 21
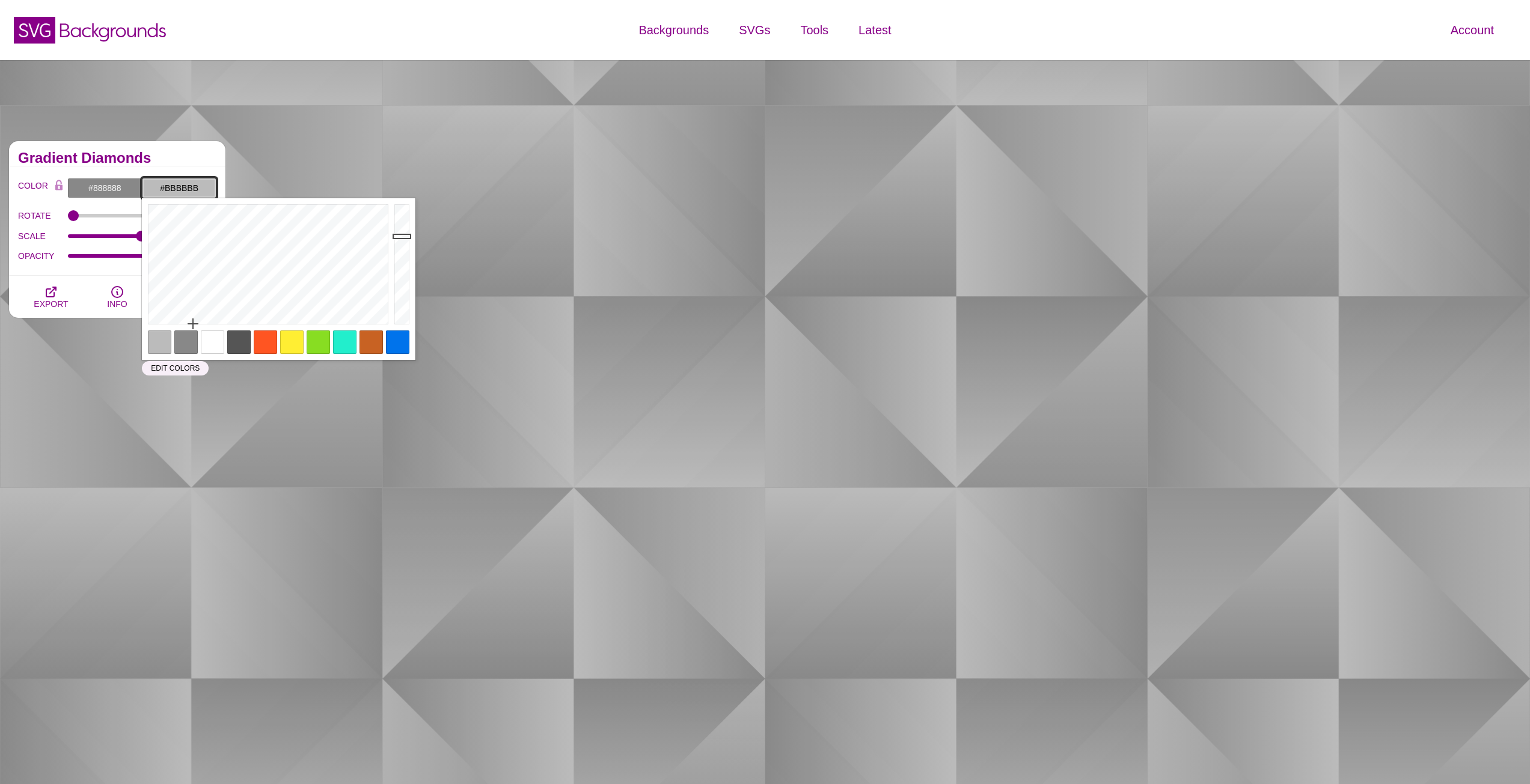
paste input "CCD5D5"
type input "#CCD5D5"
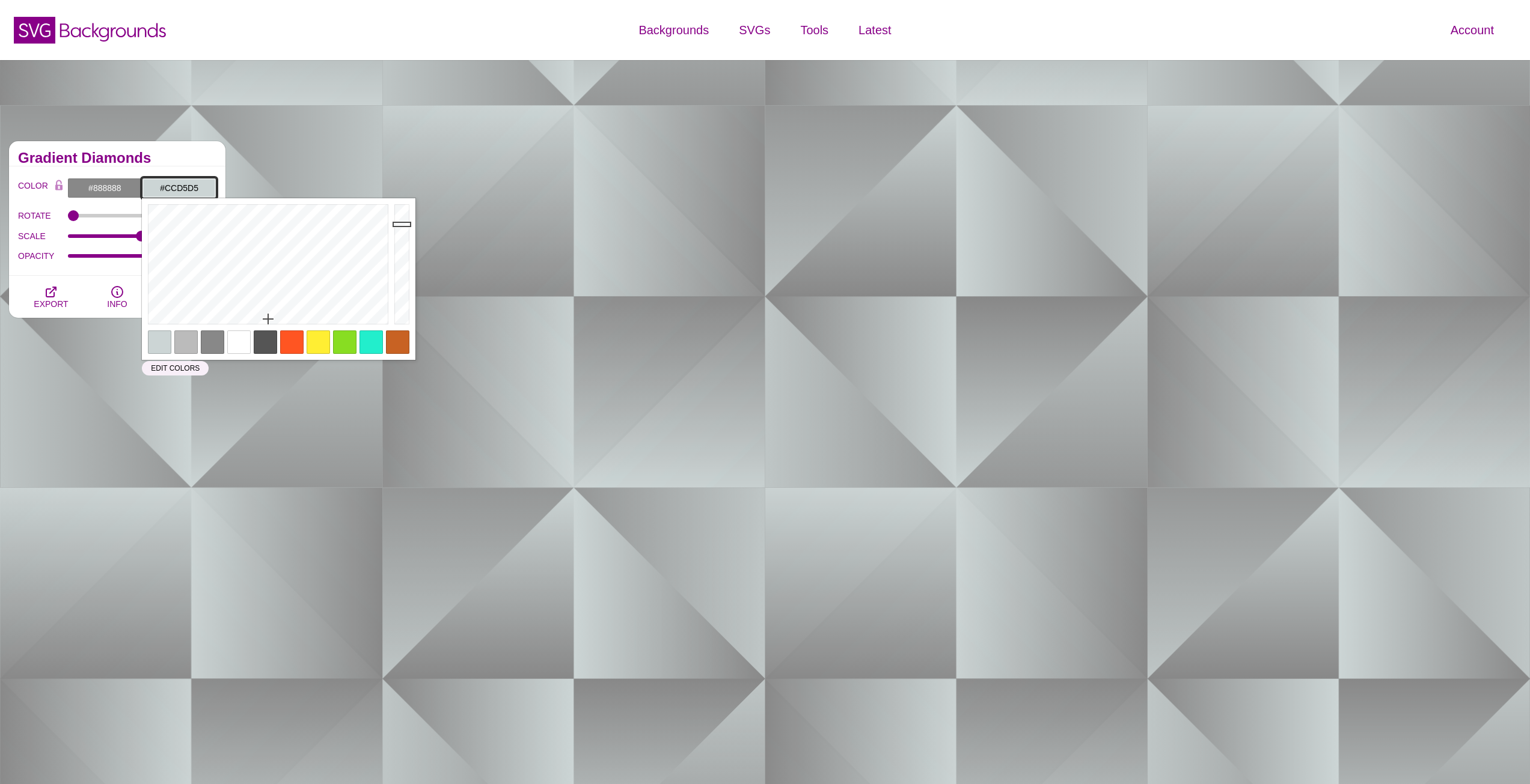
click at [207, 189] on input "#CCD5D5" at bounding box center [179, 188] width 74 height 21
click at [111, 187] on input "#888888" at bounding box center [105, 188] width 74 height 21
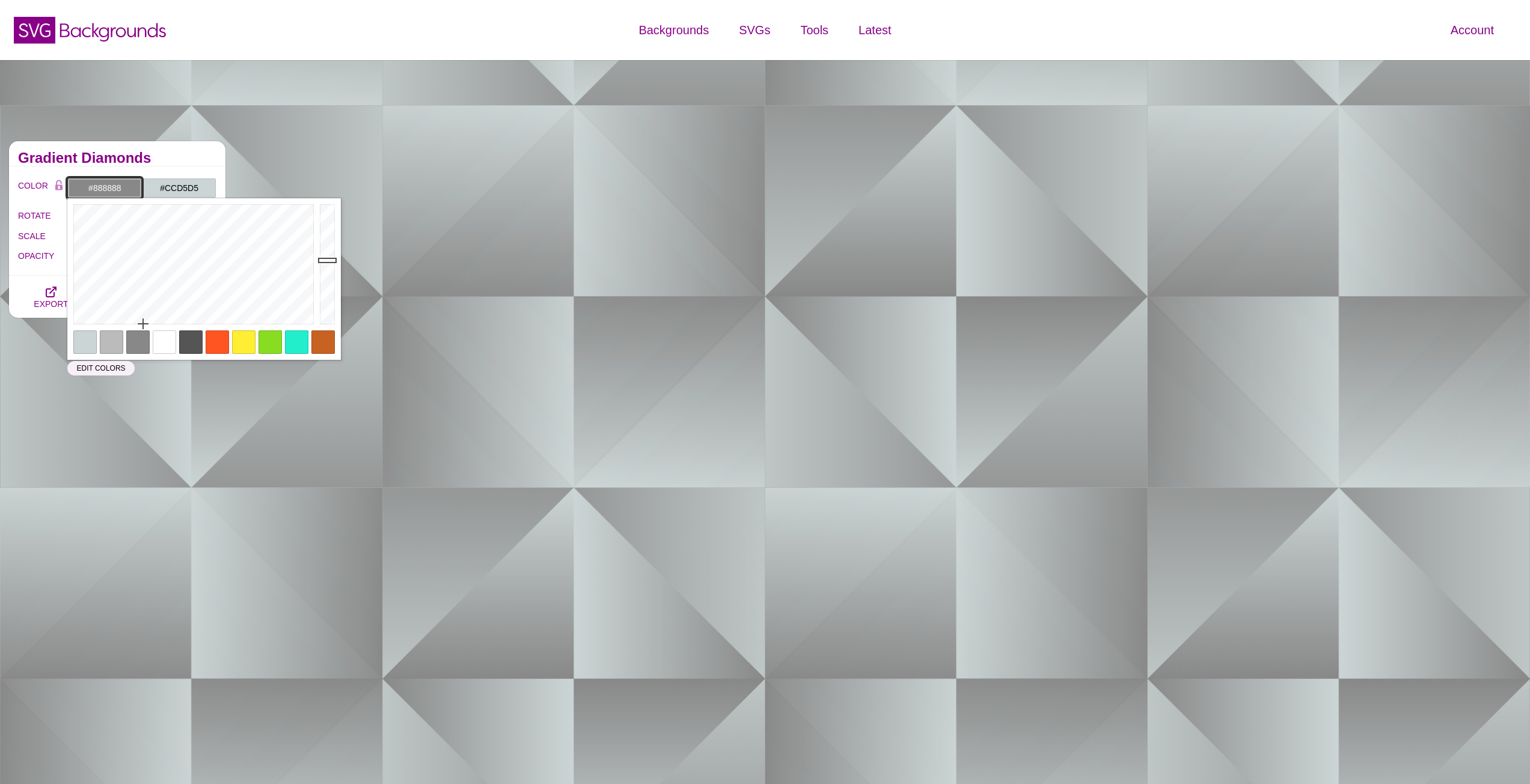
paste input "A9B6B7"
type input "#A9B6B7"
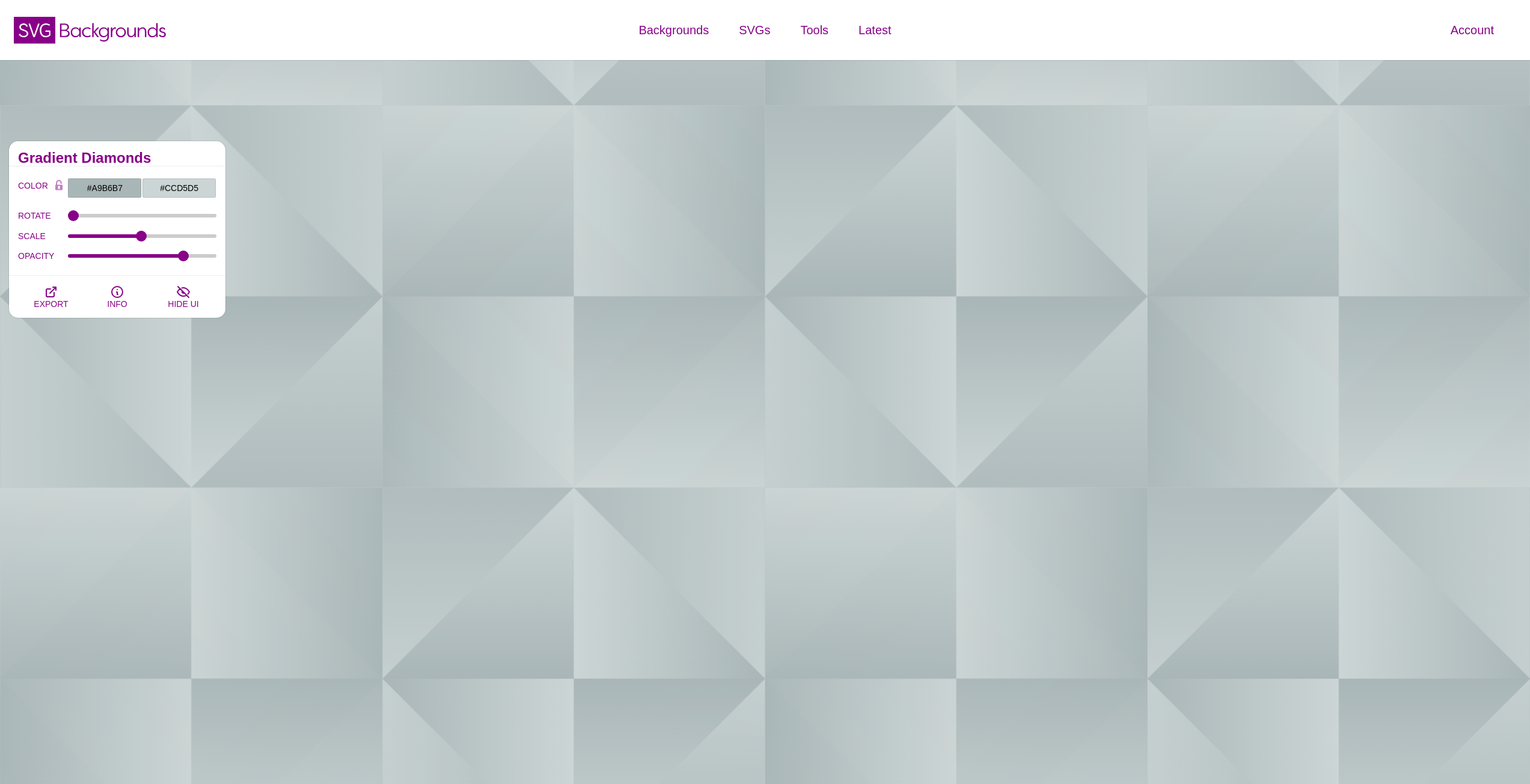
click at [161, 154] on h2 "Gradient Diamonds" at bounding box center [117, 158] width 198 height 10
click at [62, 296] on button "EXPORT" at bounding box center [51, 296] width 66 height 42
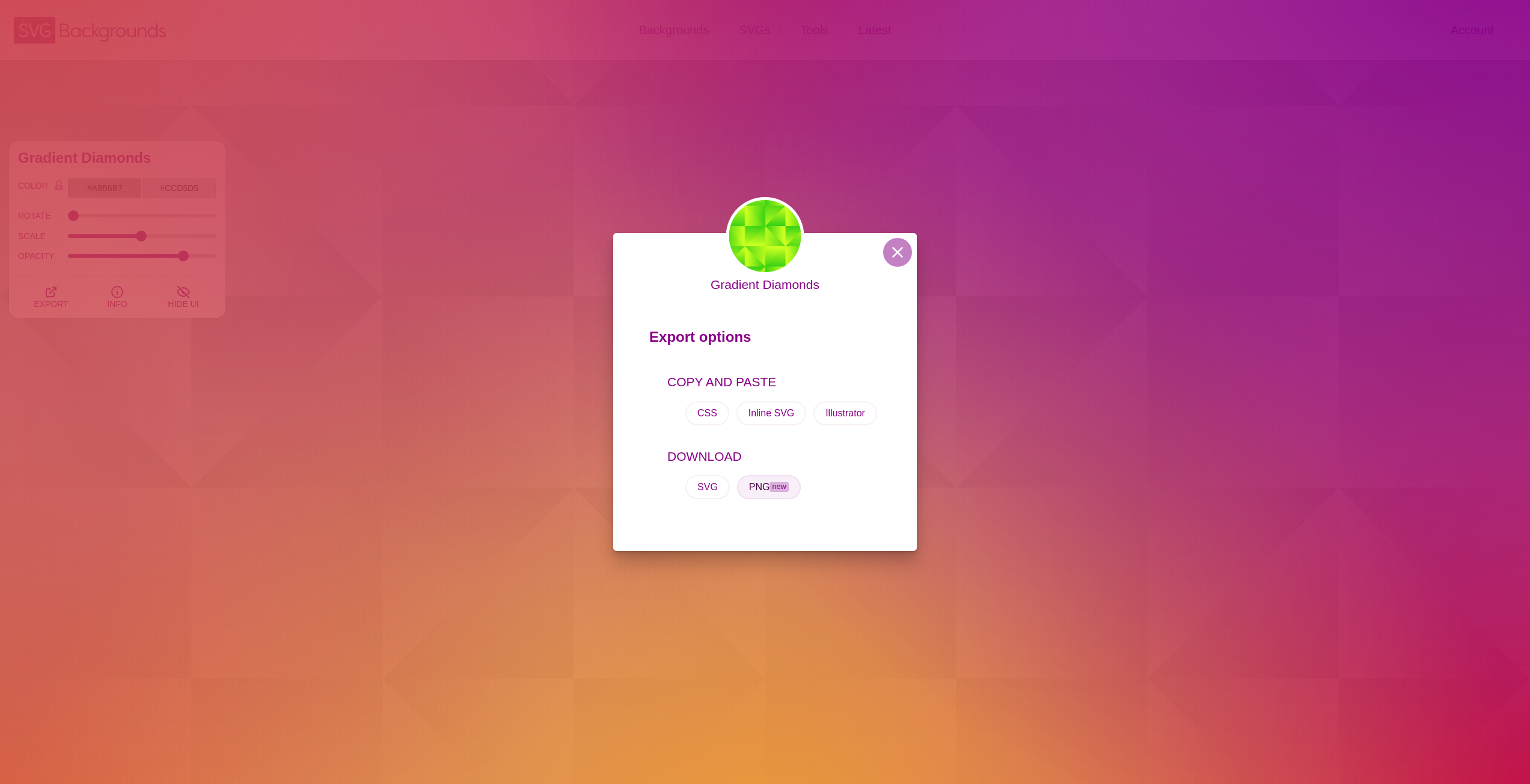
click at [767, 488] on button "PNG new" at bounding box center [768, 486] width 64 height 24
